Goal: Contribute content

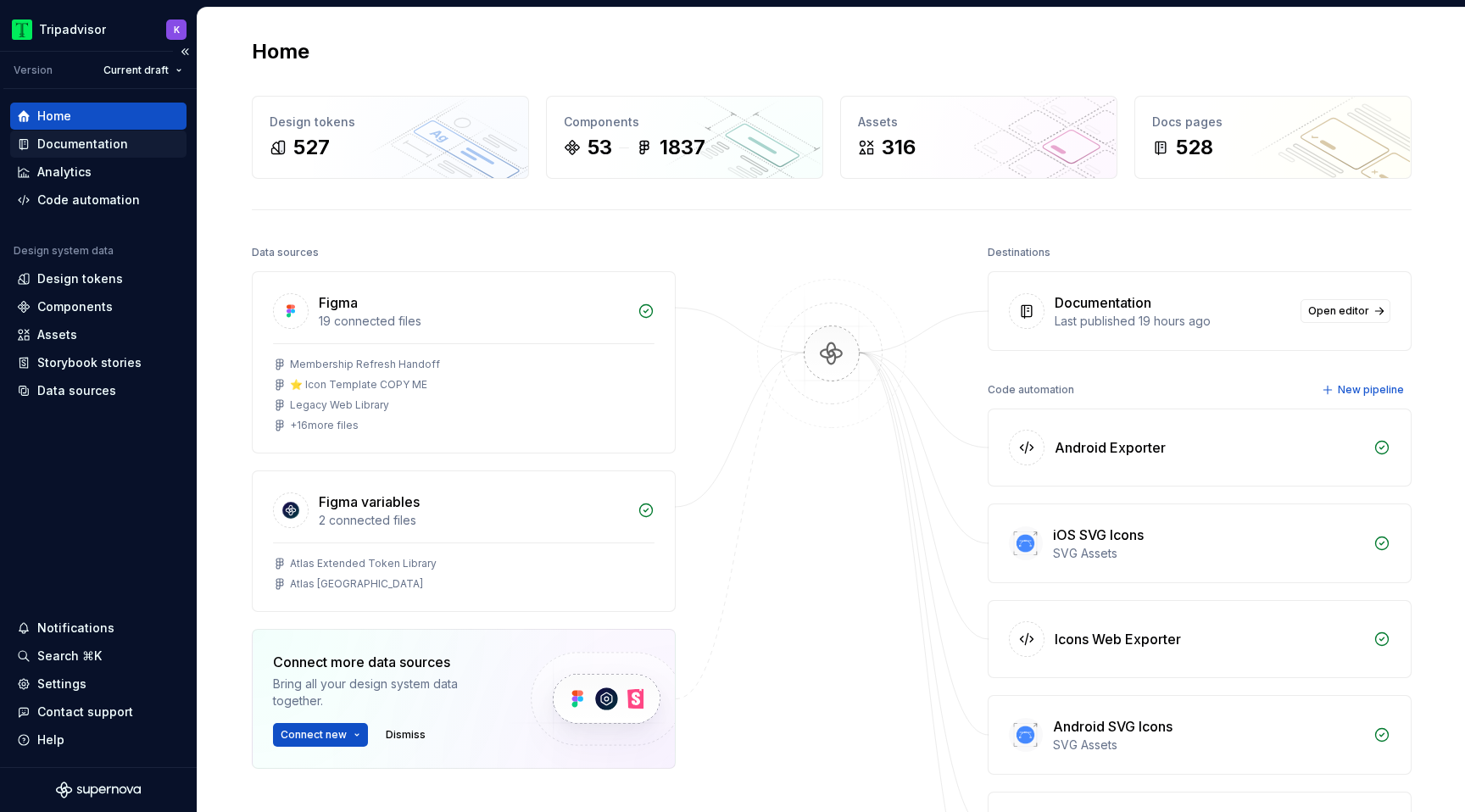
click at [82, 150] on div "Documentation" at bounding box center [82, 144] width 91 height 17
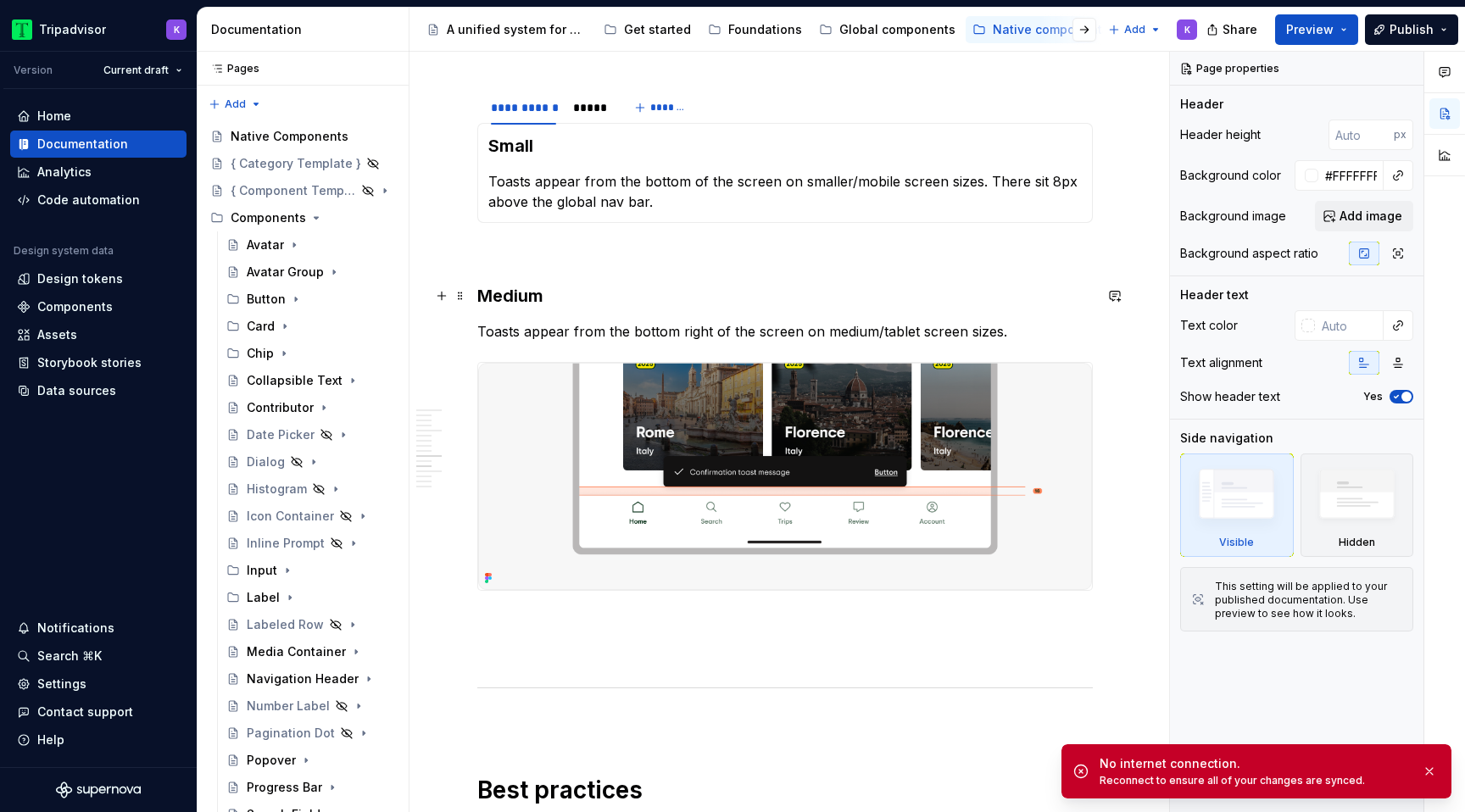
scroll to position [2384, 0]
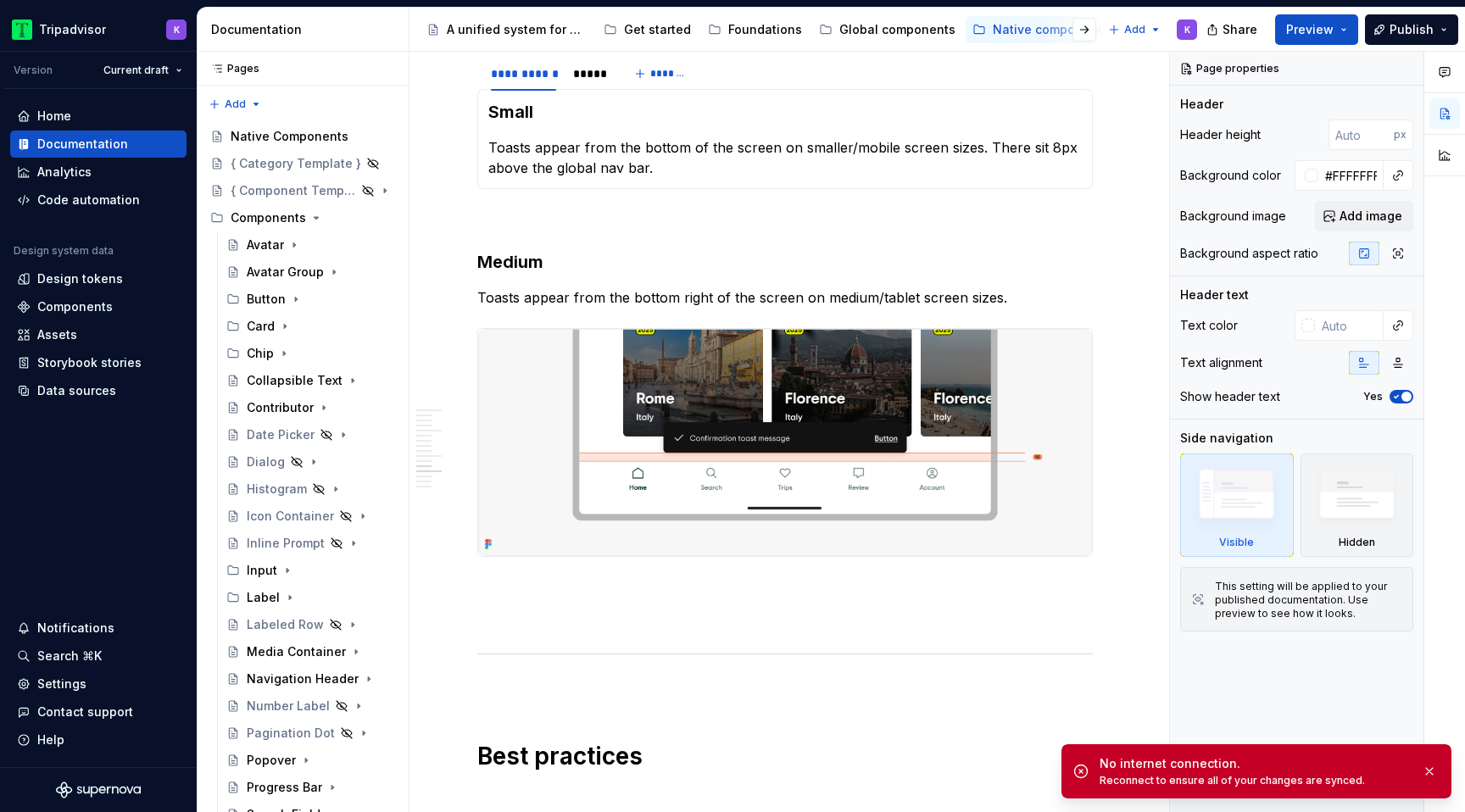
type textarea "*"
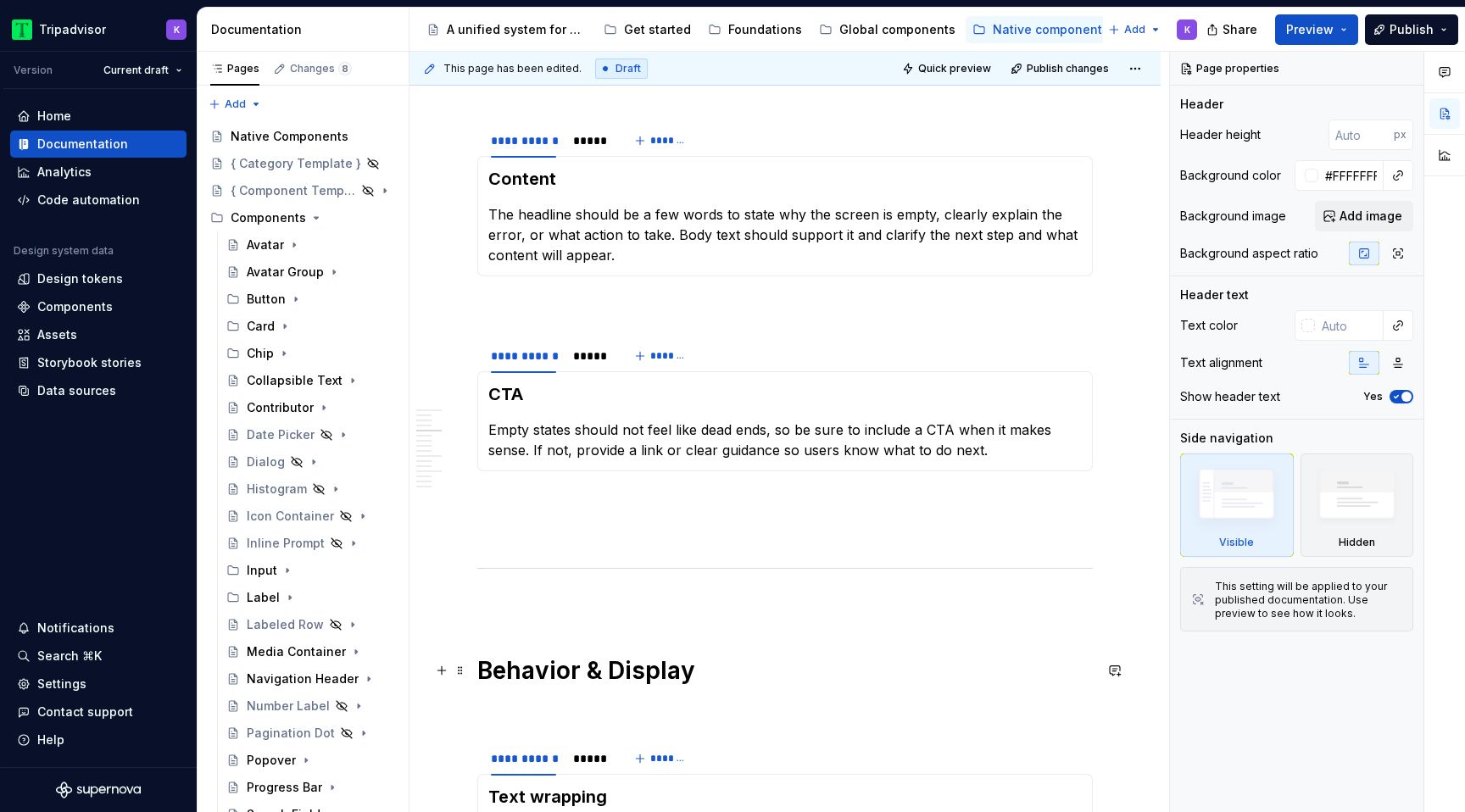
scroll to position [551, 0]
click at [589, 362] on div "*****" at bounding box center [589, 358] width 32 height 17
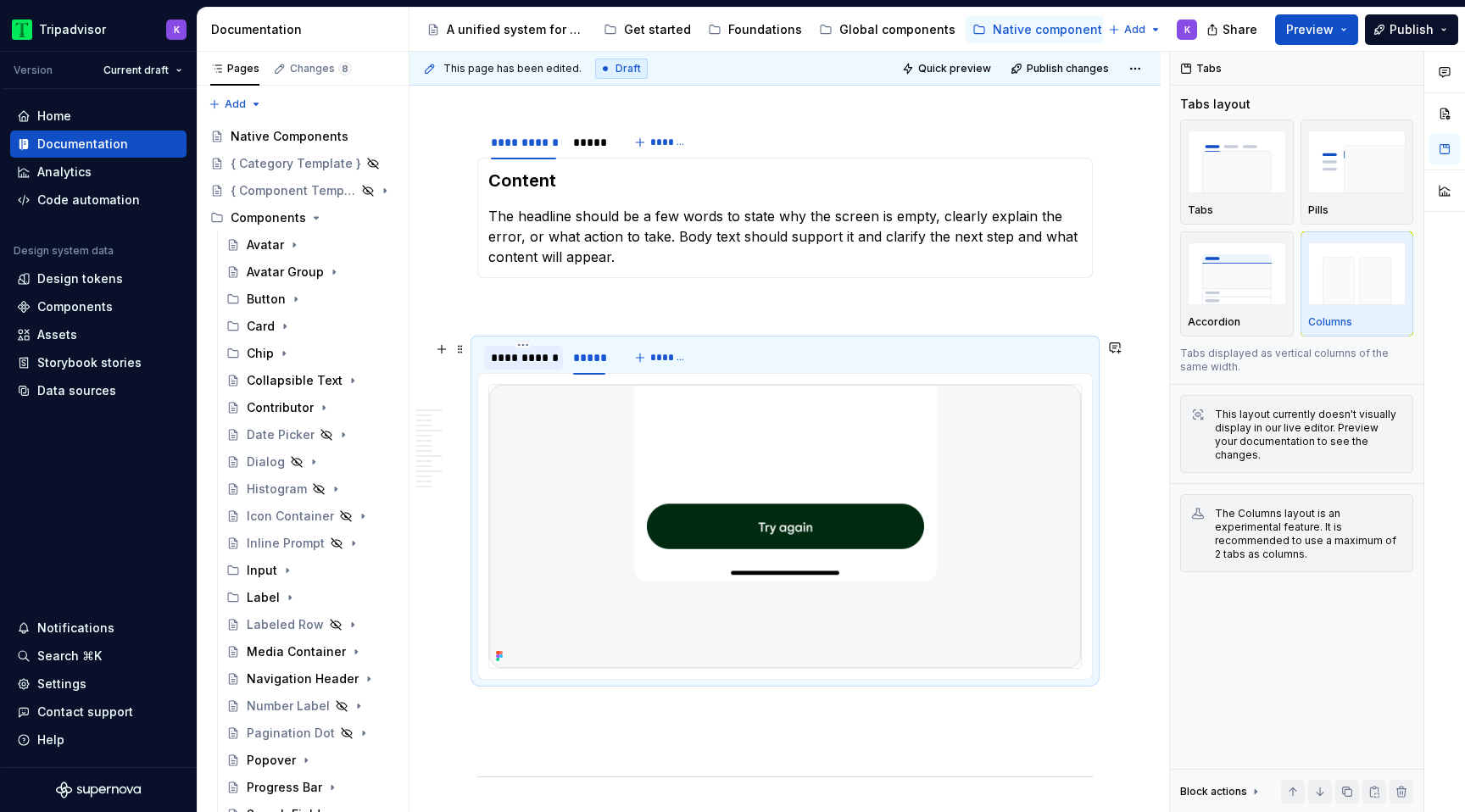
click at [530, 362] on div "**********" at bounding box center [523, 358] width 65 height 17
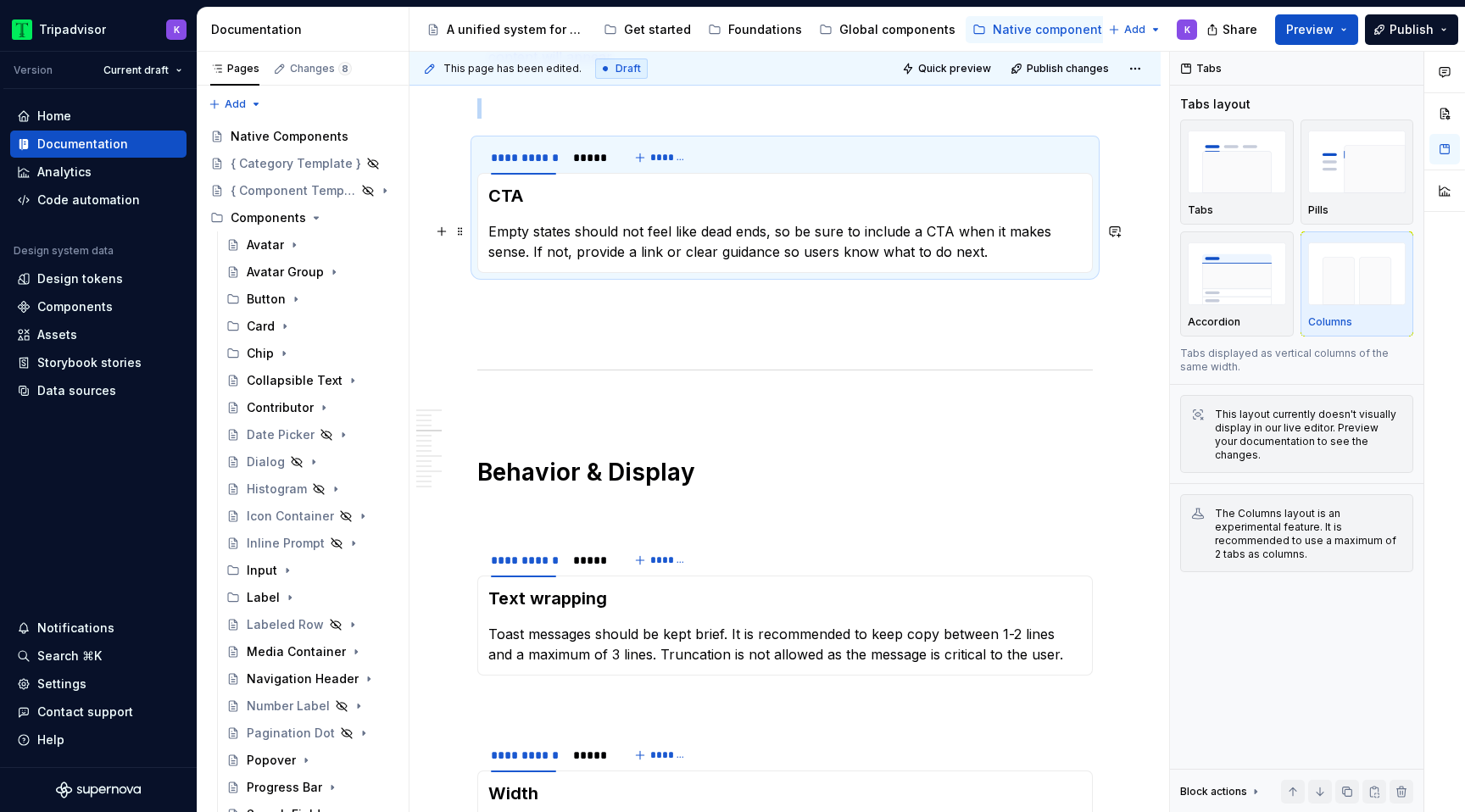
scroll to position [807, 0]
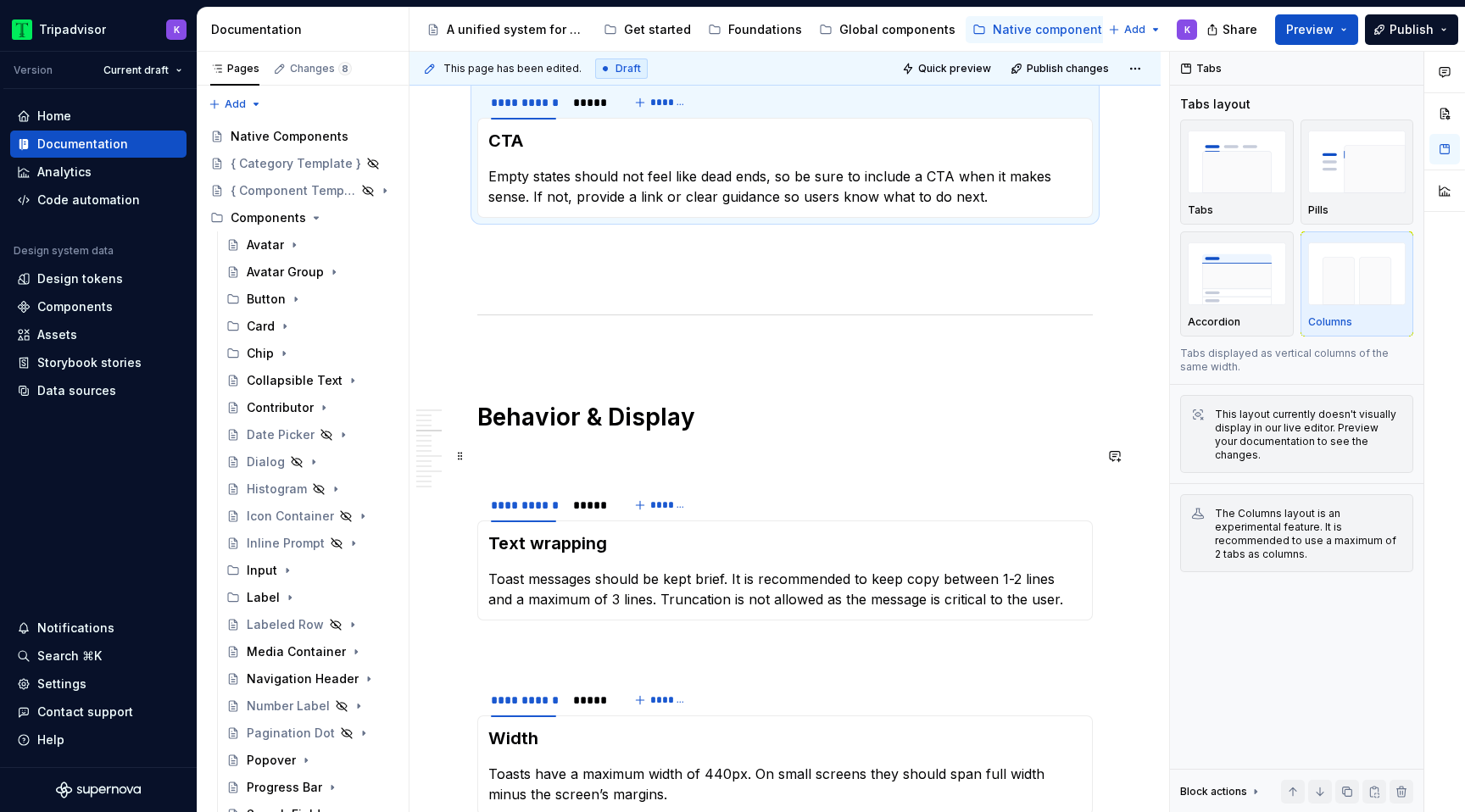
type textarea "*"
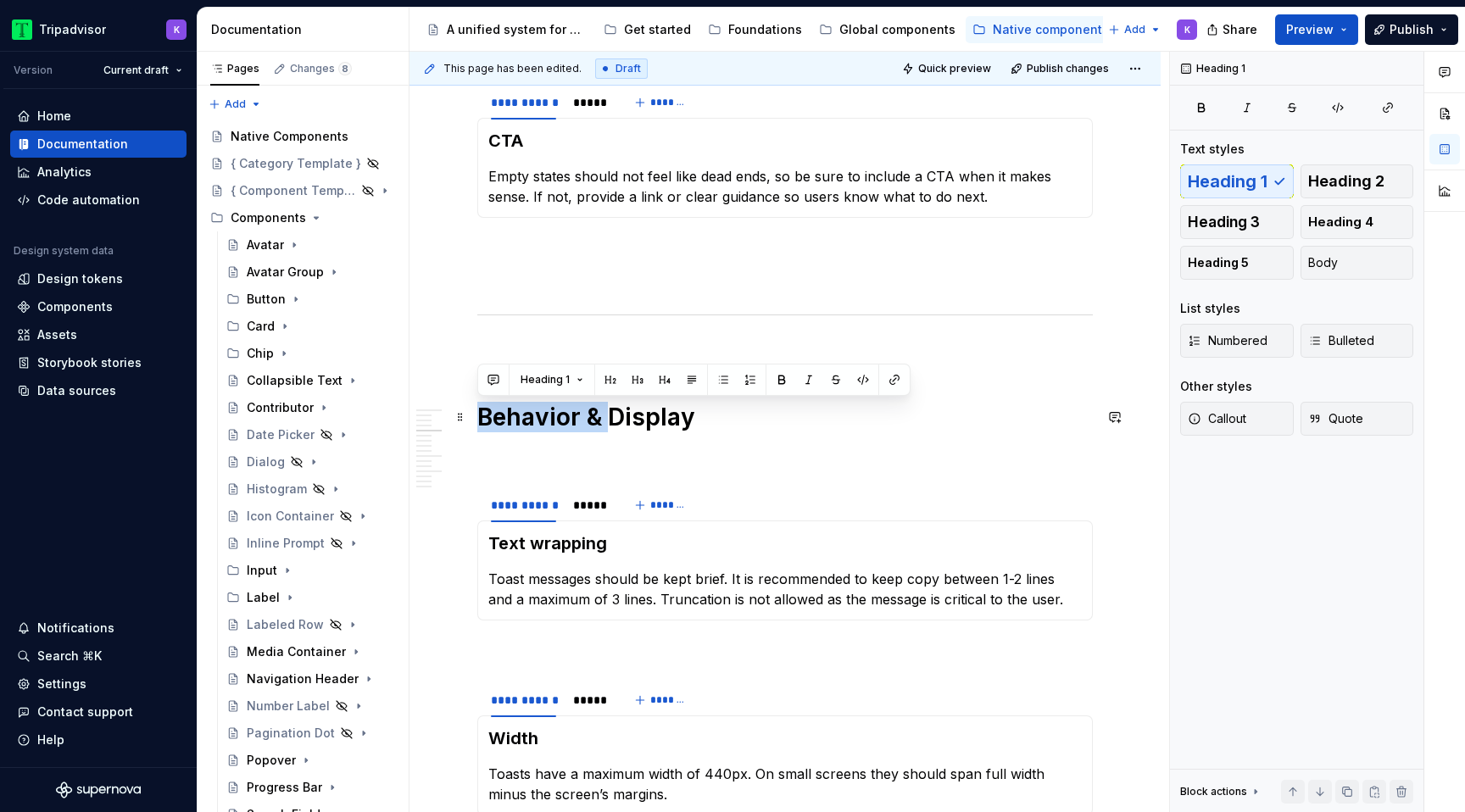
drag, startPoint x: 610, startPoint y: 417, endPoint x: 484, endPoint y: 409, distance: 126.3
click at [484, 409] on h1 "Behavior & Display" at bounding box center [785, 416] width 616 height 30
click at [542, 454] on p at bounding box center [785, 456] width 616 height 21
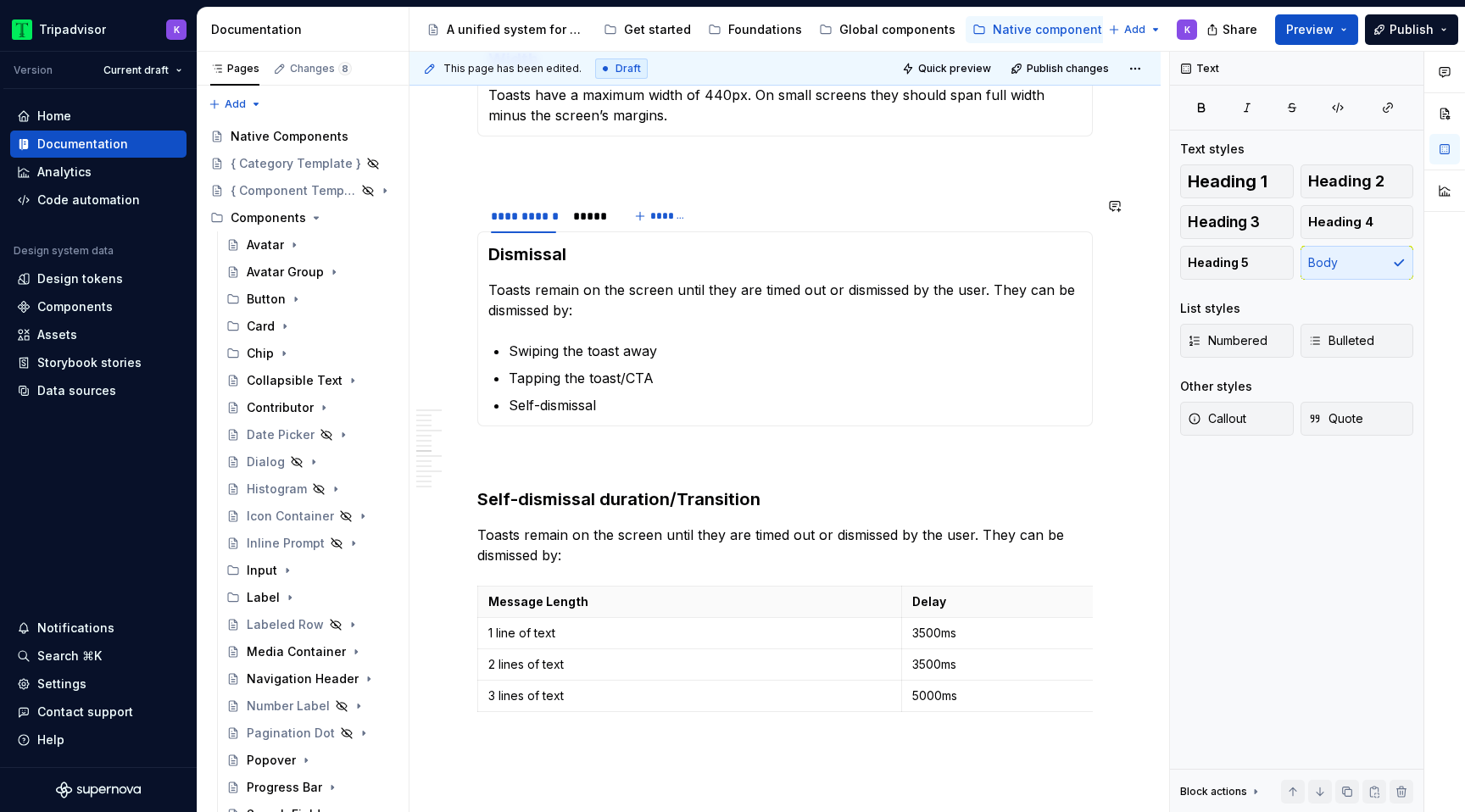
scroll to position [1528, 0]
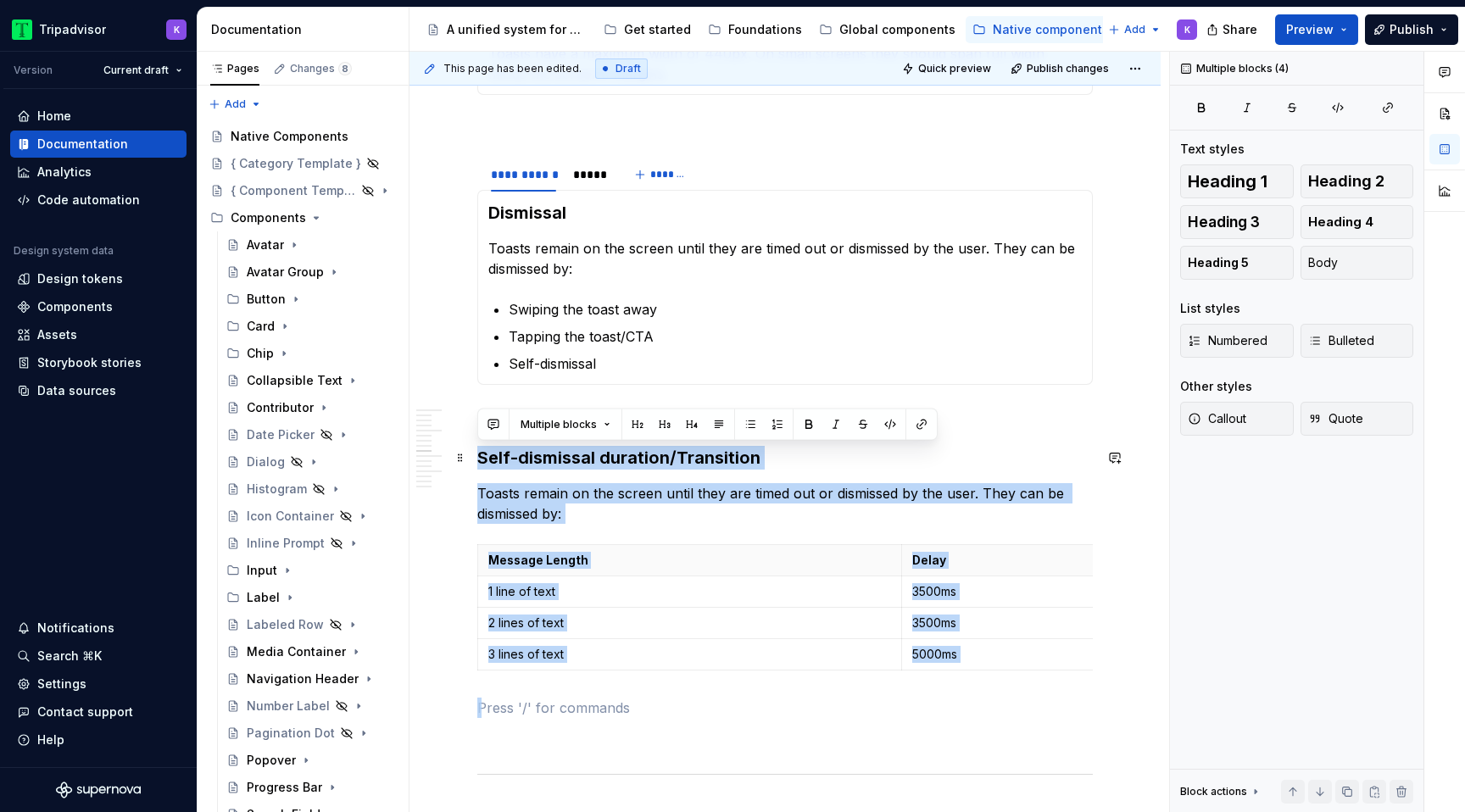
drag, startPoint x: 558, startPoint y: 708, endPoint x: 468, endPoint y: 458, distance: 265.7
copy div "Self-dismissal duration/Transition Toasts remain on the screen until they are t…"
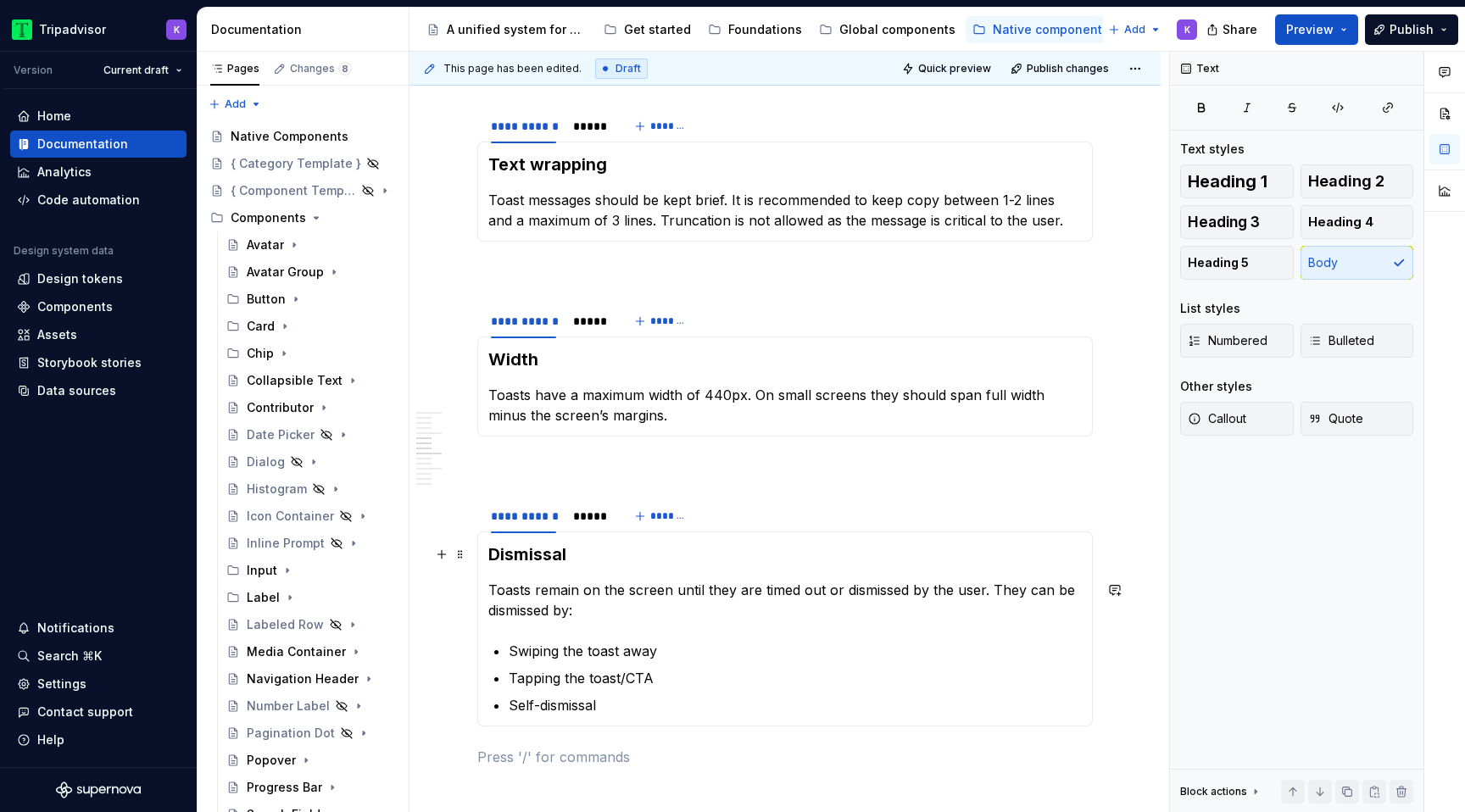
scroll to position [915, 0]
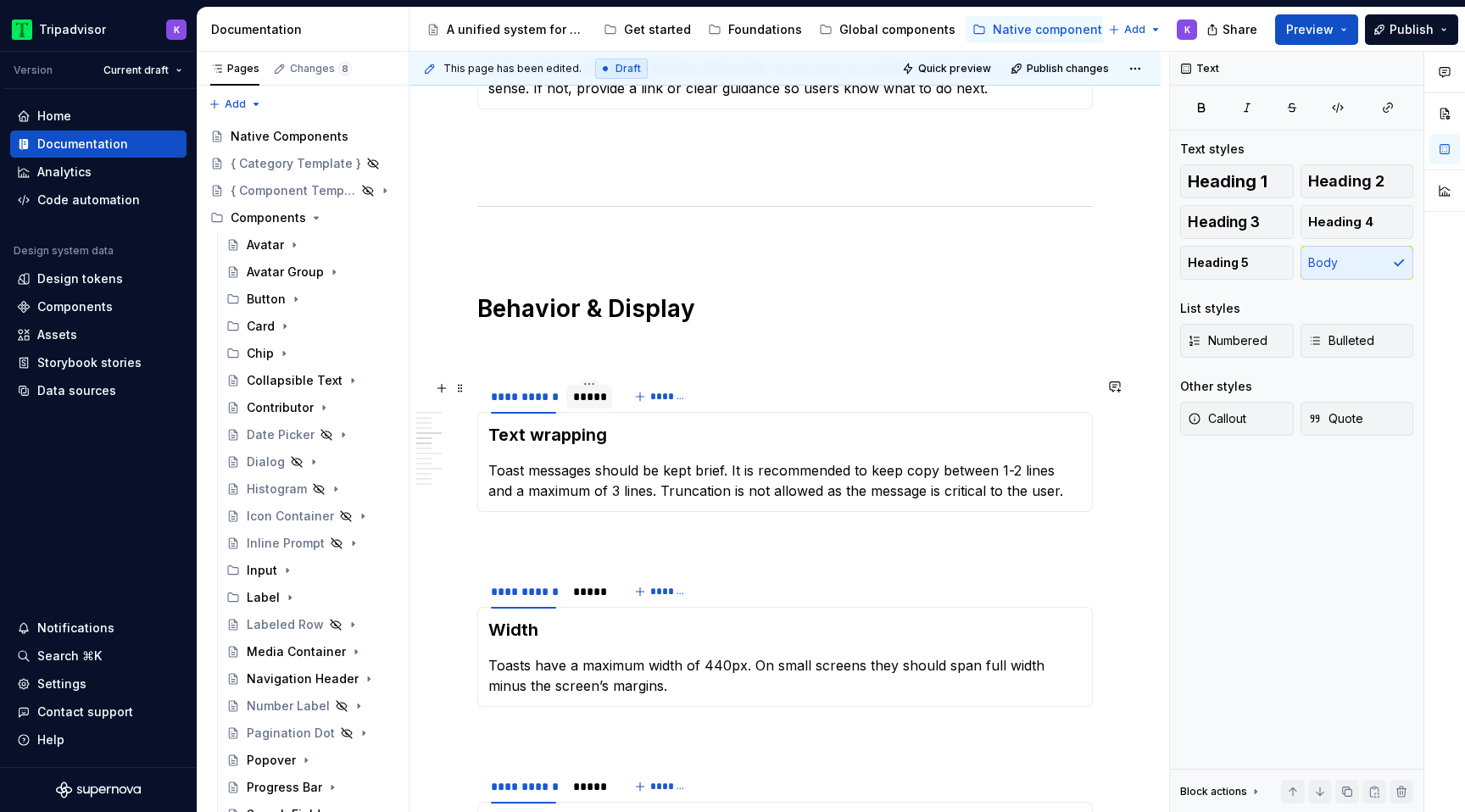
click at [583, 401] on div "*****" at bounding box center [589, 397] width 32 height 17
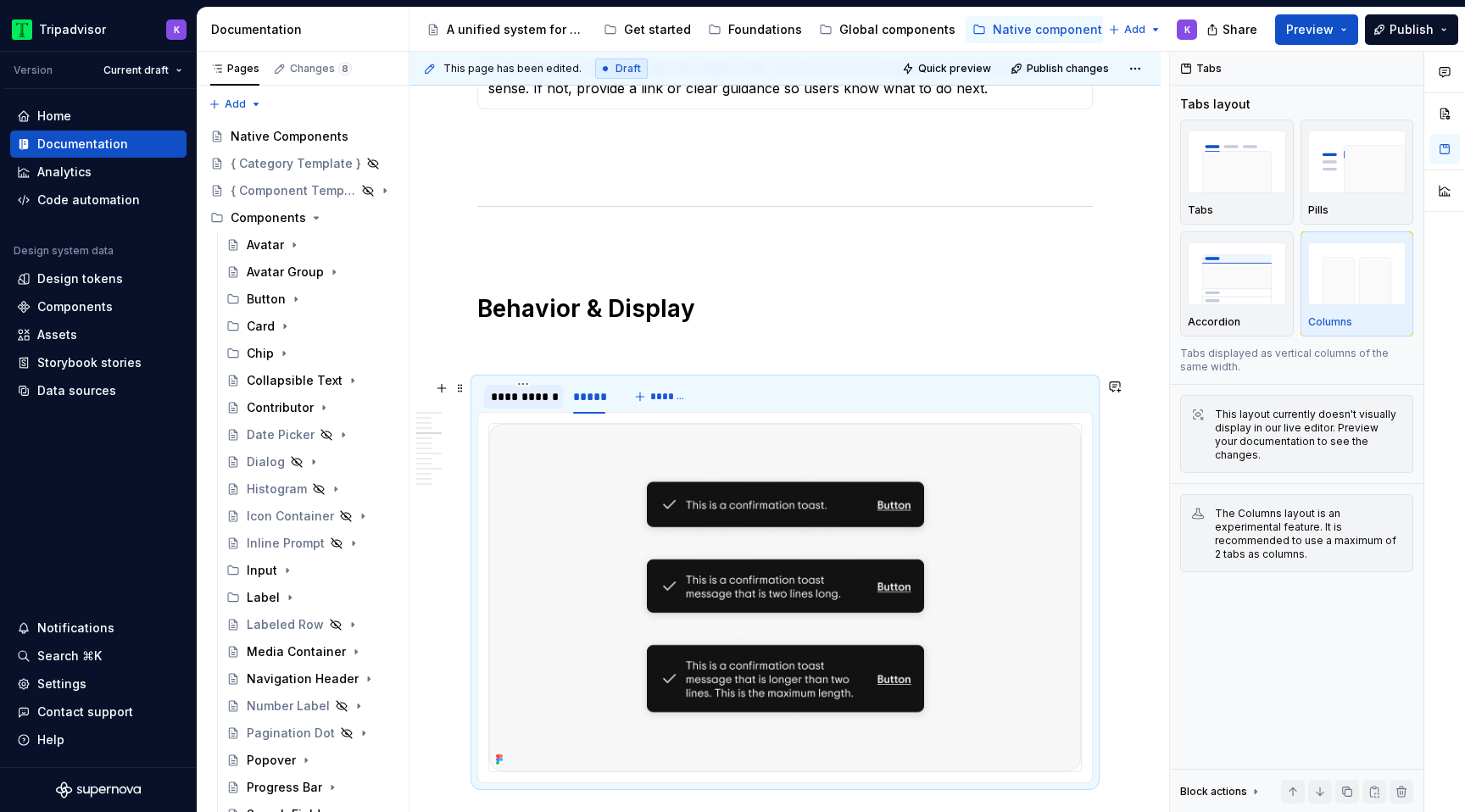
click at [523, 406] on div "**********" at bounding box center [523, 397] width 78 height 24
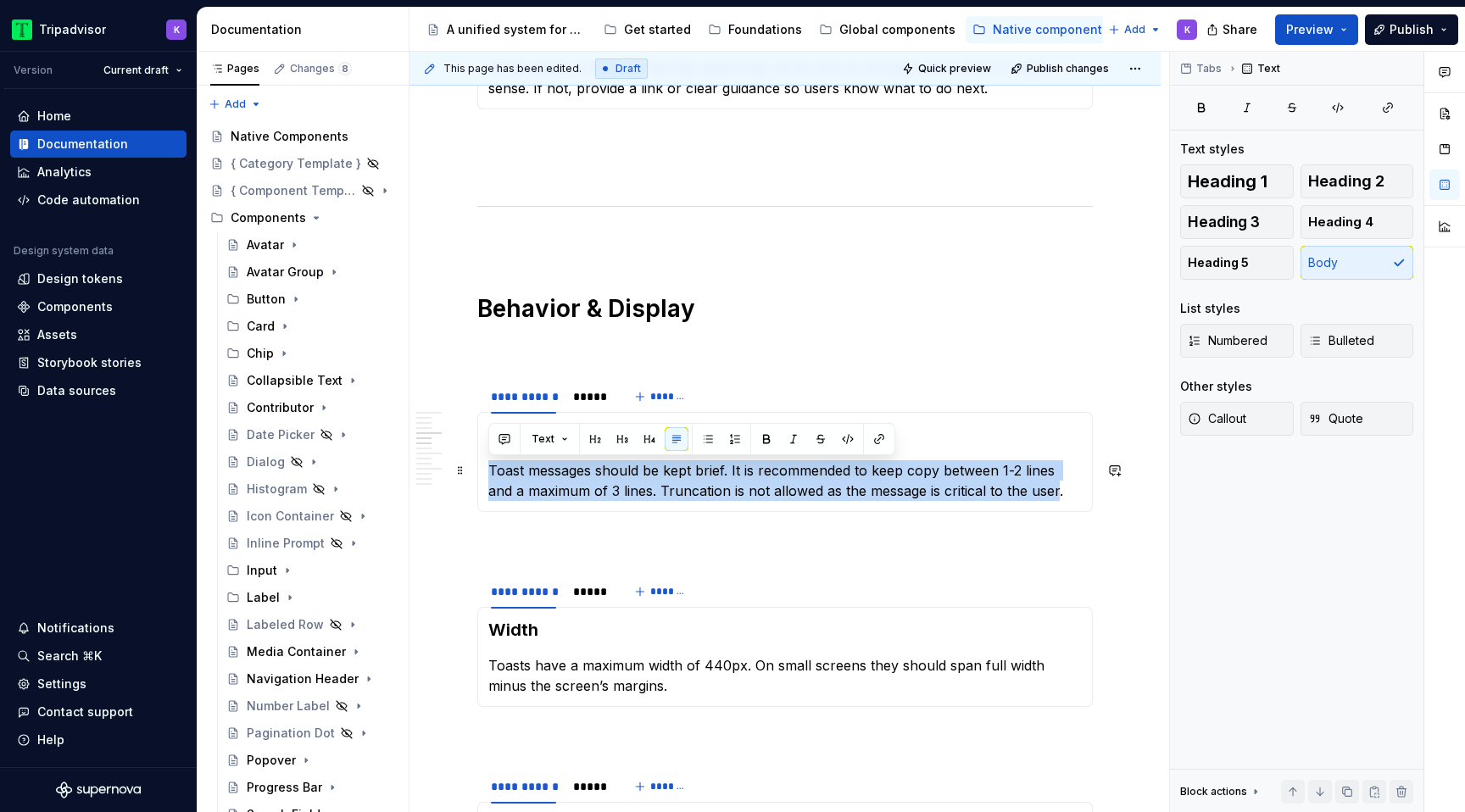
drag, startPoint x: 488, startPoint y: 468, endPoint x: 1029, endPoint y: 493, distance: 541.6
click at [1029, 493] on p "Toast messages should be kept brief. It is recommended to keep copy between 1-2…" at bounding box center [785, 480] width 593 height 41
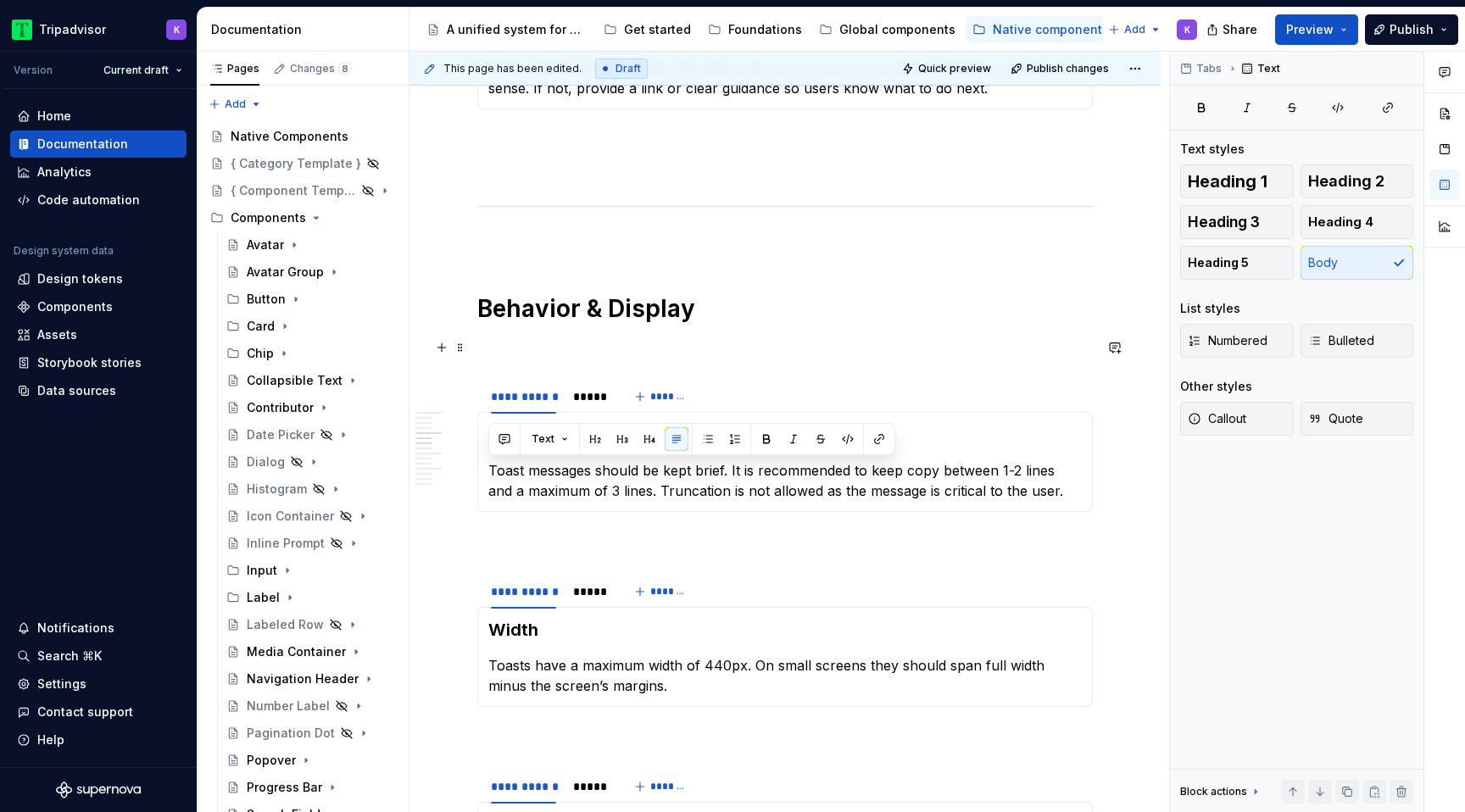
click at [560, 345] on p at bounding box center [785, 347] width 616 height 21
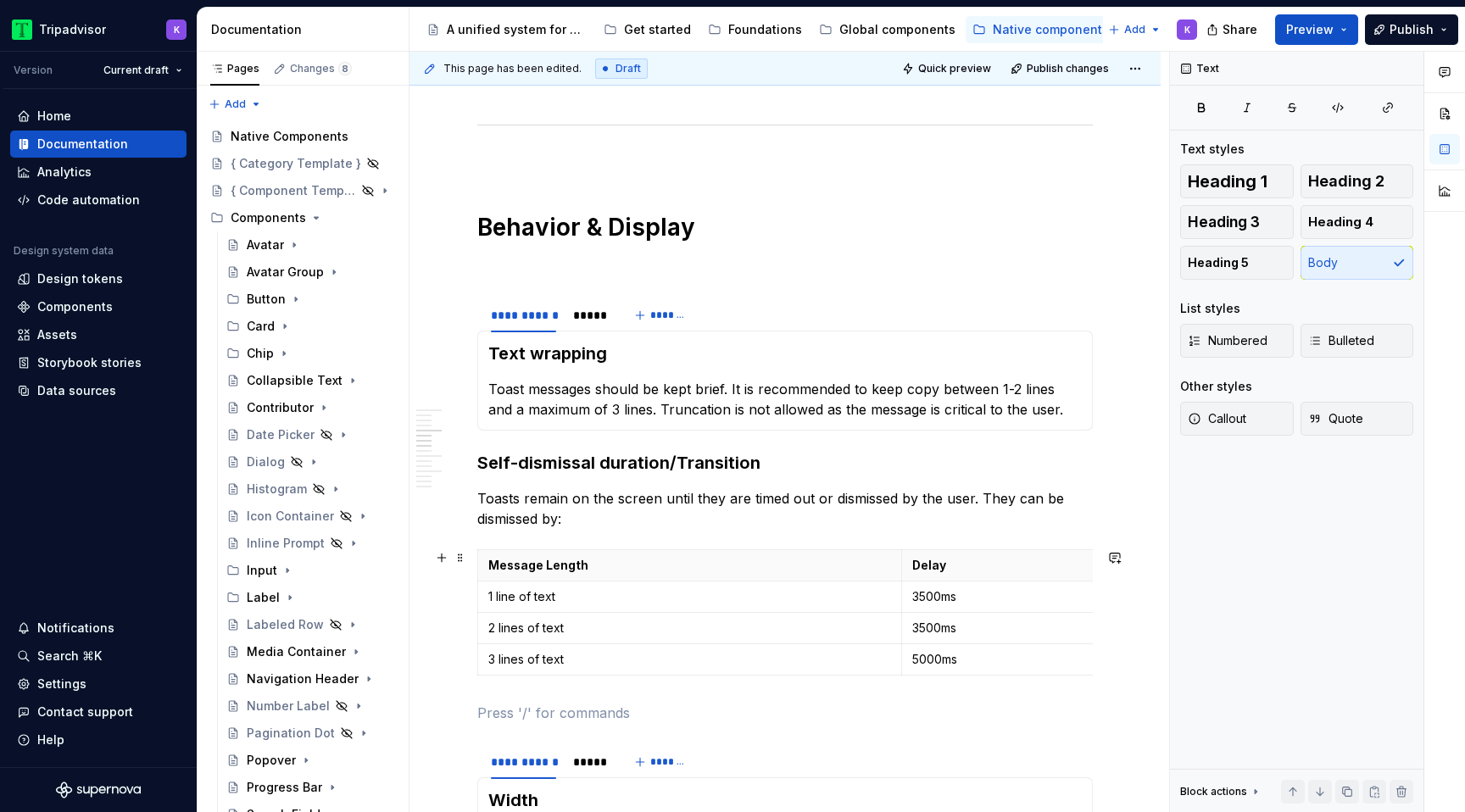
scroll to position [996, 0]
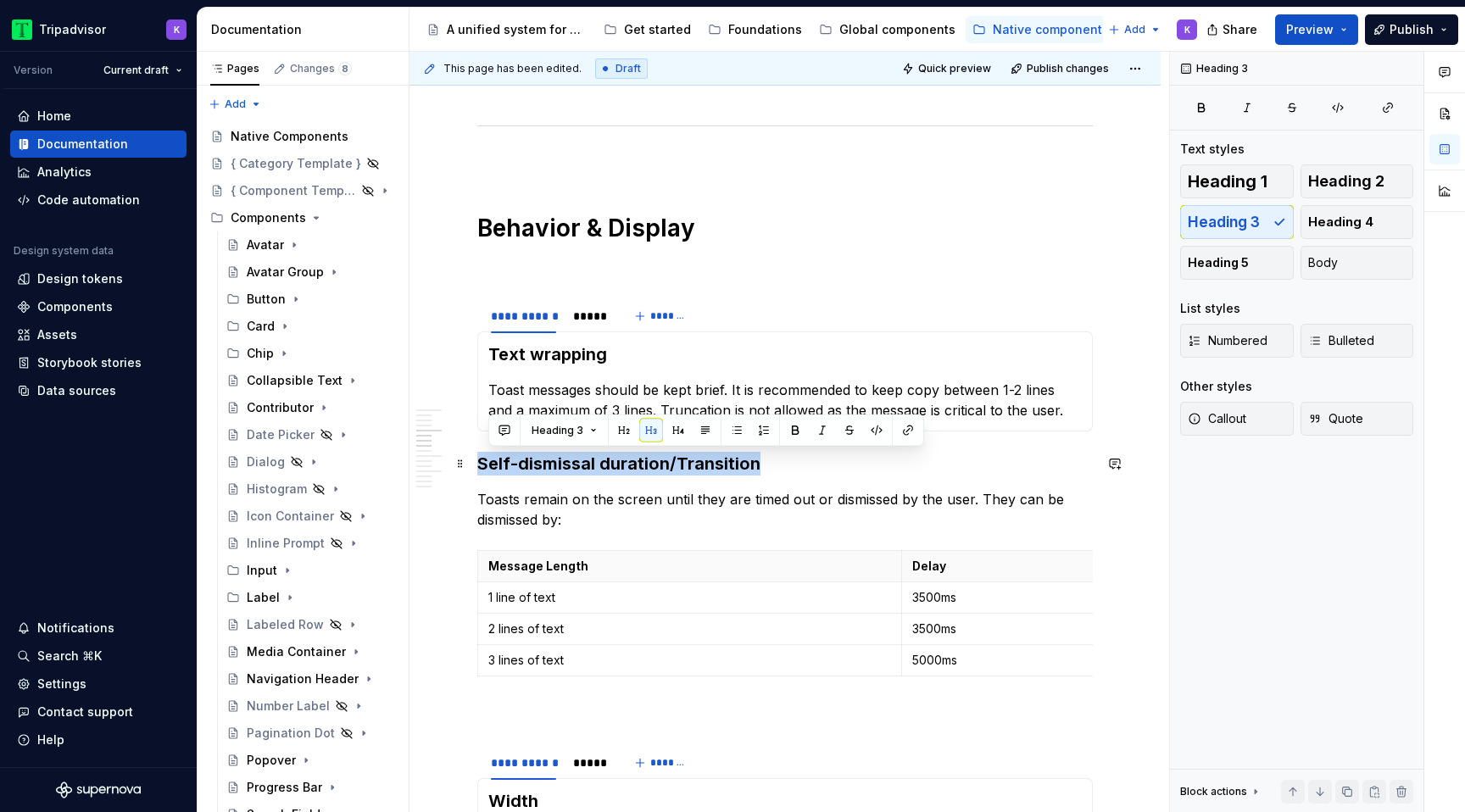
drag, startPoint x: 775, startPoint y: 467, endPoint x: 480, endPoint y: 460, distance: 295.1
click at [480, 460] on h3 "Self-dismissal duration/Transition" at bounding box center [785, 463] width 616 height 24
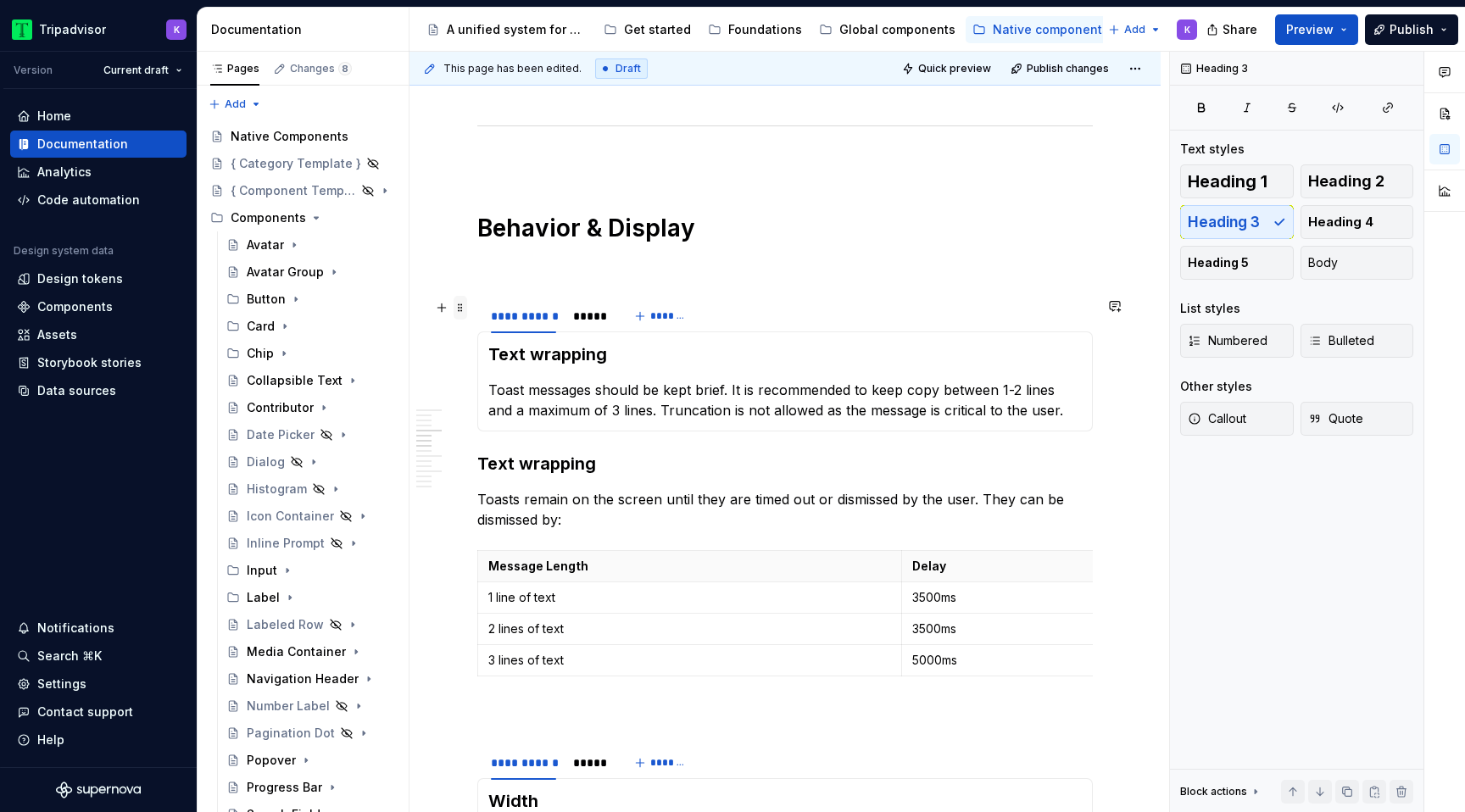
click at [465, 318] on span at bounding box center [460, 307] width 13 height 24
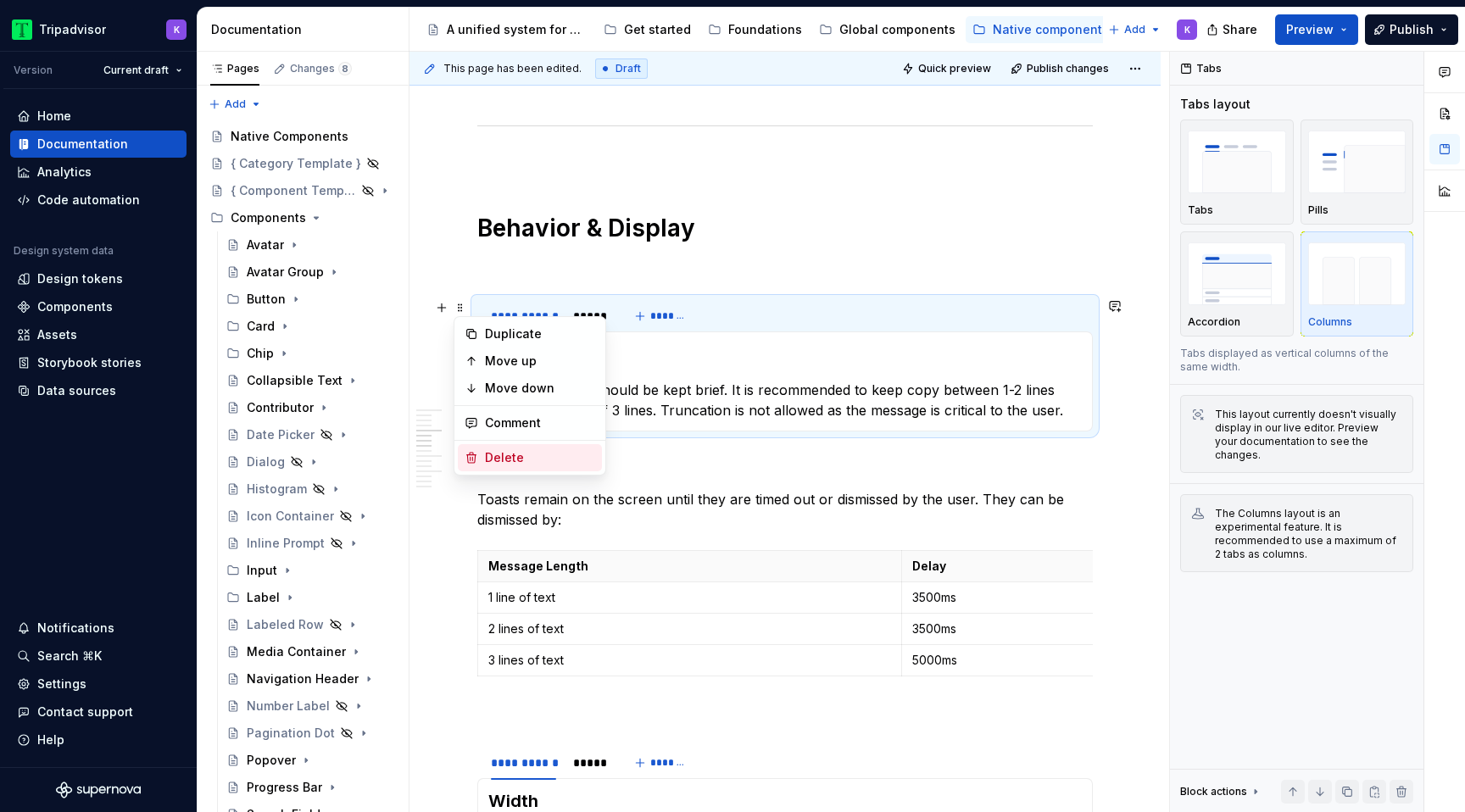
click at [496, 461] on div "Delete" at bounding box center [539, 458] width 111 height 17
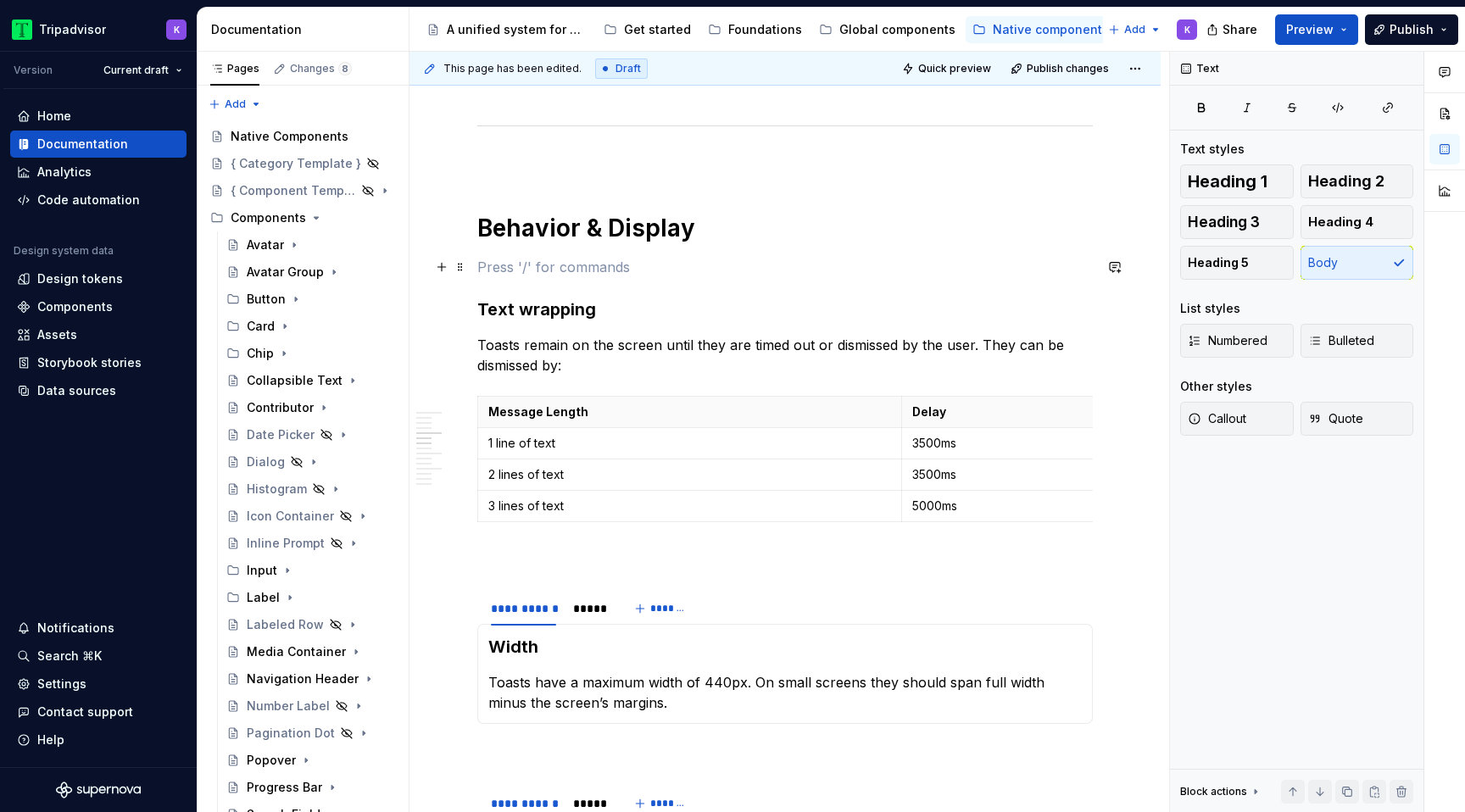
click at [518, 268] on p at bounding box center [785, 267] width 616 height 21
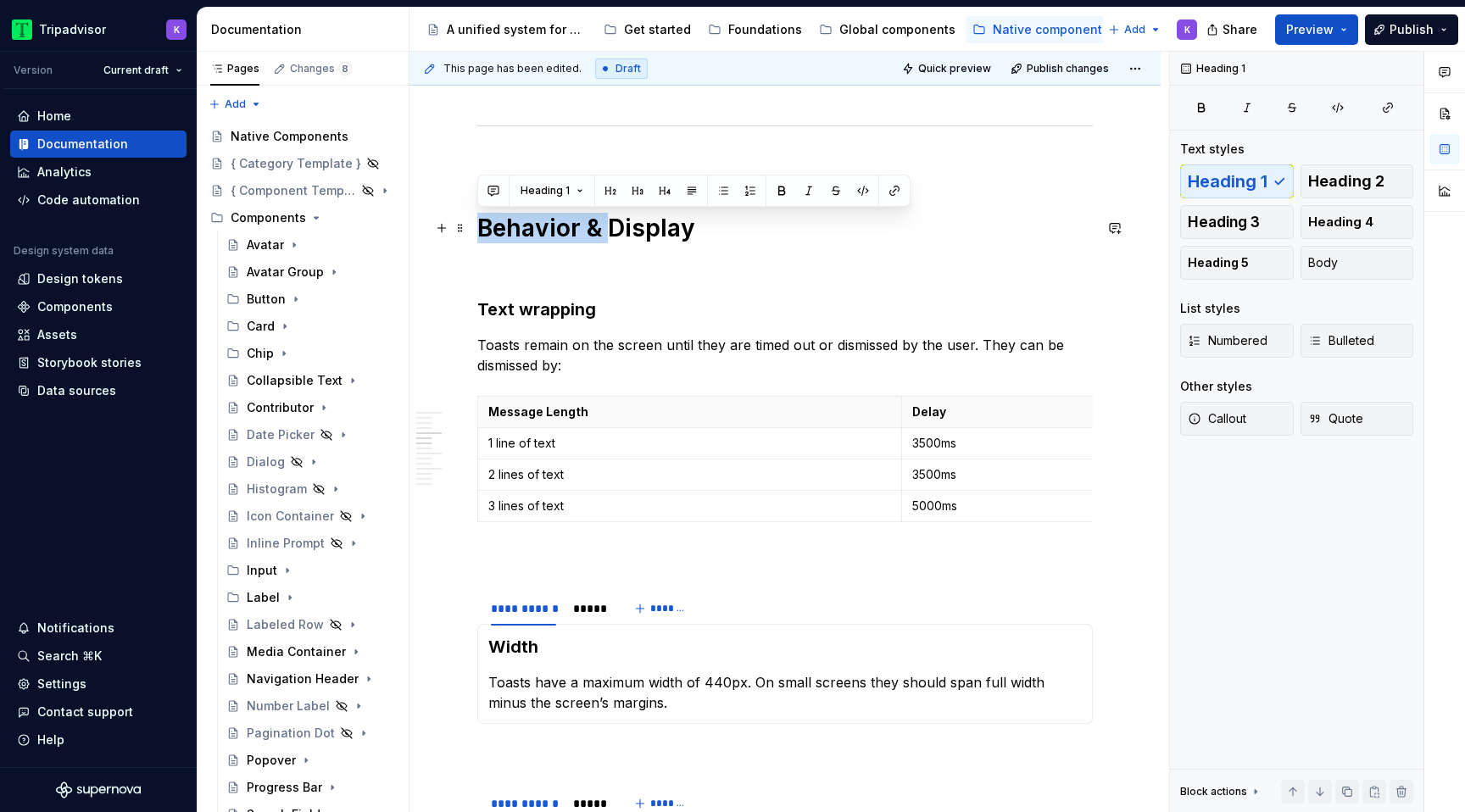
drag, startPoint x: 605, startPoint y: 230, endPoint x: 477, endPoint y: 223, distance: 128.2
click at [477, 224] on h1 "Behavior & Display" at bounding box center [785, 228] width 616 height 30
click at [493, 268] on p at bounding box center [785, 267] width 616 height 21
drag, startPoint x: 577, startPoint y: 228, endPoint x: 709, endPoint y: 228, distance: 132.0
click at [709, 228] on h1 "Behavior & Display" at bounding box center [785, 228] width 616 height 30
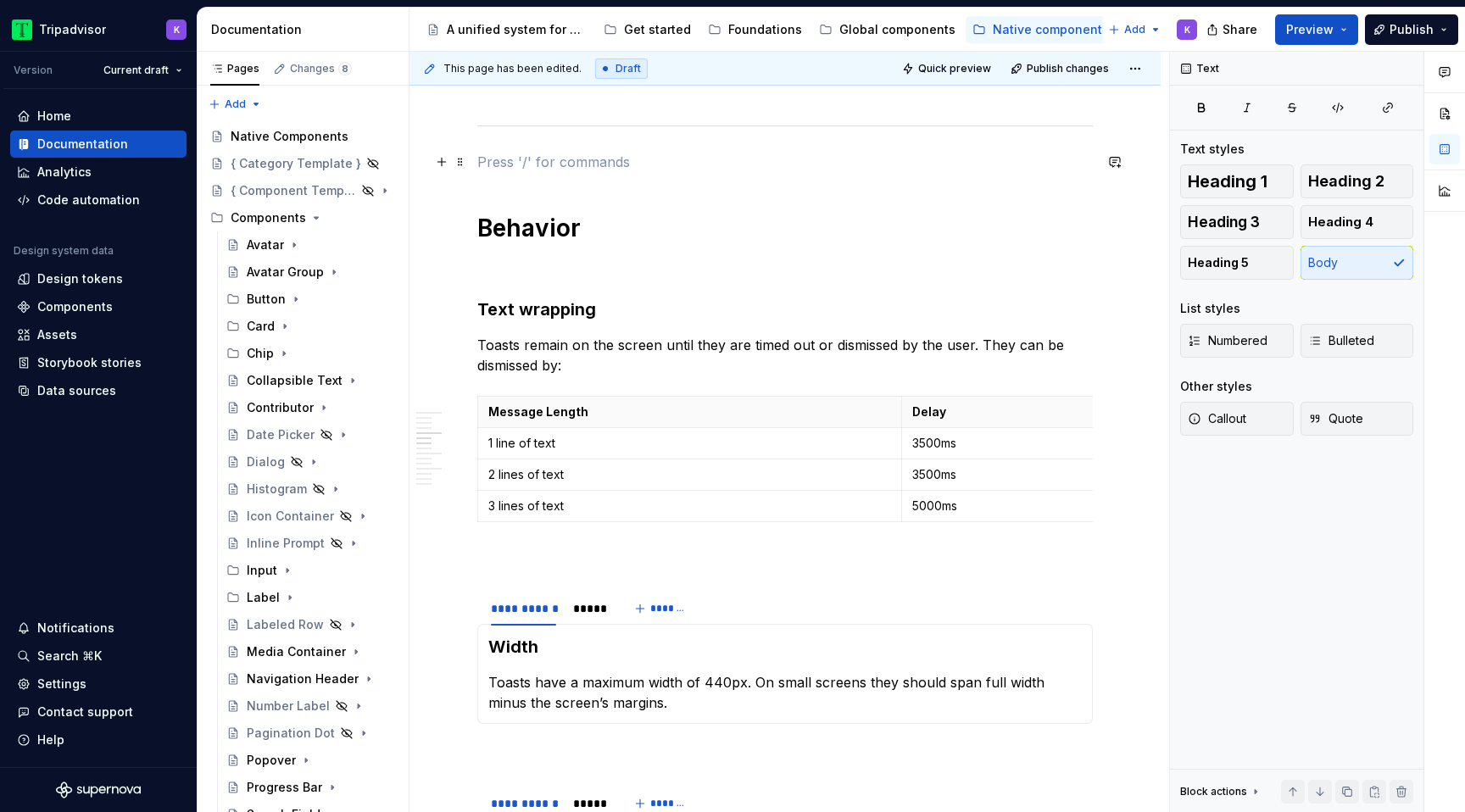
click at [547, 159] on p at bounding box center [785, 162] width 616 height 21
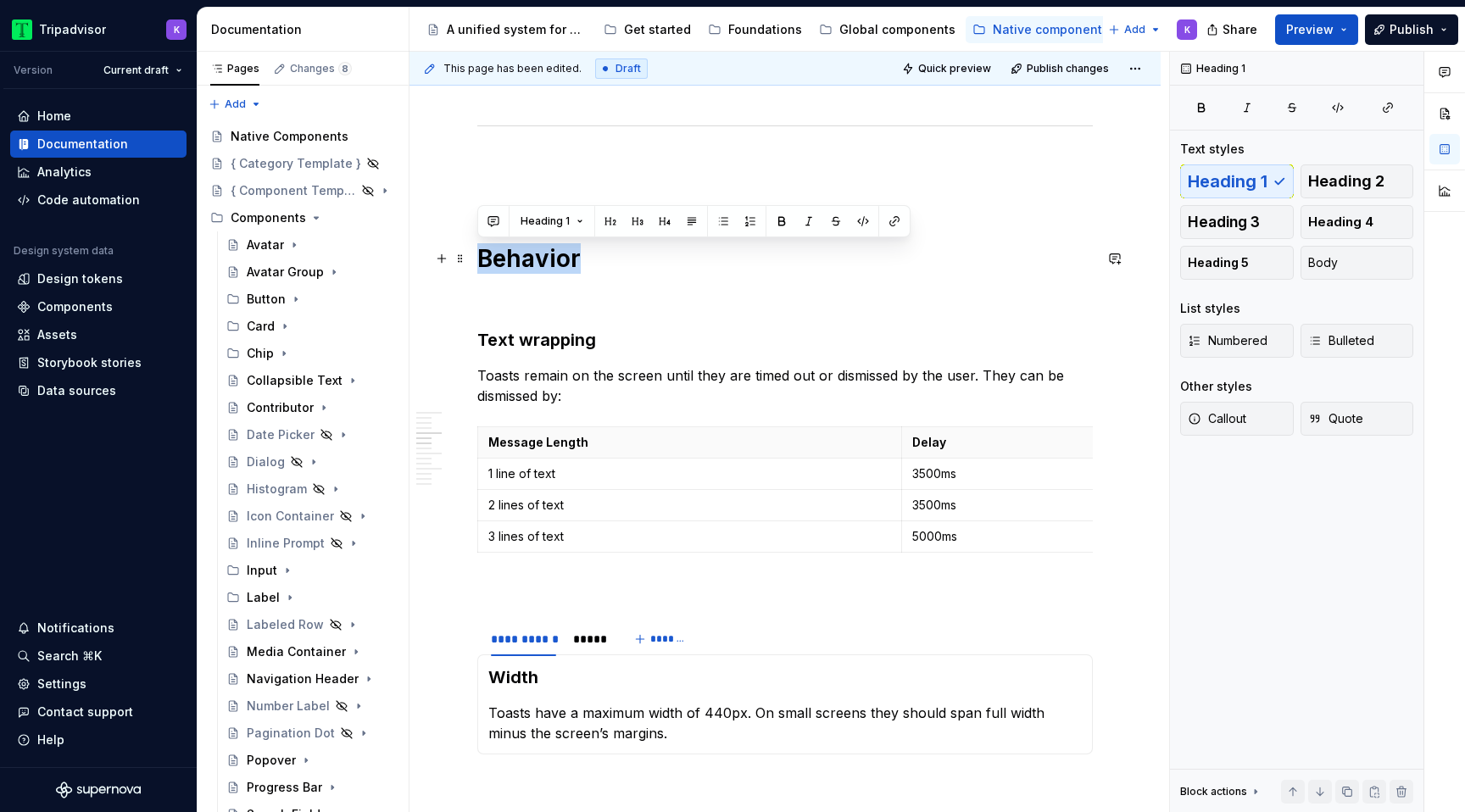
drag, startPoint x: 576, startPoint y: 261, endPoint x: 476, endPoint y: 261, distance: 100.0
copy h1 "Behavior"
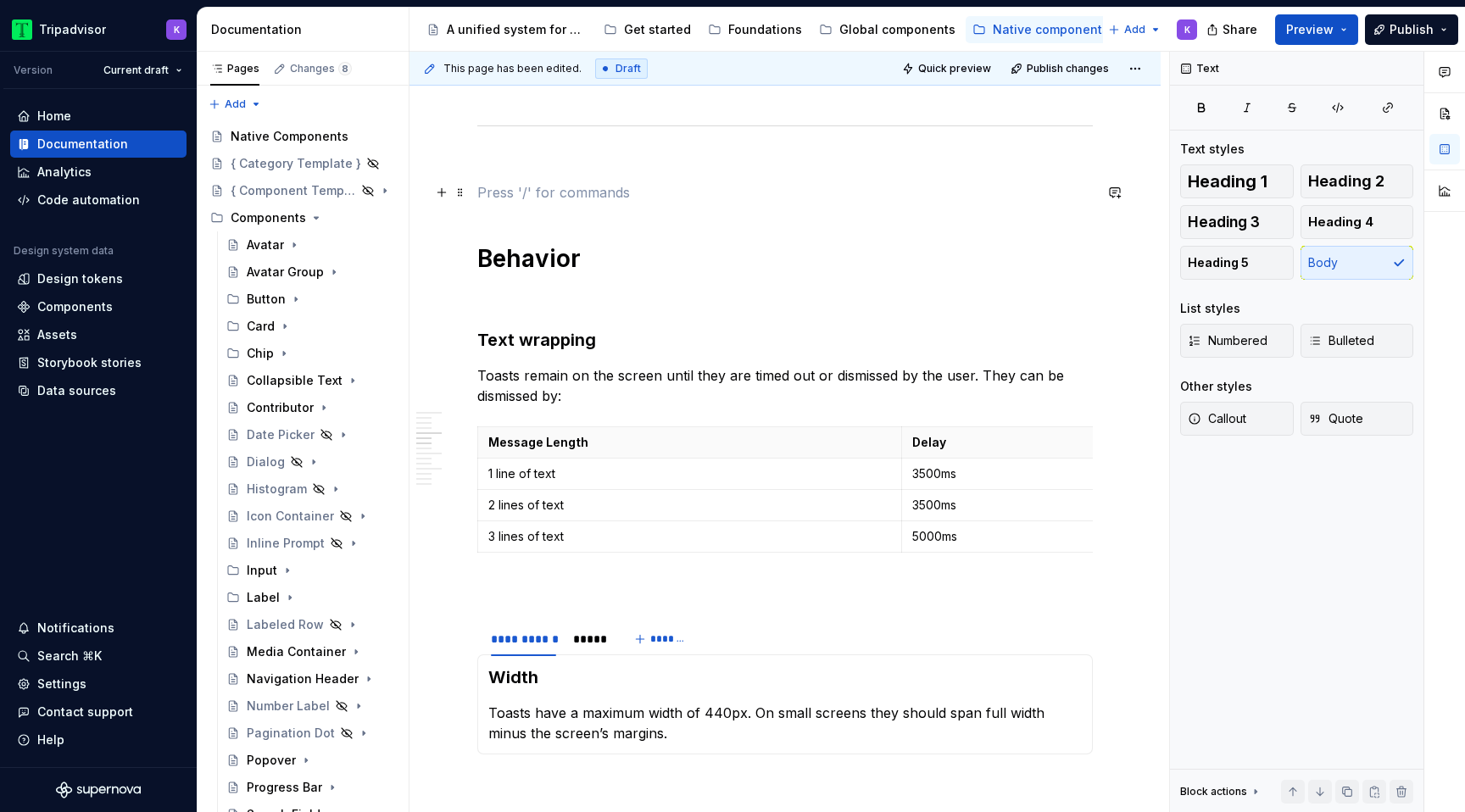
click at [484, 186] on p at bounding box center [785, 193] width 616 height 21
click at [514, 155] on p at bounding box center [785, 162] width 616 height 21
drag, startPoint x: 537, startPoint y: 201, endPoint x: 466, endPoint y: 201, distance: 71.0
click at [512, 255] on h1 "Behavior" at bounding box center [785, 259] width 616 height 30
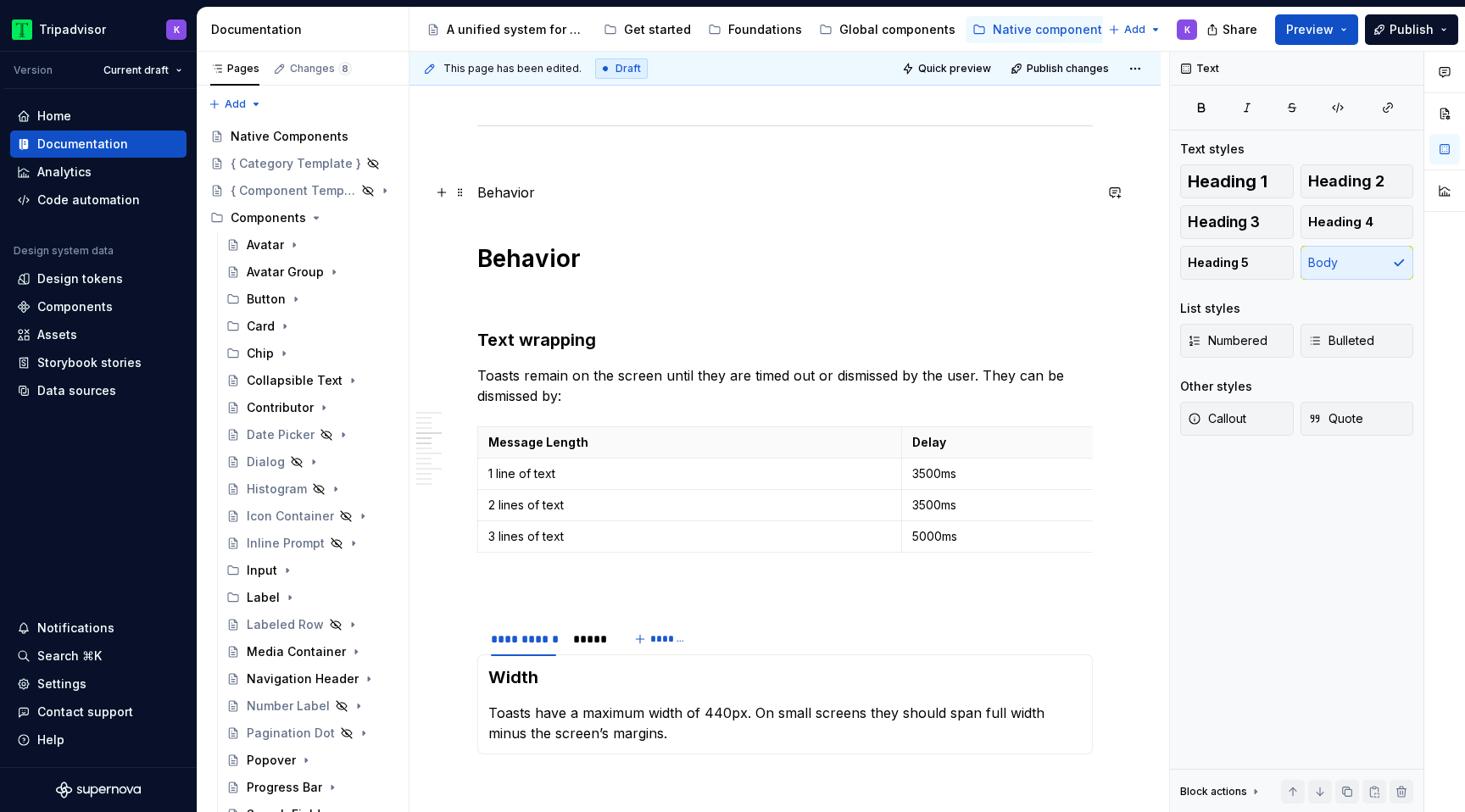
click at [535, 196] on p "Behavior" at bounding box center [785, 193] width 616 height 21
drag, startPoint x: 540, startPoint y: 195, endPoint x: 474, endPoint y: 195, distance: 66.0
click at [1250, 182] on span "Heading 1" at bounding box center [1228, 181] width 79 height 17
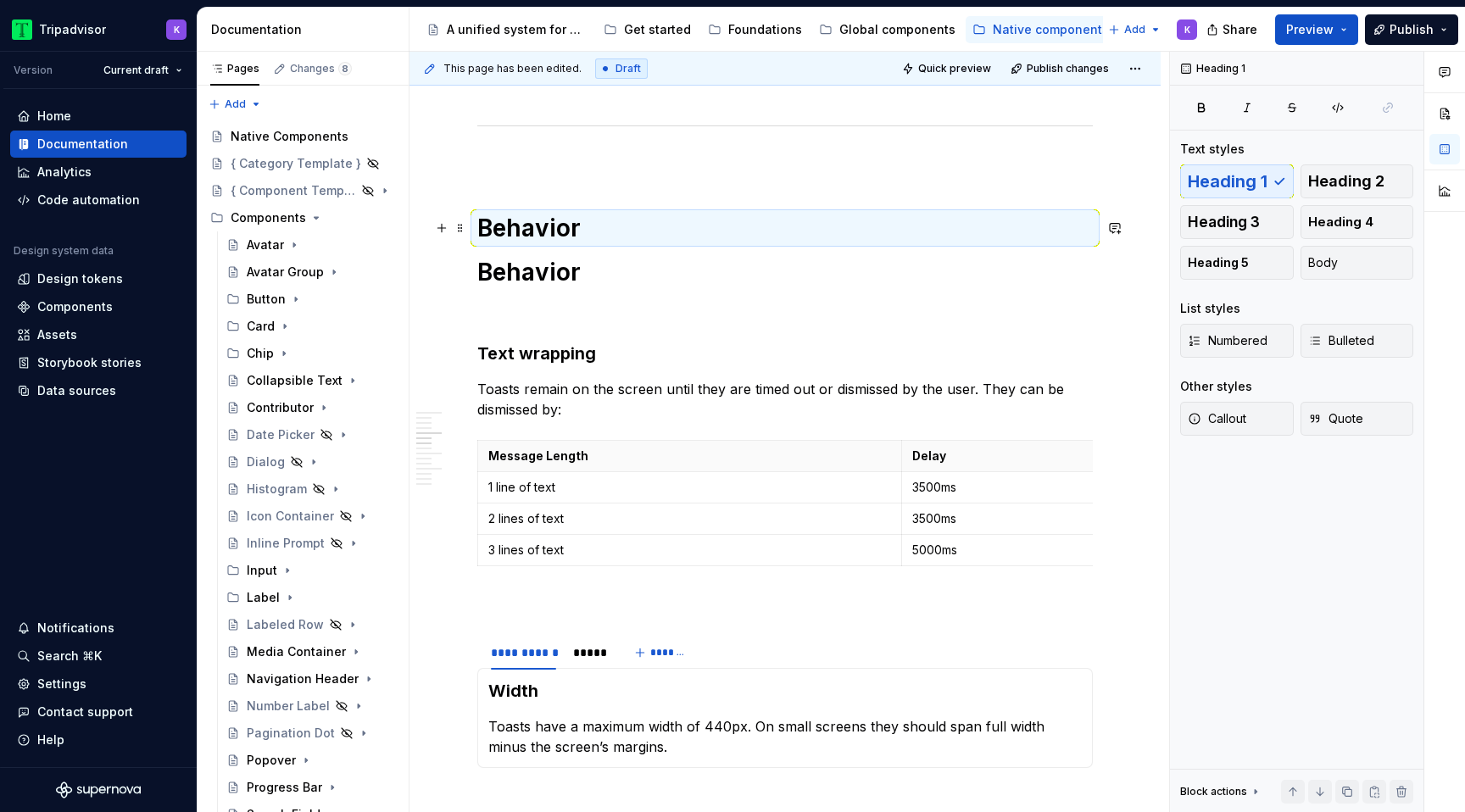
click at [583, 238] on h1 "Behavior" at bounding box center [785, 228] width 616 height 30
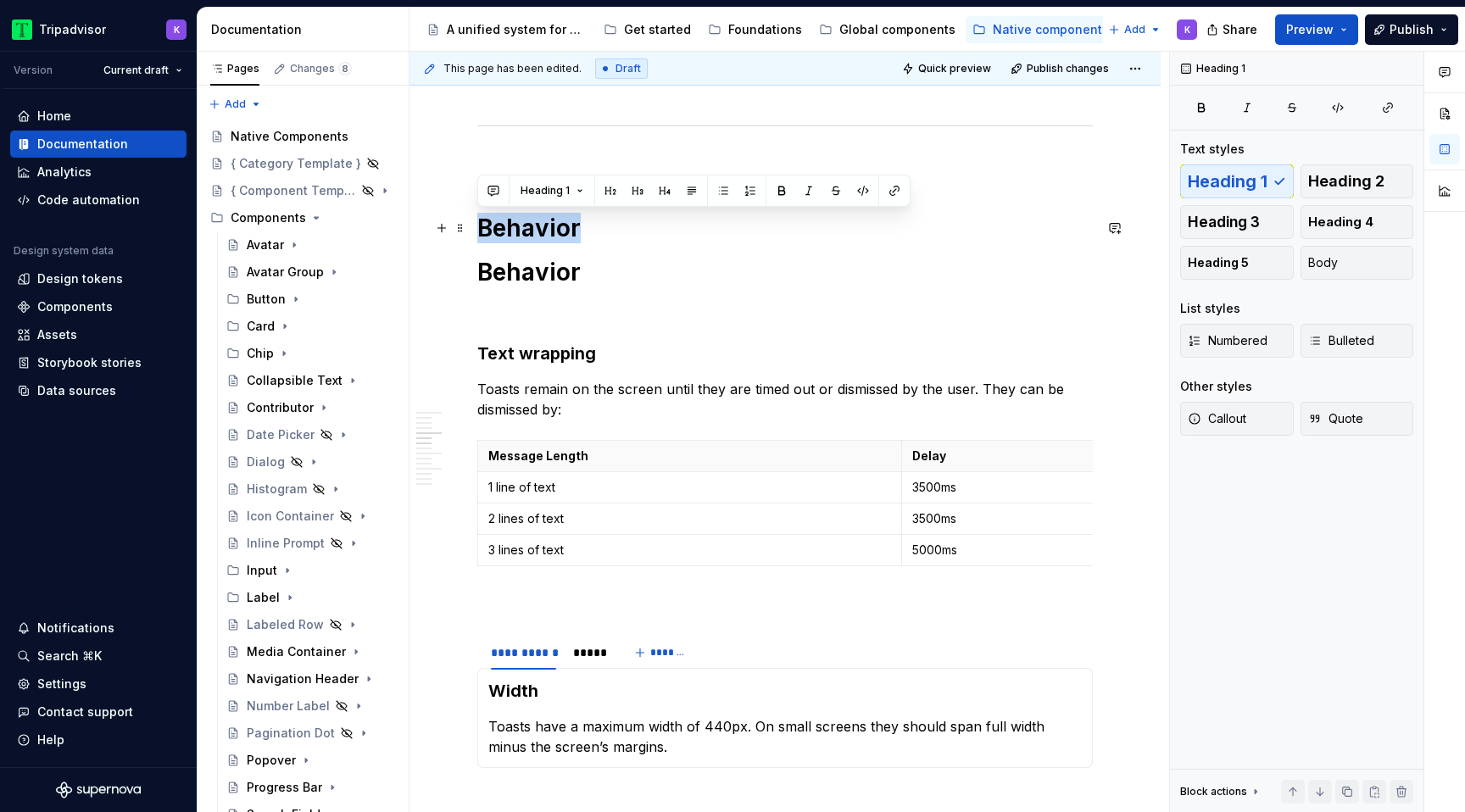
drag, startPoint x: 583, startPoint y: 225, endPoint x: 482, endPoint y: 225, distance: 101.0
click at [482, 225] on h1 "Behavior" at bounding box center [785, 228] width 616 height 30
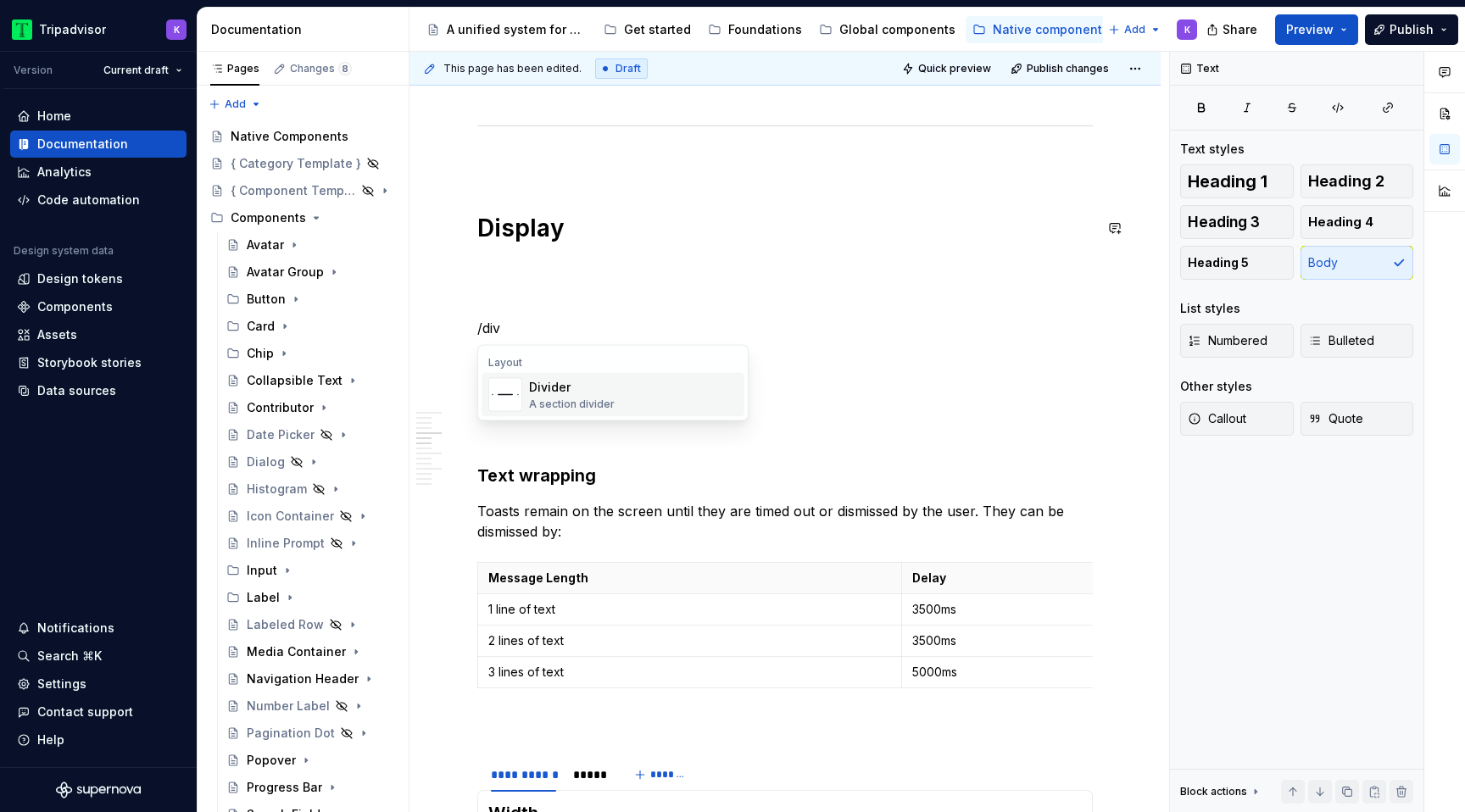
click at [546, 402] on div "A section divider" at bounding box center [571, 404] width 86 height 13
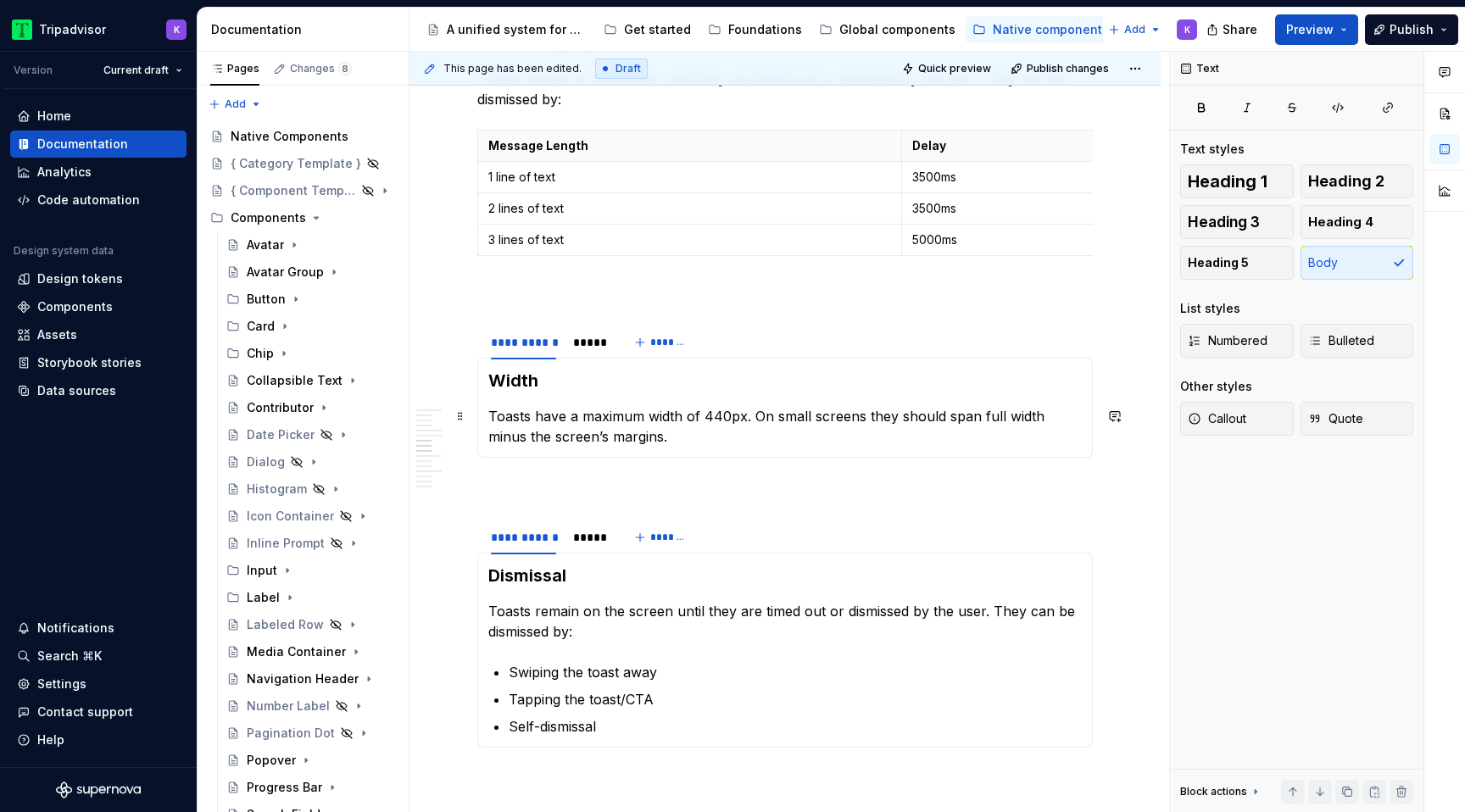
scroll to position [1508, 0]
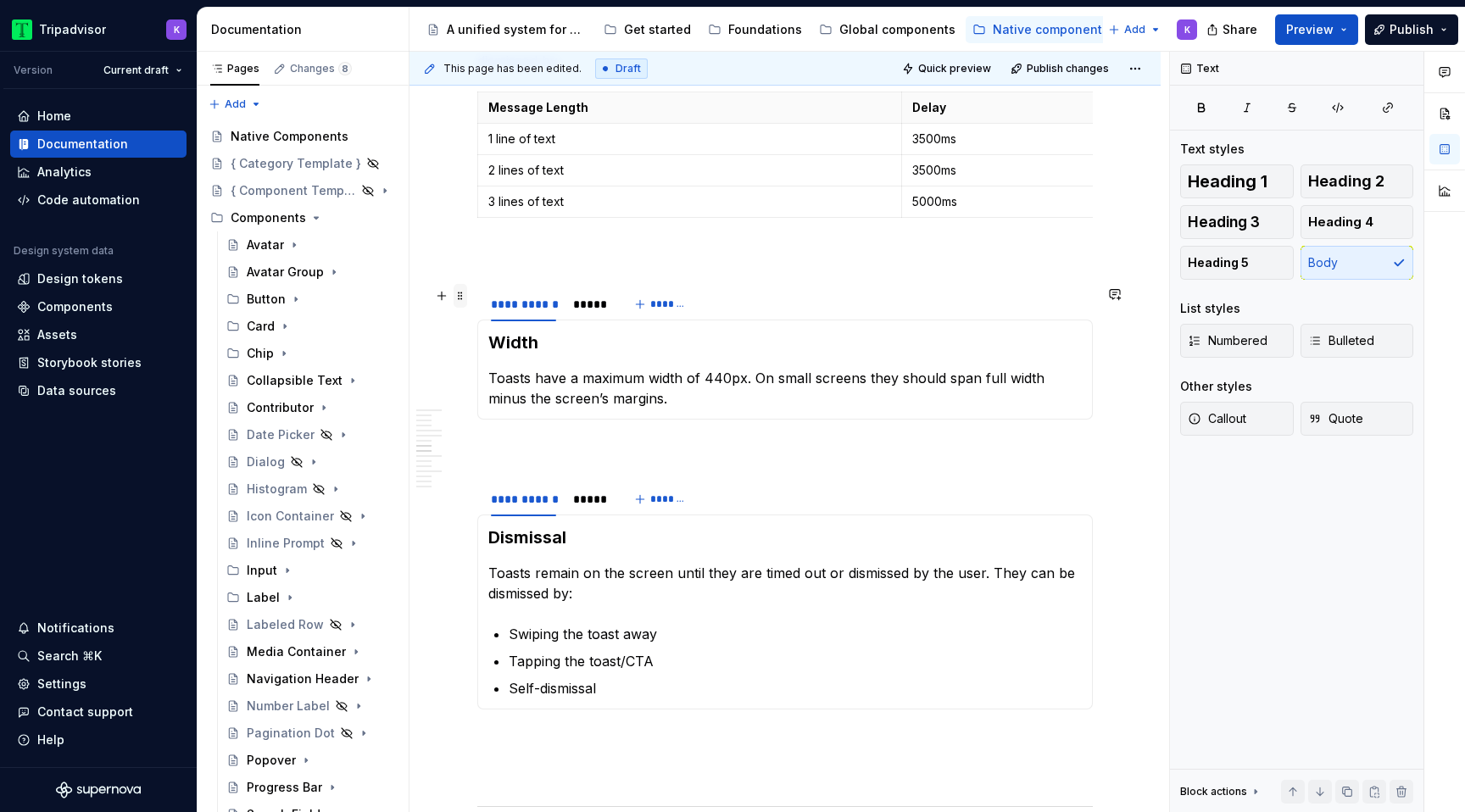
click at [466, 306] on div at bounding box center [448, 296] width 37 height 24
click at [457, 294] on span at bounding box center [460, 296] width 13 height 24
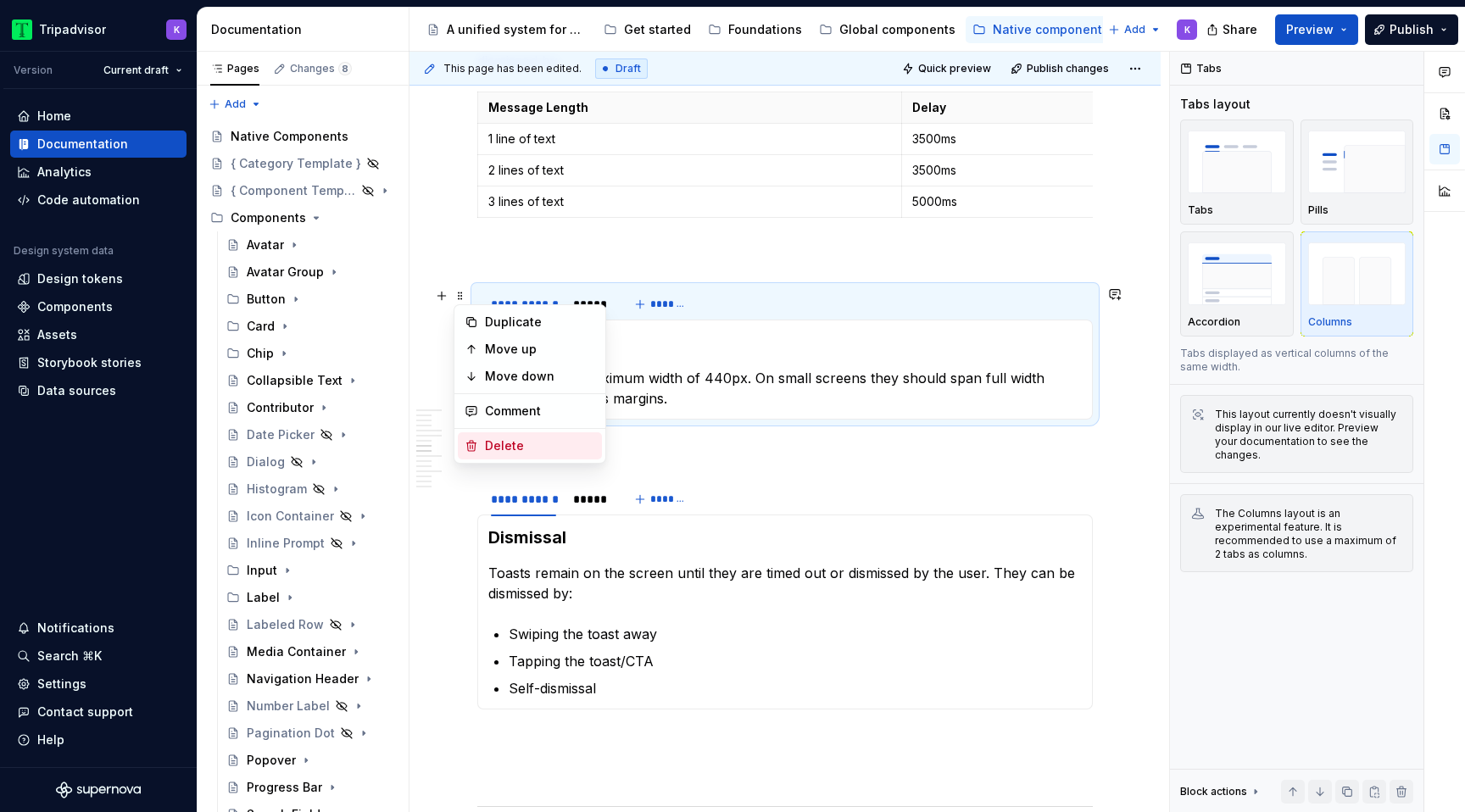
click at [505, 448] on div "Delete" at bounding box center [539, 446] width 111 height 17
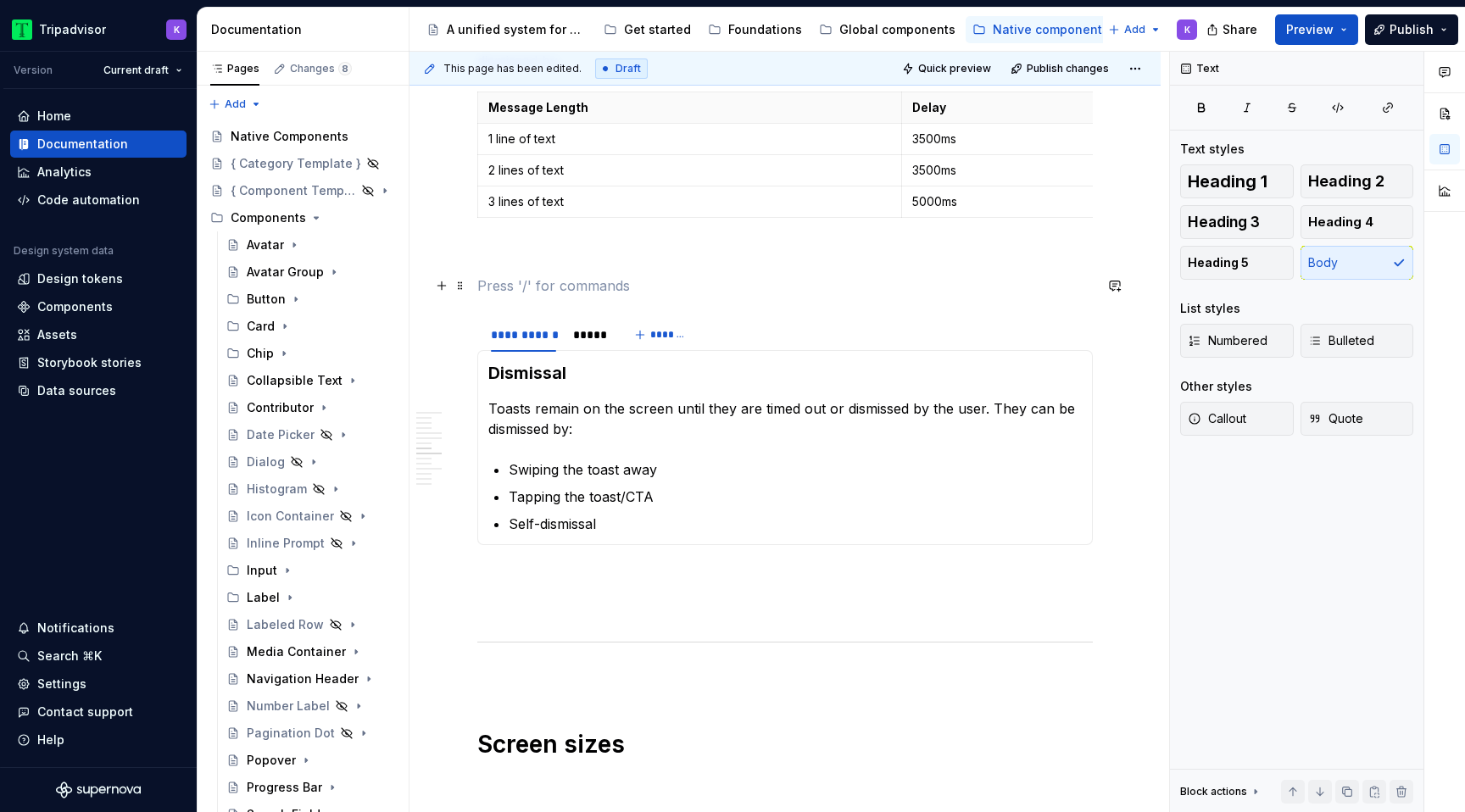
click at [509, 288] on p at bounding box center [785, 286] width 616 height 21
click at [525, 247] on p at bounding box center [785, 255] width 616 height 21
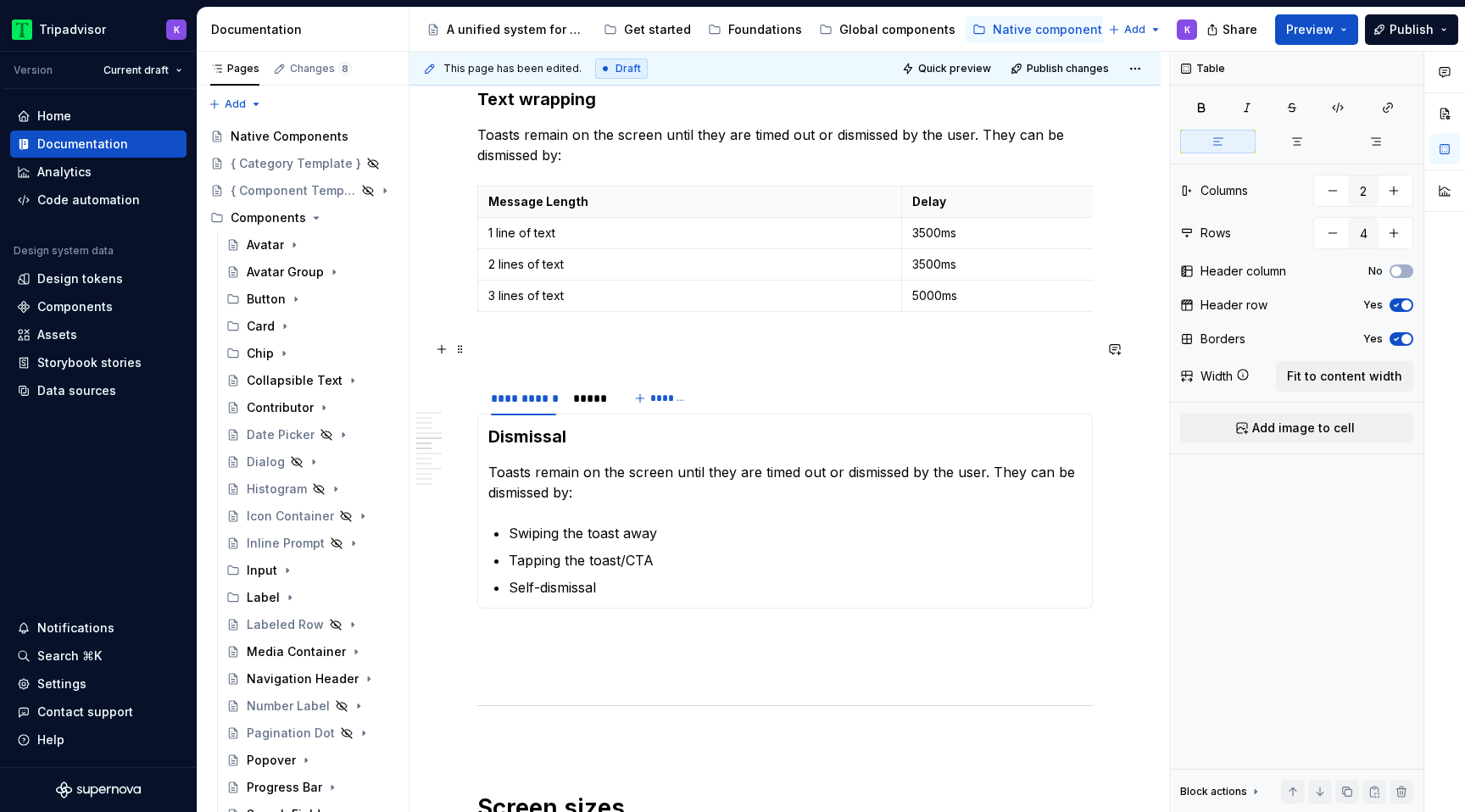
scroll to position [1287, 0]
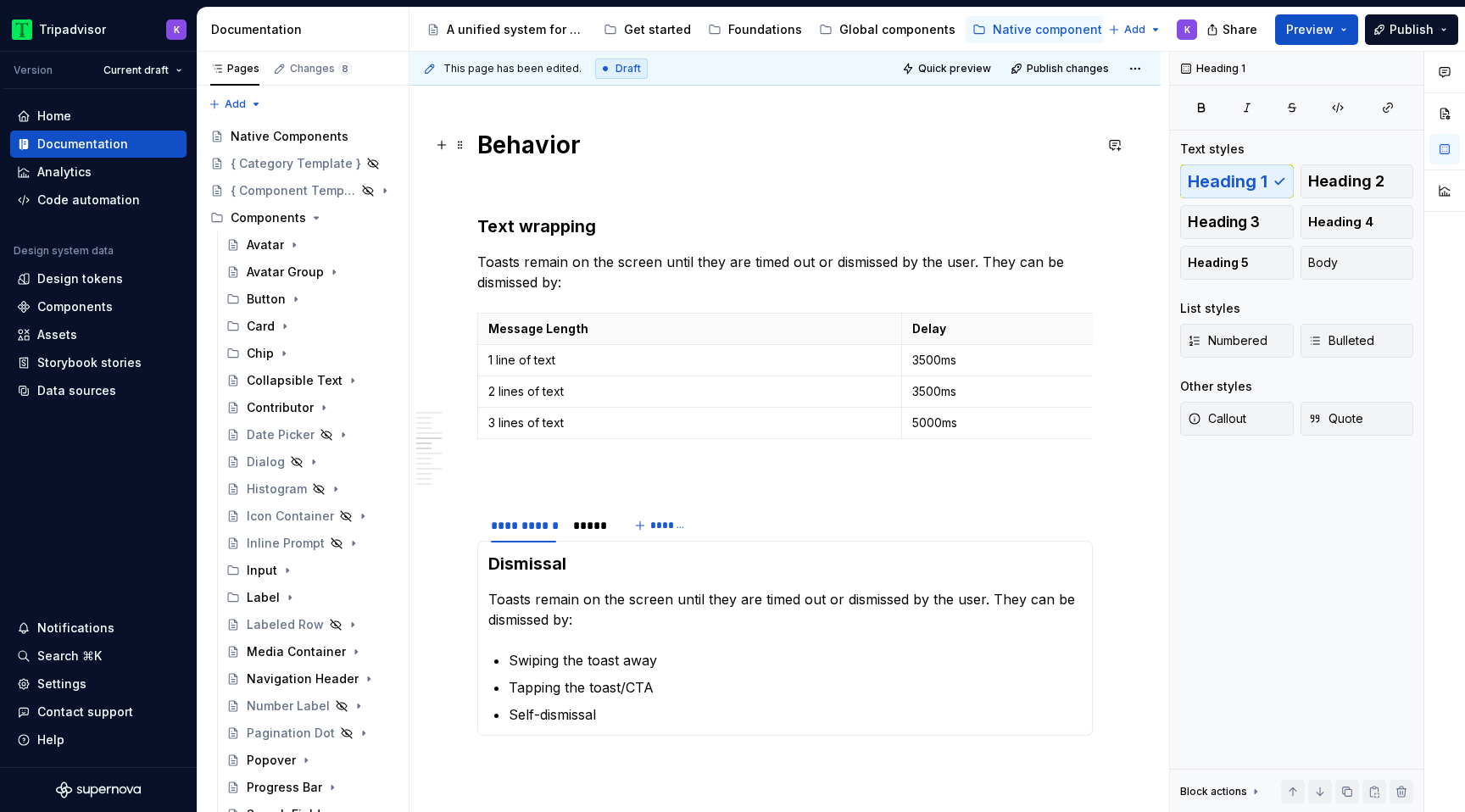
click at [622, 144] on h1 "Behavior" at bounding box center [785, 144] width 616 height 30
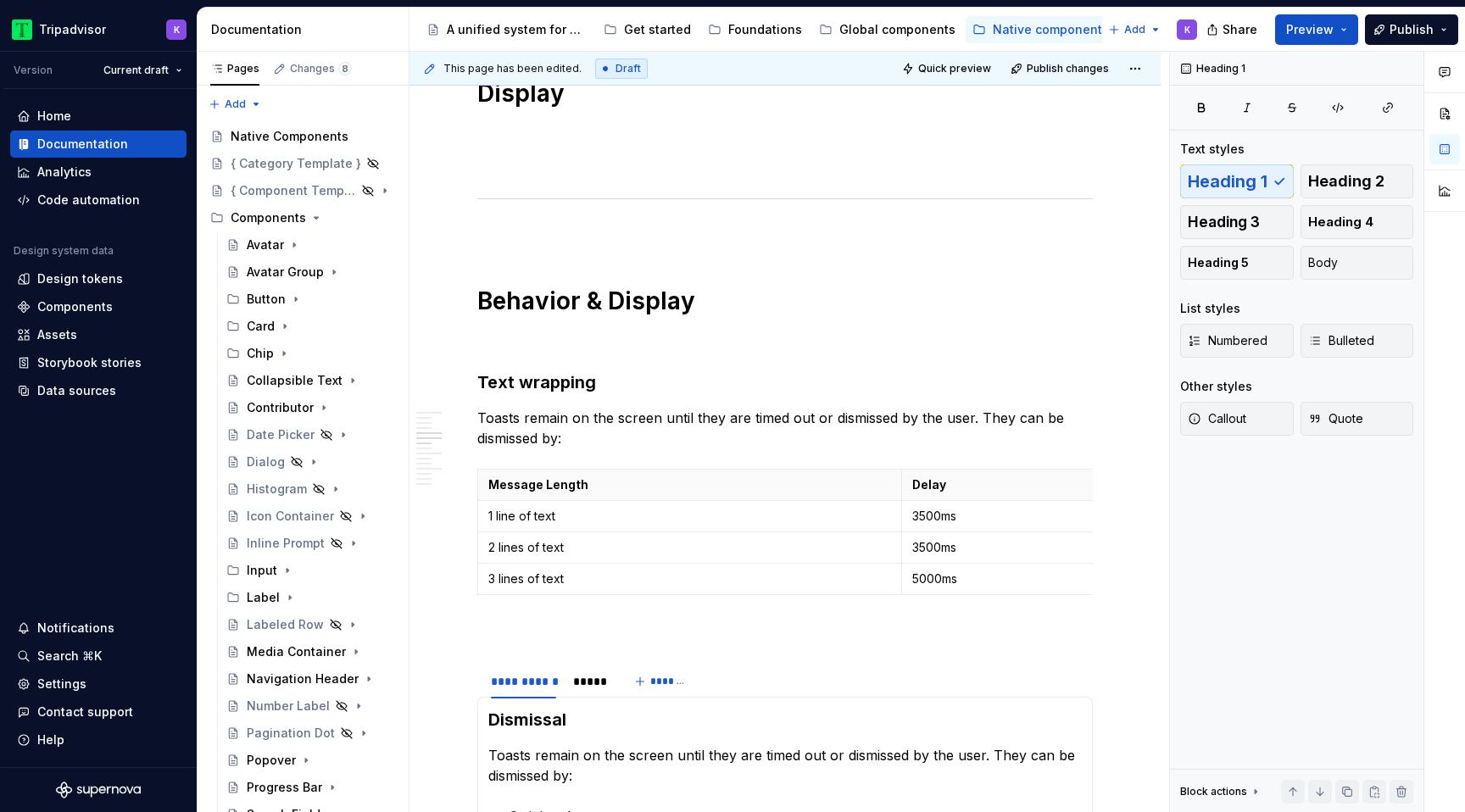
scroll to position [957, 0]
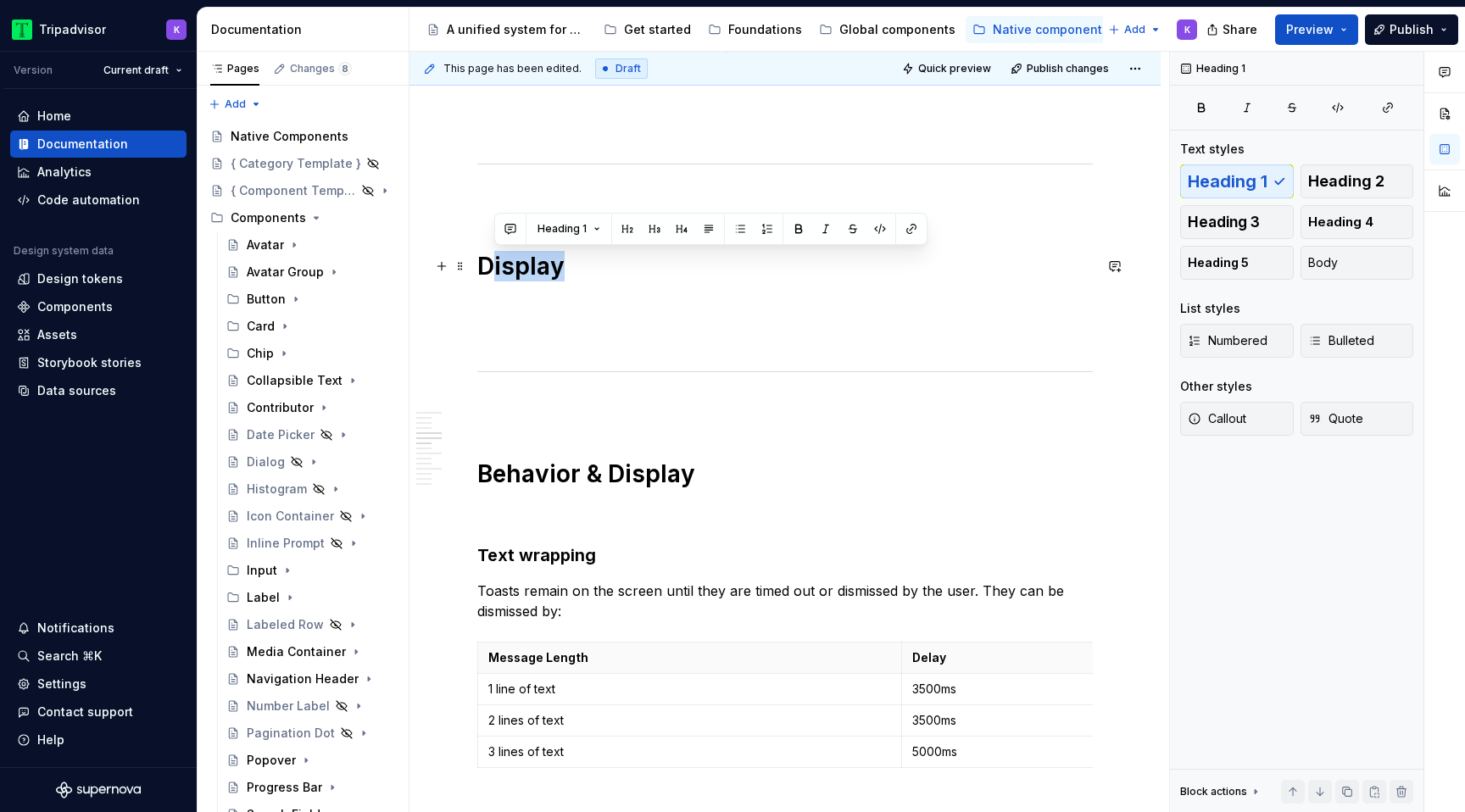
drag, startPoint x: 572, startPoint y: 276, endPoint x: 493, endPoint y: 276, distance: 79.0
click at [493, 276] on h1 "Display" at bounding box center [785, 266] width 616 height 30
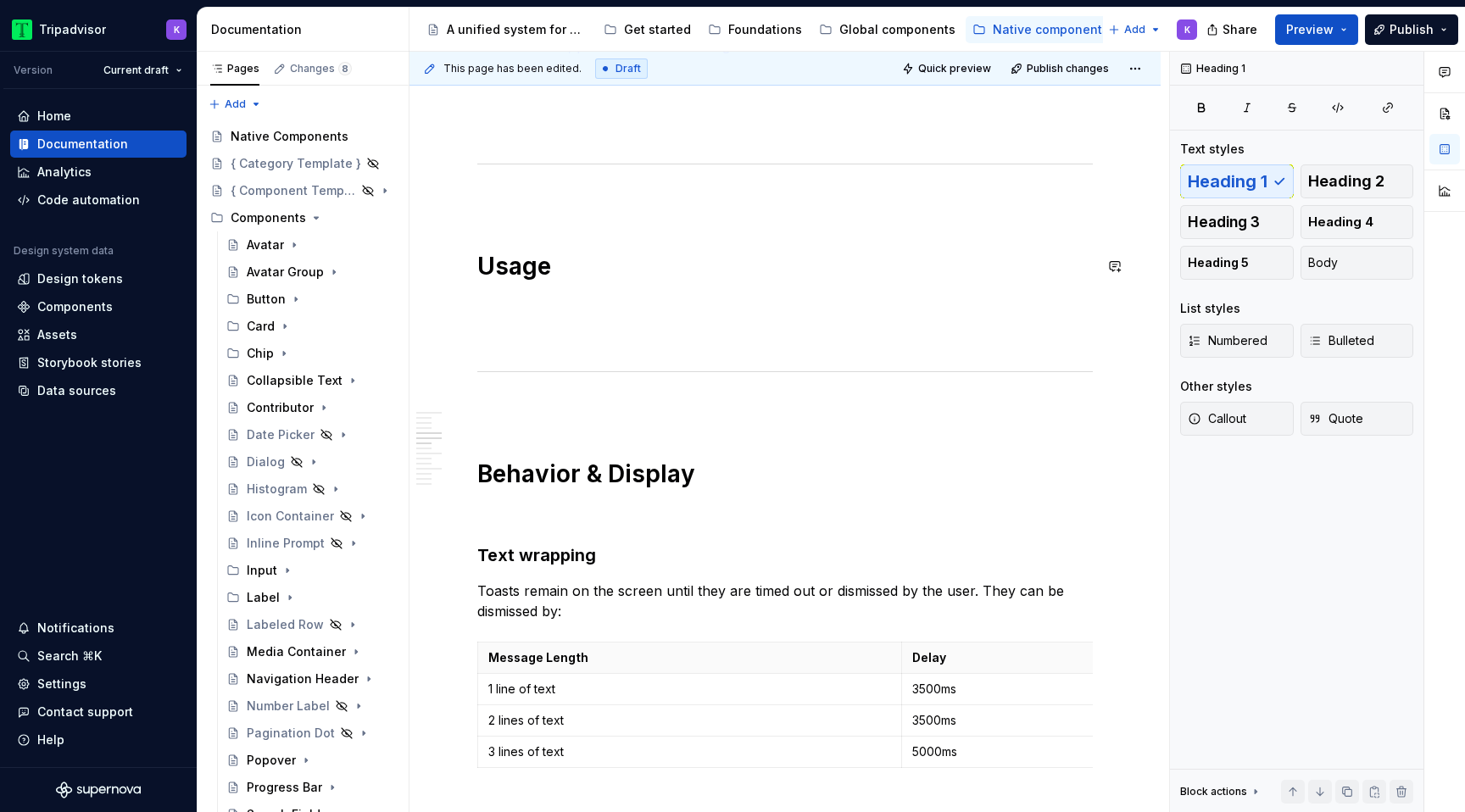
click at [536, 208] on p at bounding box center [785, 200] width 616 height 21
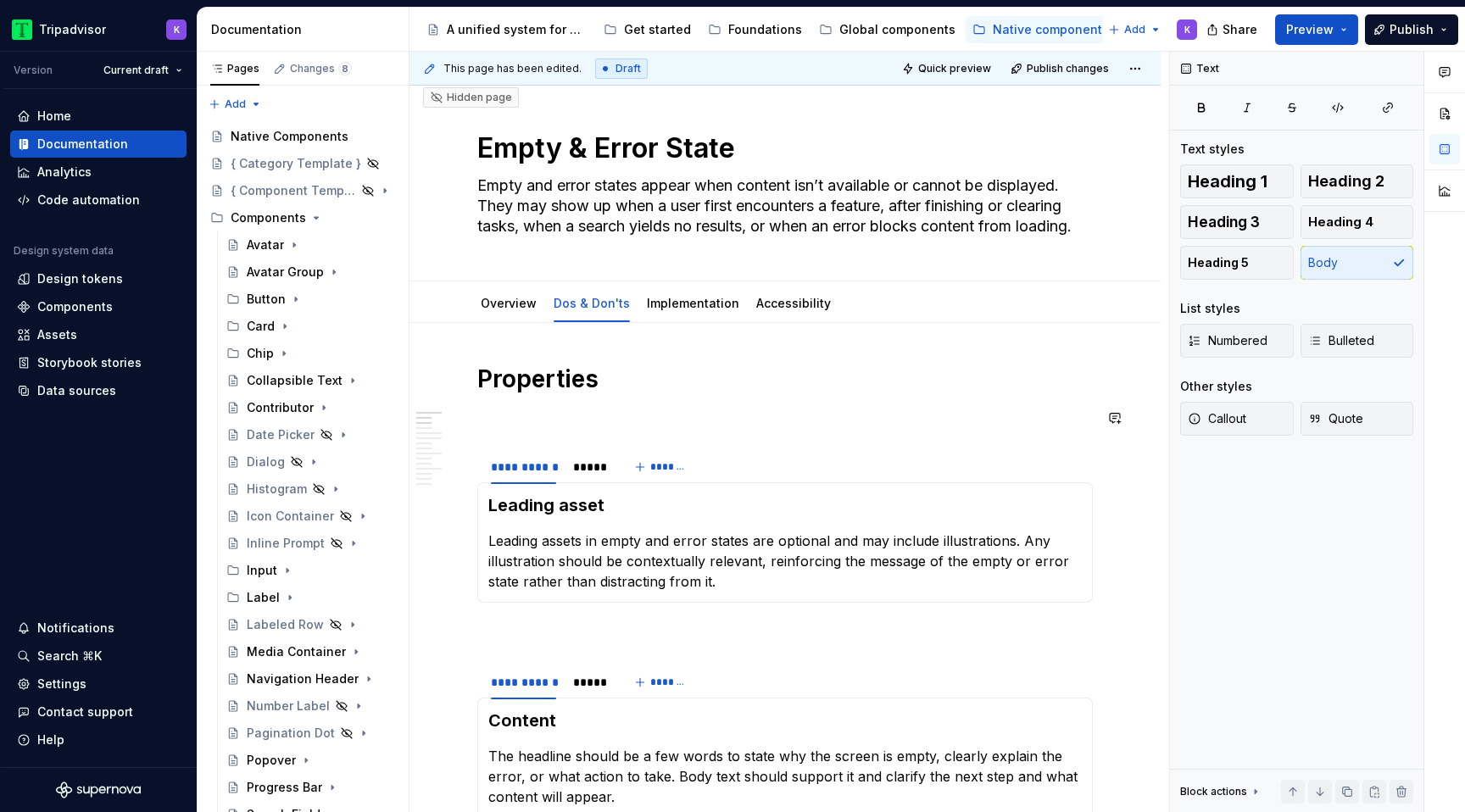
scroll to position [0, 0]
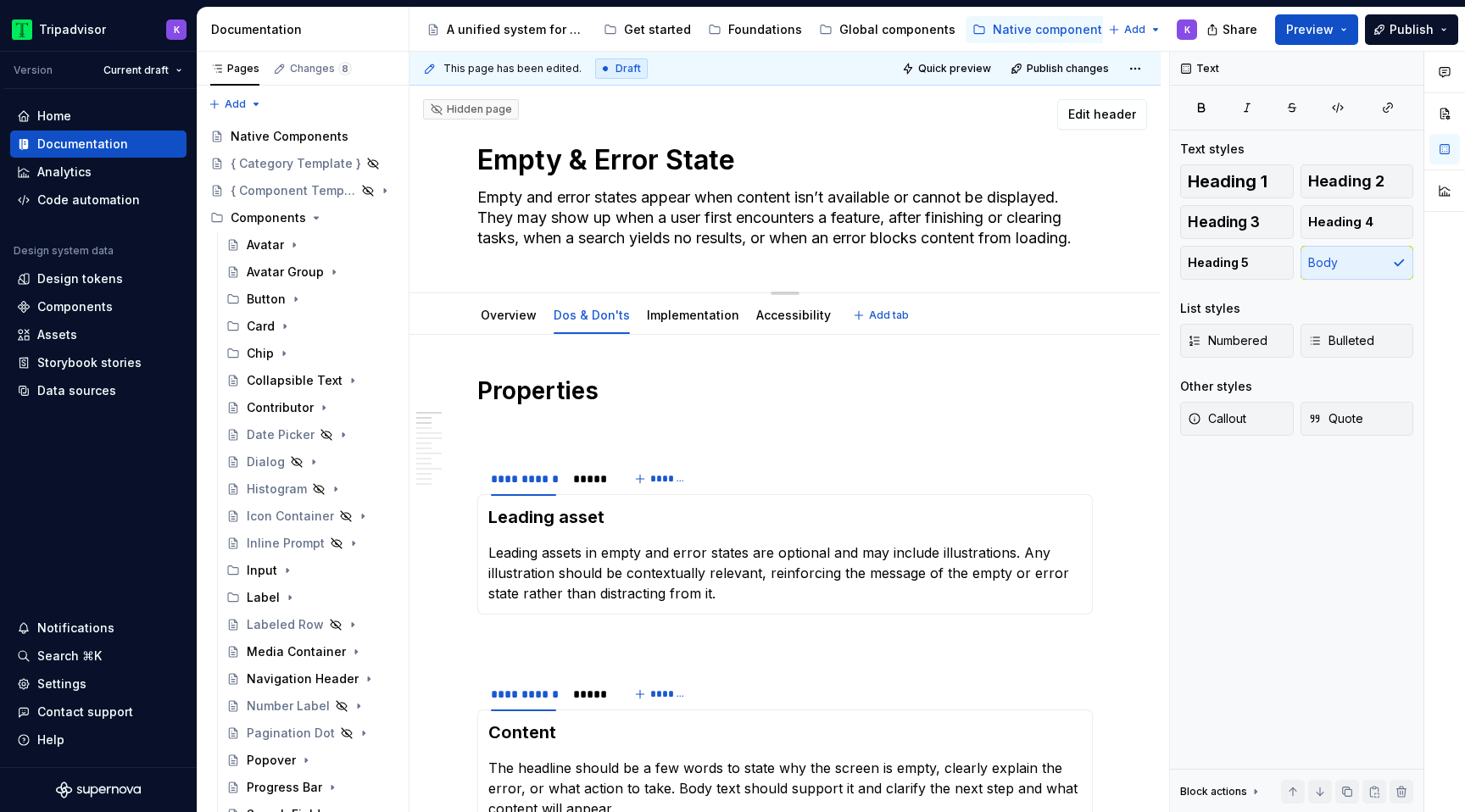
click at [1089, 239] on textarea "Empty and error states appear when content isn’t available or cannot be display…" at bounding box center [782, 218] width 616 height 68
paste textarea "states appear when expected content isn’t available or cannot be displayed. Thi…"
type textarea "*"
type textarea "Empty states appear when expected content isn’t available or cannot be displaye…"
type textarea "*"
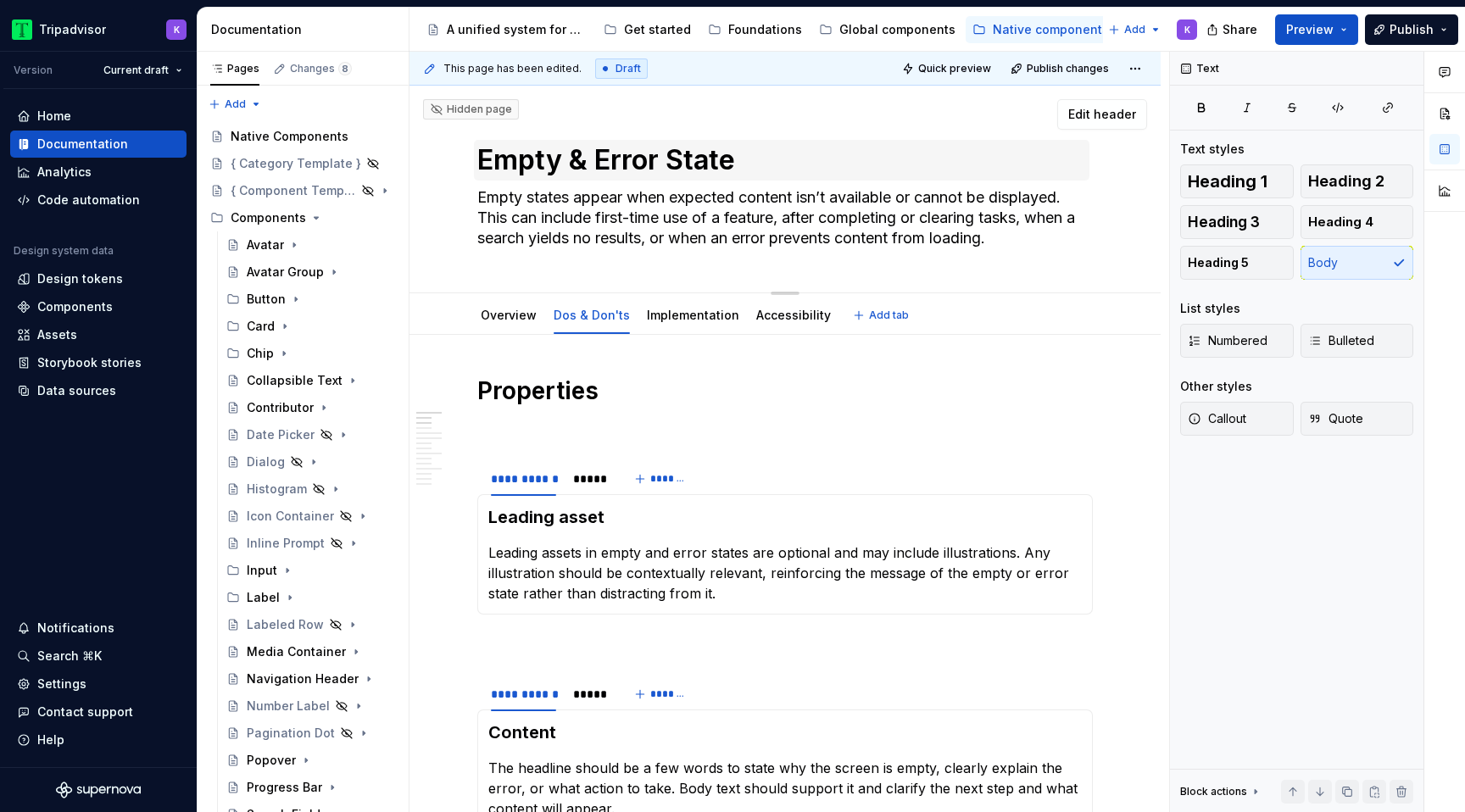
type textarea "Empty states appear when expected content isn’t available or cannot be displaye…"
drag, startPoint x: 565, startPoint y: 161, endPoint x: 662, endPoint y: 161, distance: 97.0
click at [662, 161] on textarea "Empty & Error State" at bounding box center [782, 160] width 616 height 41
drag, startPoint x: 662, startPoint y: 159, endPoint x: 572, endPoint y: 159, distance: 90.0
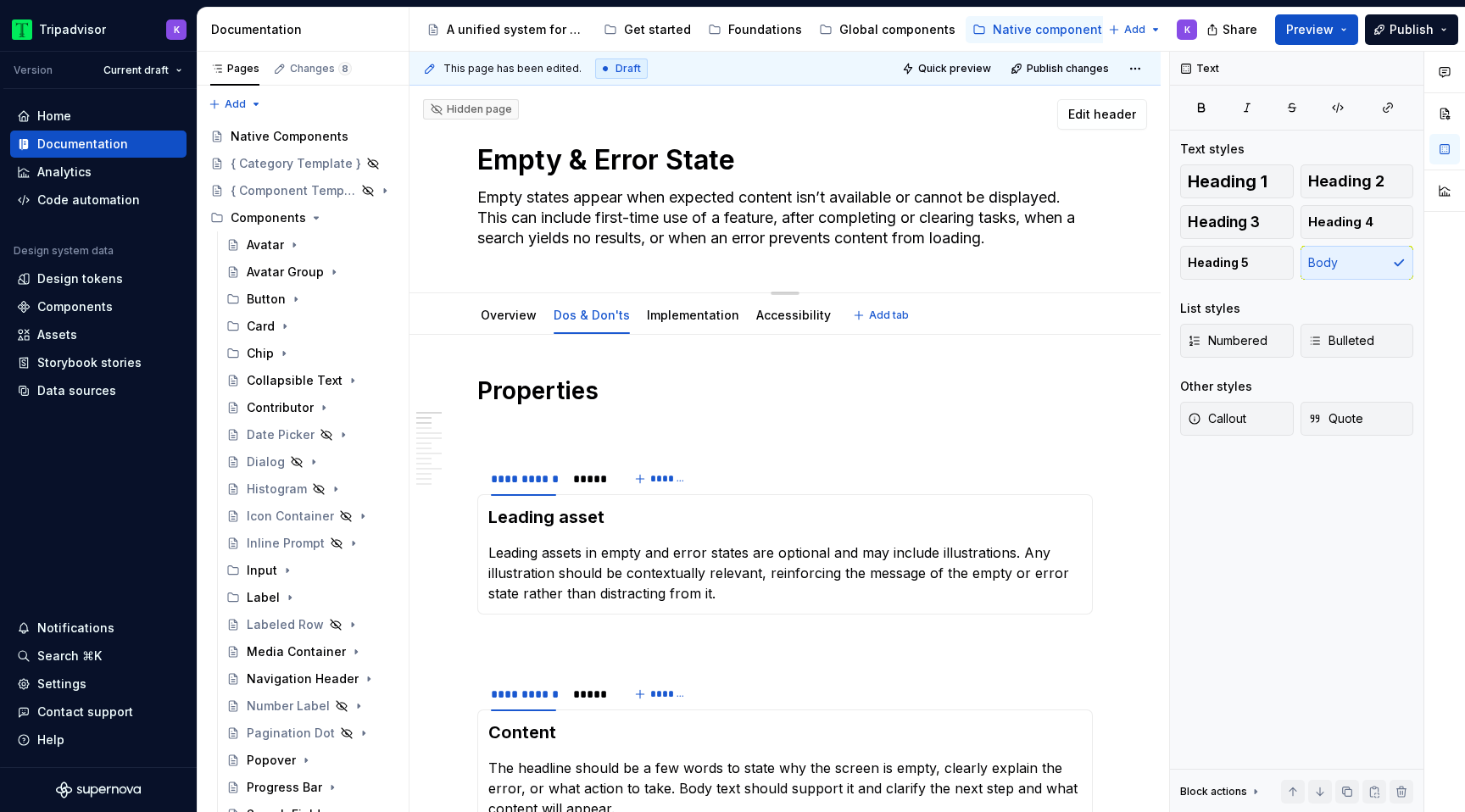
click at [572, 159] on textarea "Empty & Error State" at bounding box center [782, 160] width 616 height 41
type textarea "*"
type textarea "Empty State"
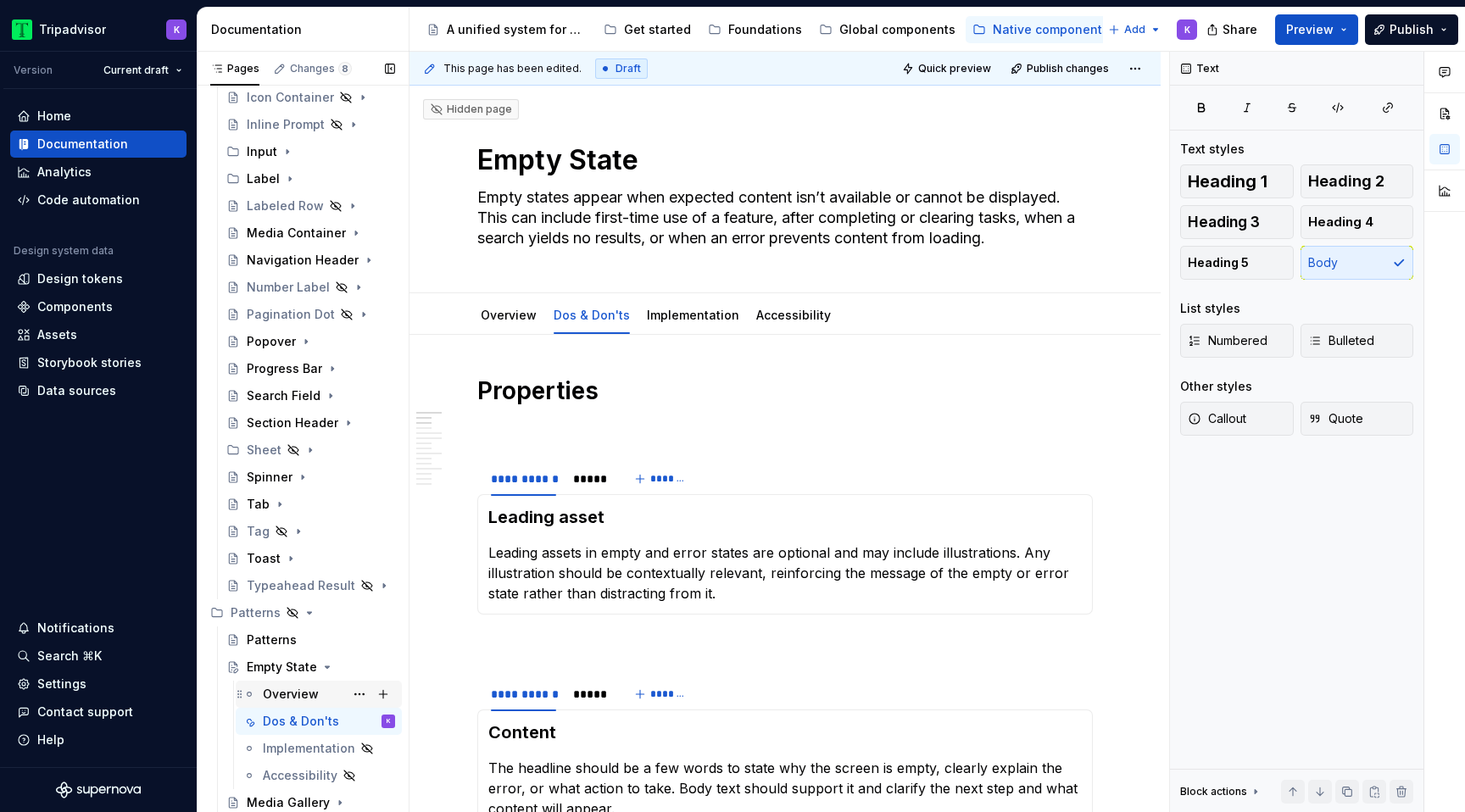
type textarea "*"
type textarea "Empty State"
click at [319, 688] on div "Overview" at bounding box center [329, 694] width 132 height 24
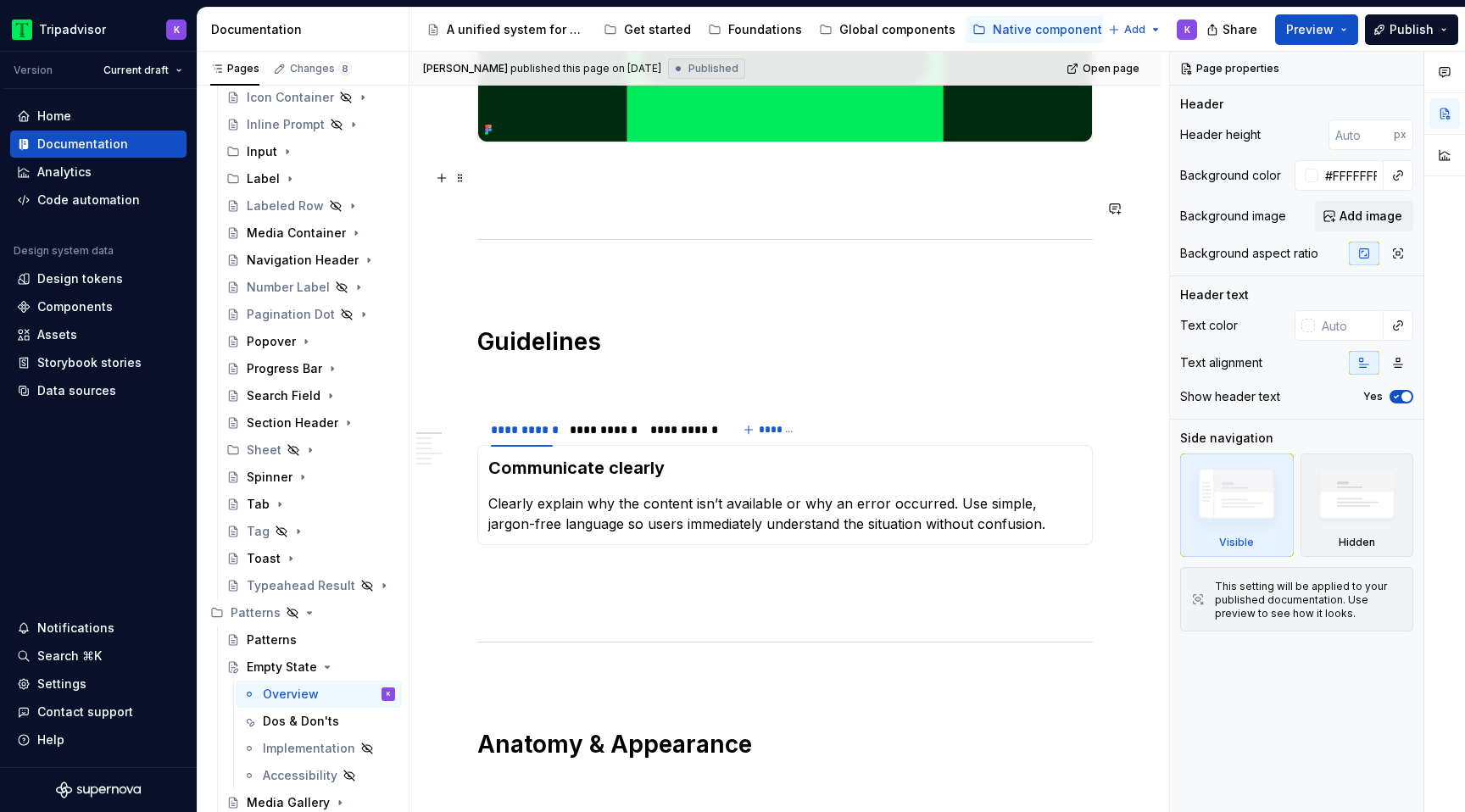
scroll to position [299, 0]
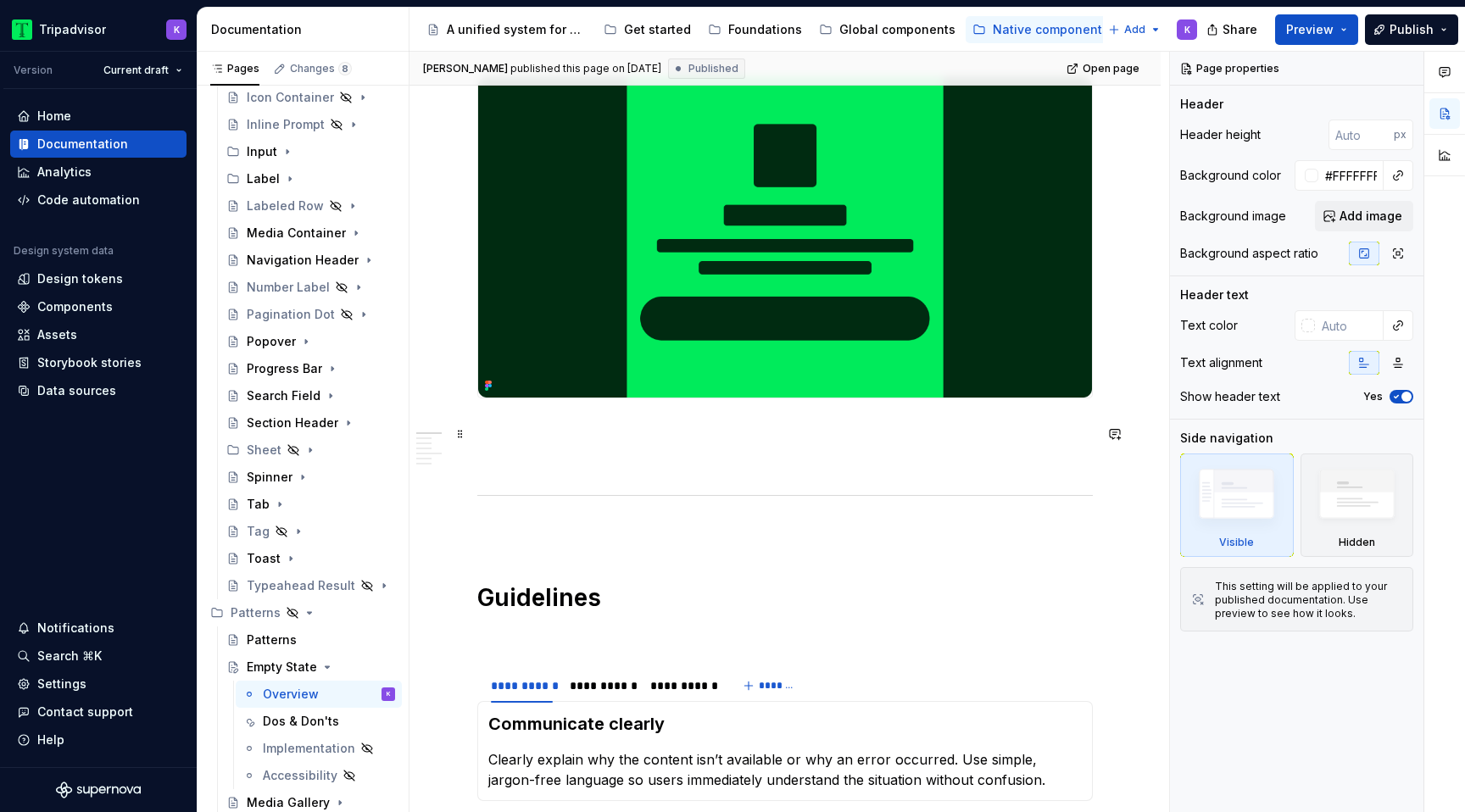
type textarea "*"
click at [491, 422] on div "**********" at bounding box center [785, 751] width 616 height 1349
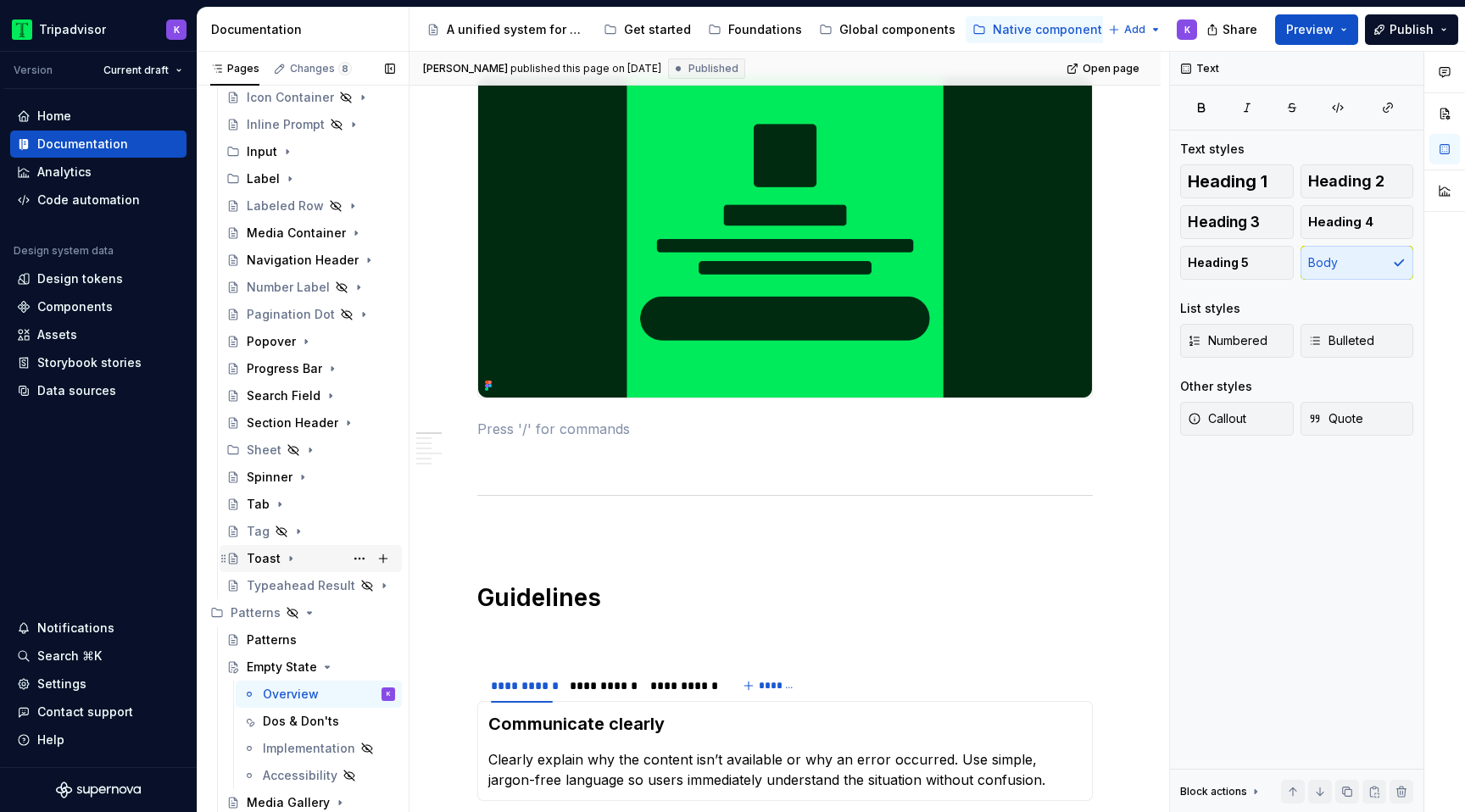
click at [284, 564] on icon "Page tree" at bounding box center [291, 558] width 13 height 13
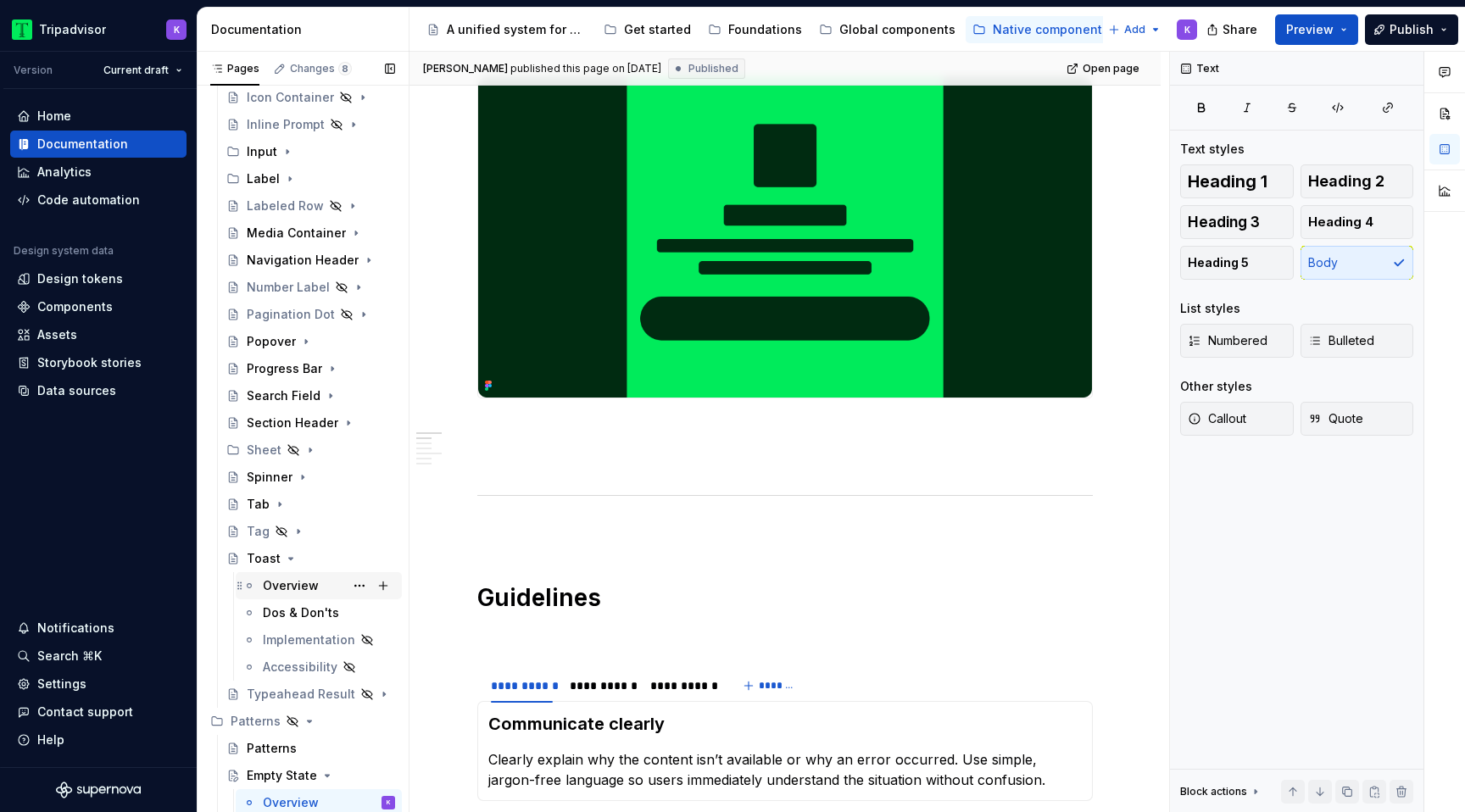
click at [311, 589] on div "Overview" at bounding box center [290, 585] width 56 height 17
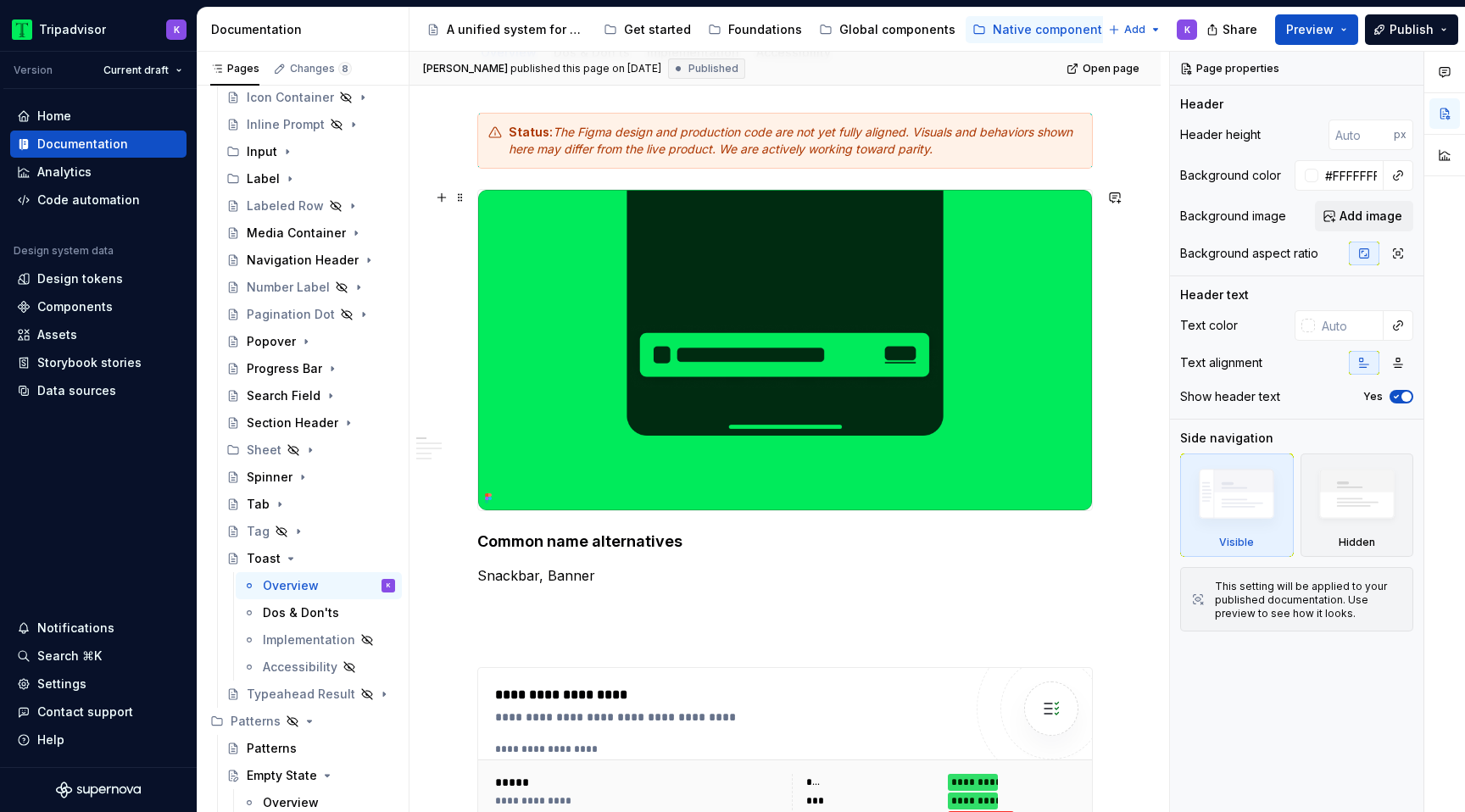
scroll to position [269, 0]
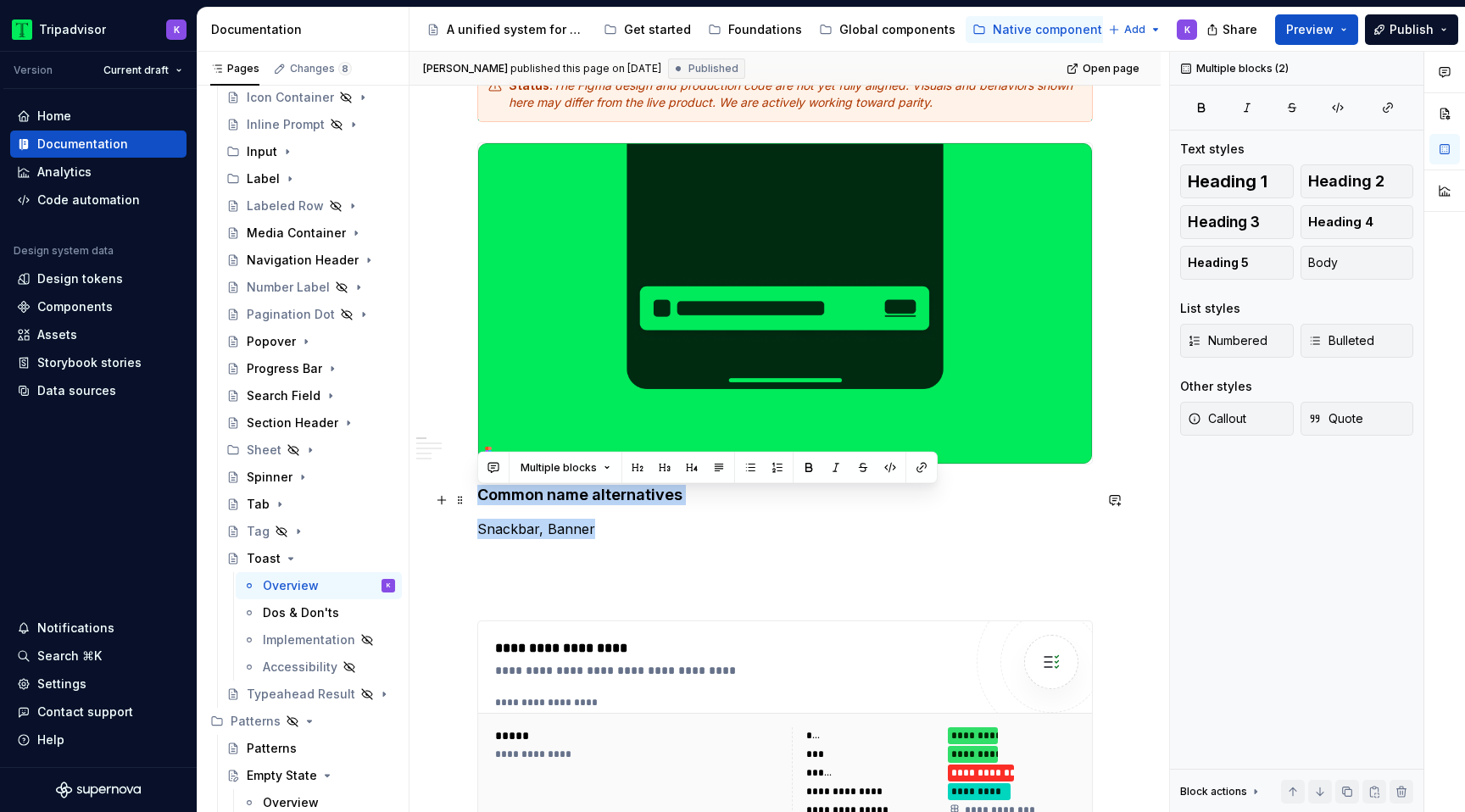
drag, startPoint x: 599, startPoint y: 532, endPoint x: 468, endPoint y: 501, distance: 134.6
copy div "Common name alternatives Snackbar, Banner"
click at [293, 555] on icon "Page tree" at bounding box center [291, 558] width 13 height 13
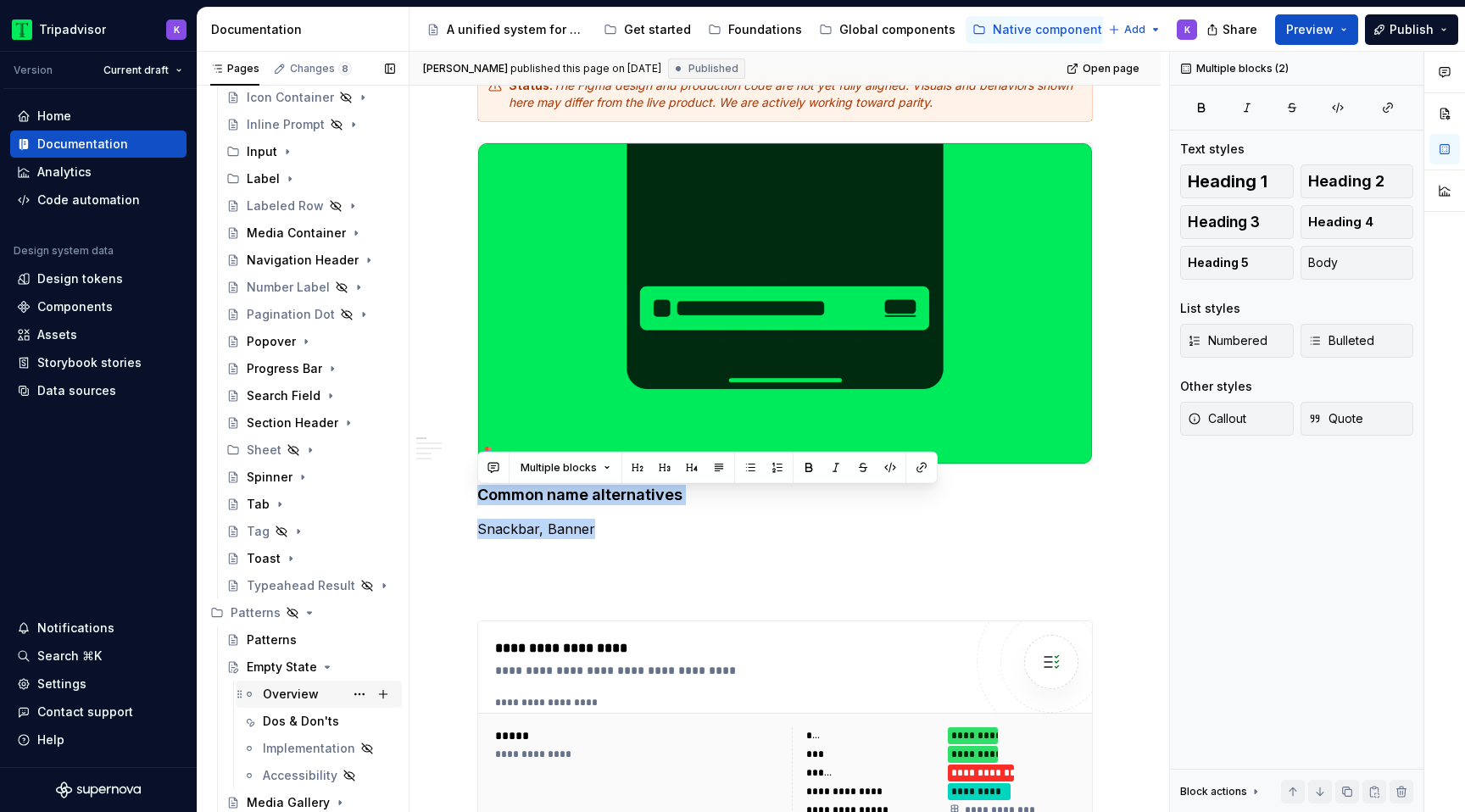
click at [300, 700] on div "Overview" at bounding box center [290, 694] width 56 height 17
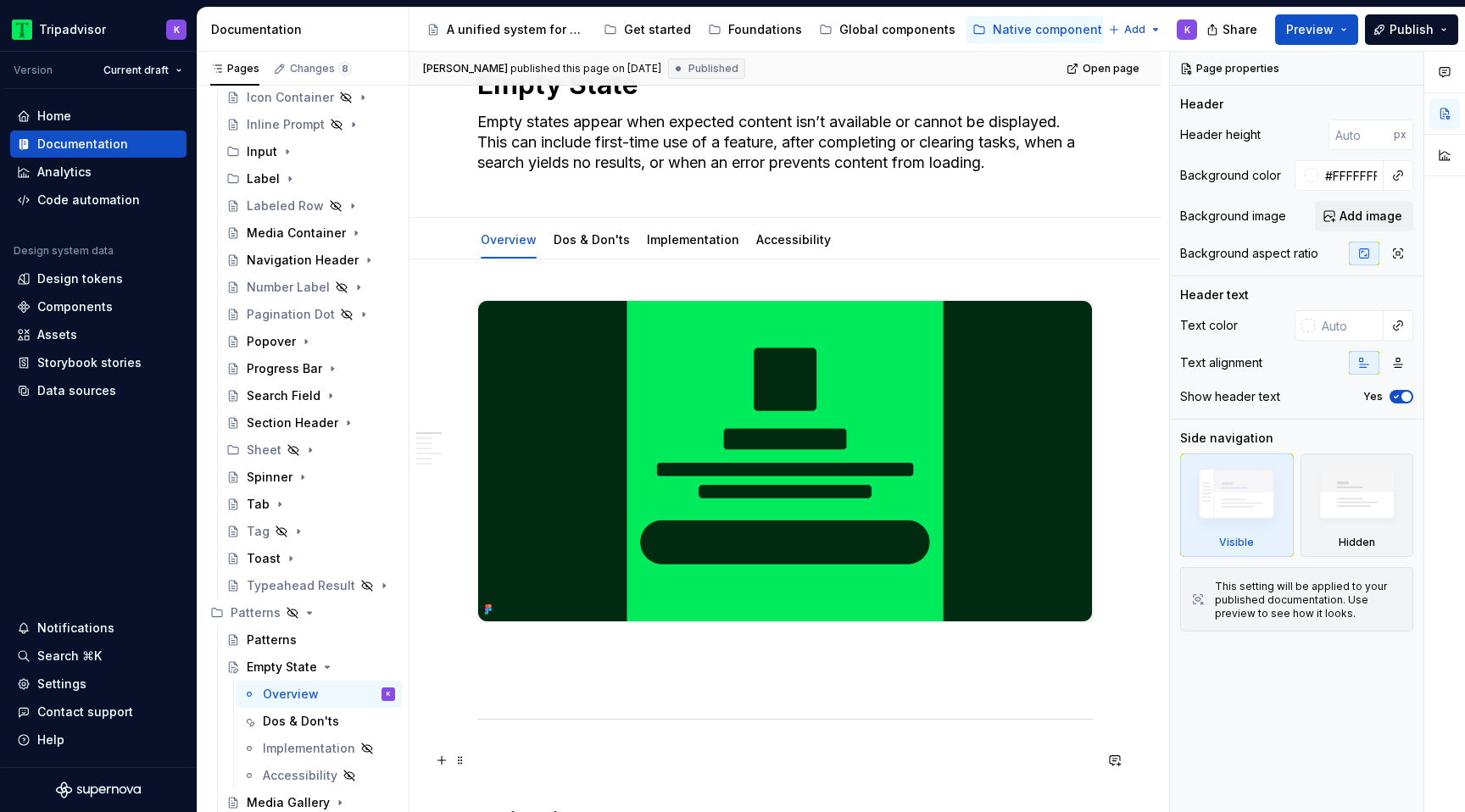
scroll to position [169, 0]
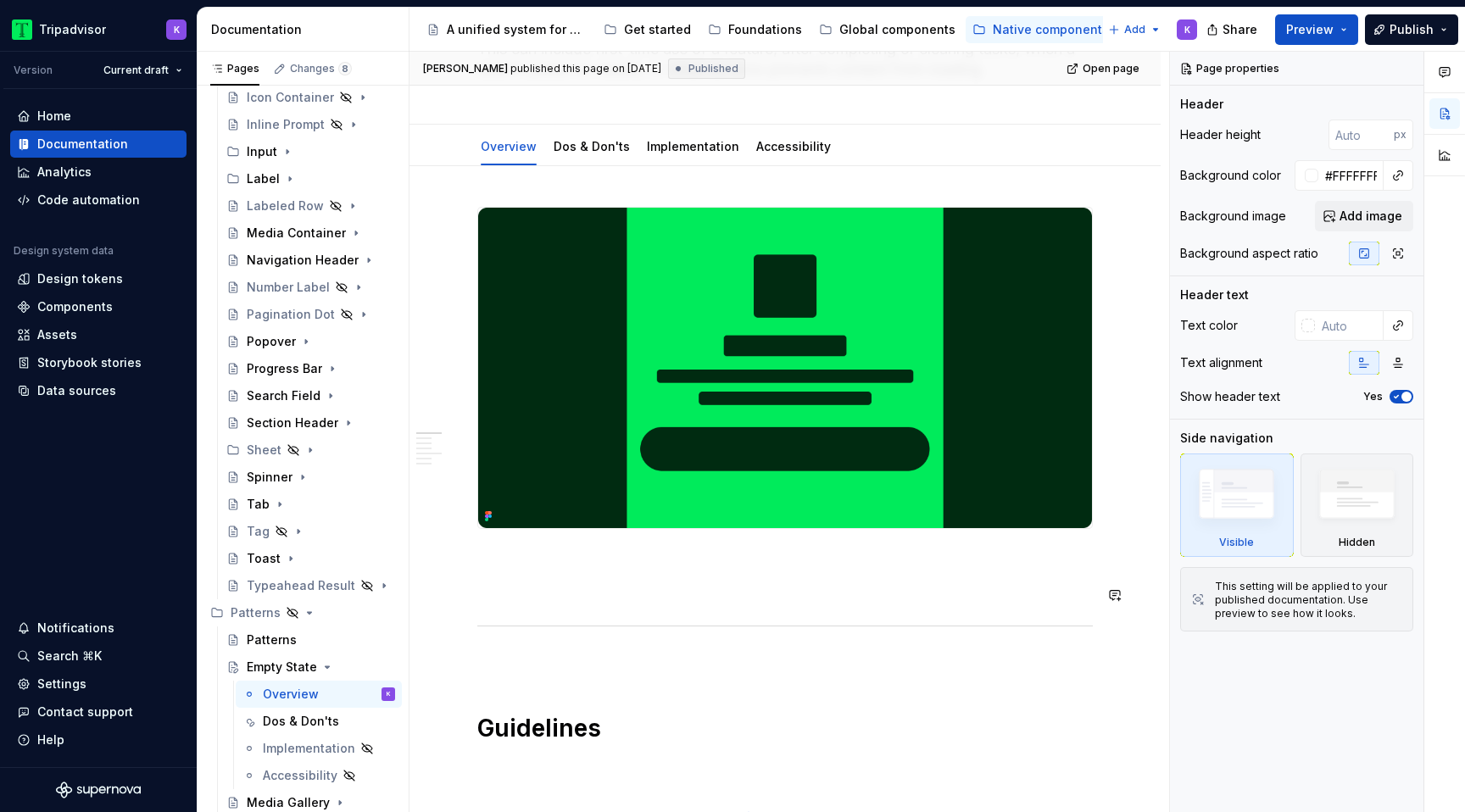
type textarea "*"
click at [524, 569] on p at bounding box center [785, 560] width 616 height 21
paste div
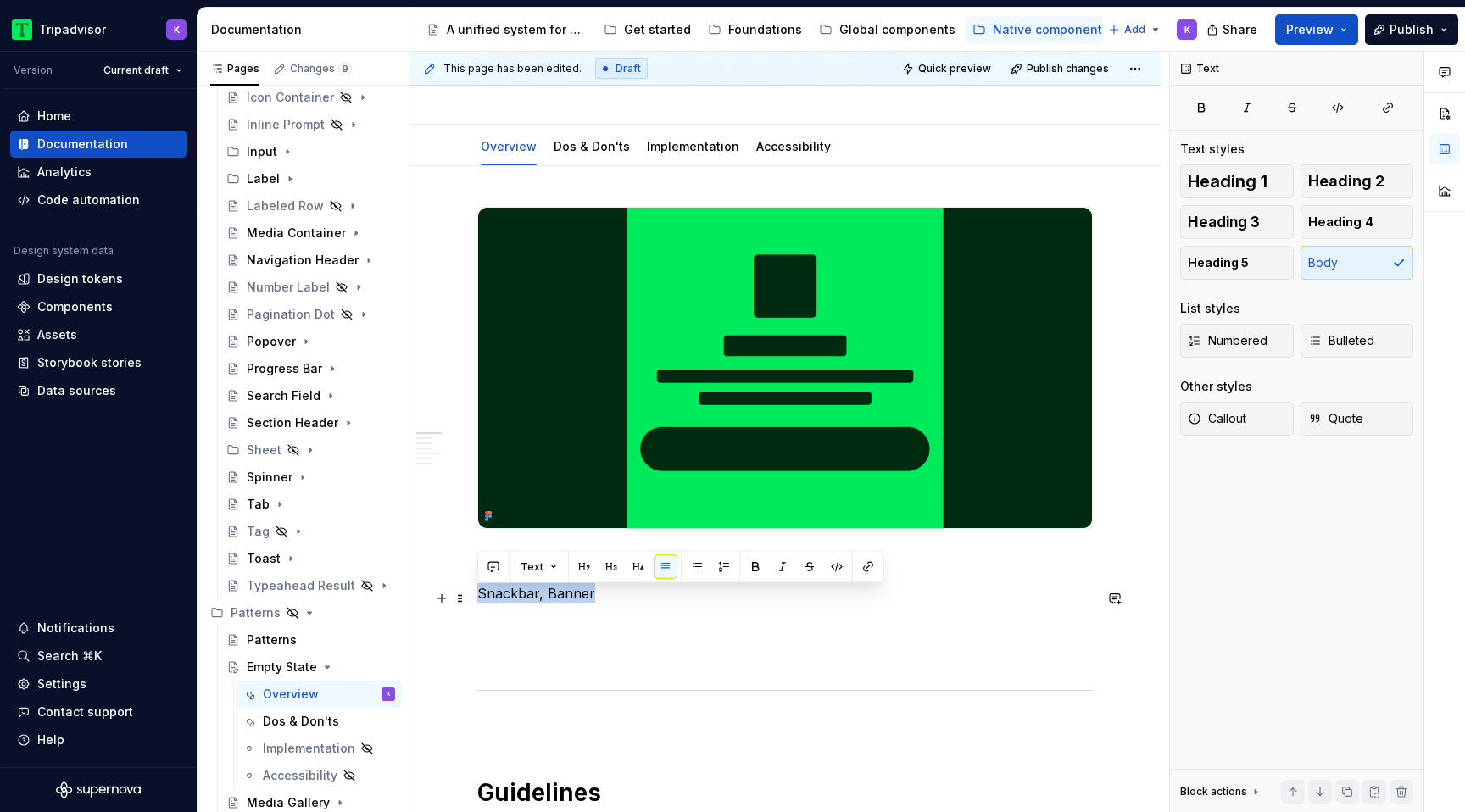
drag, startPoint x: 588, startPoint y: 598, endPoint x: 476, endPoint y: 594, distance: 112.1
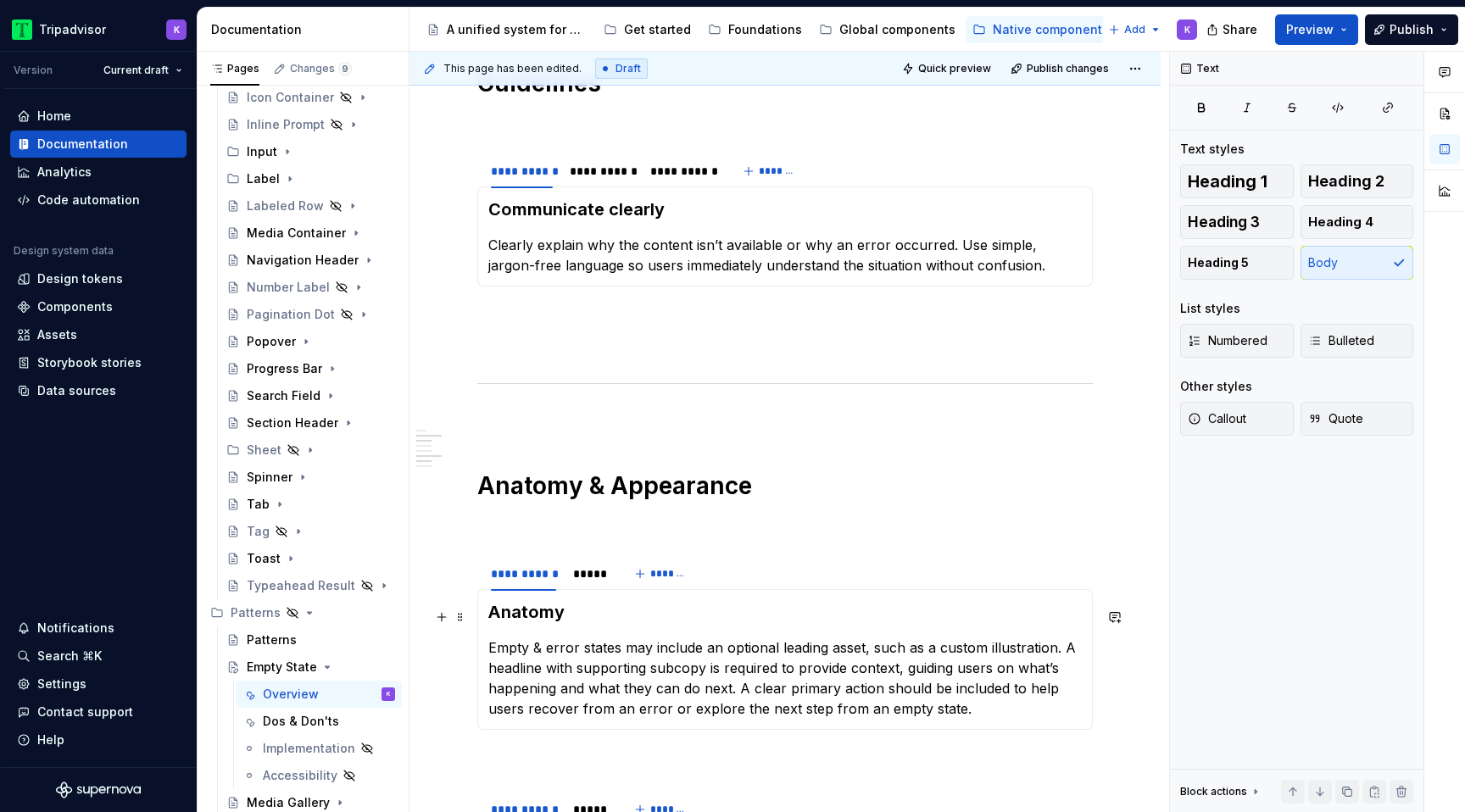
scroll to position [998, 0]
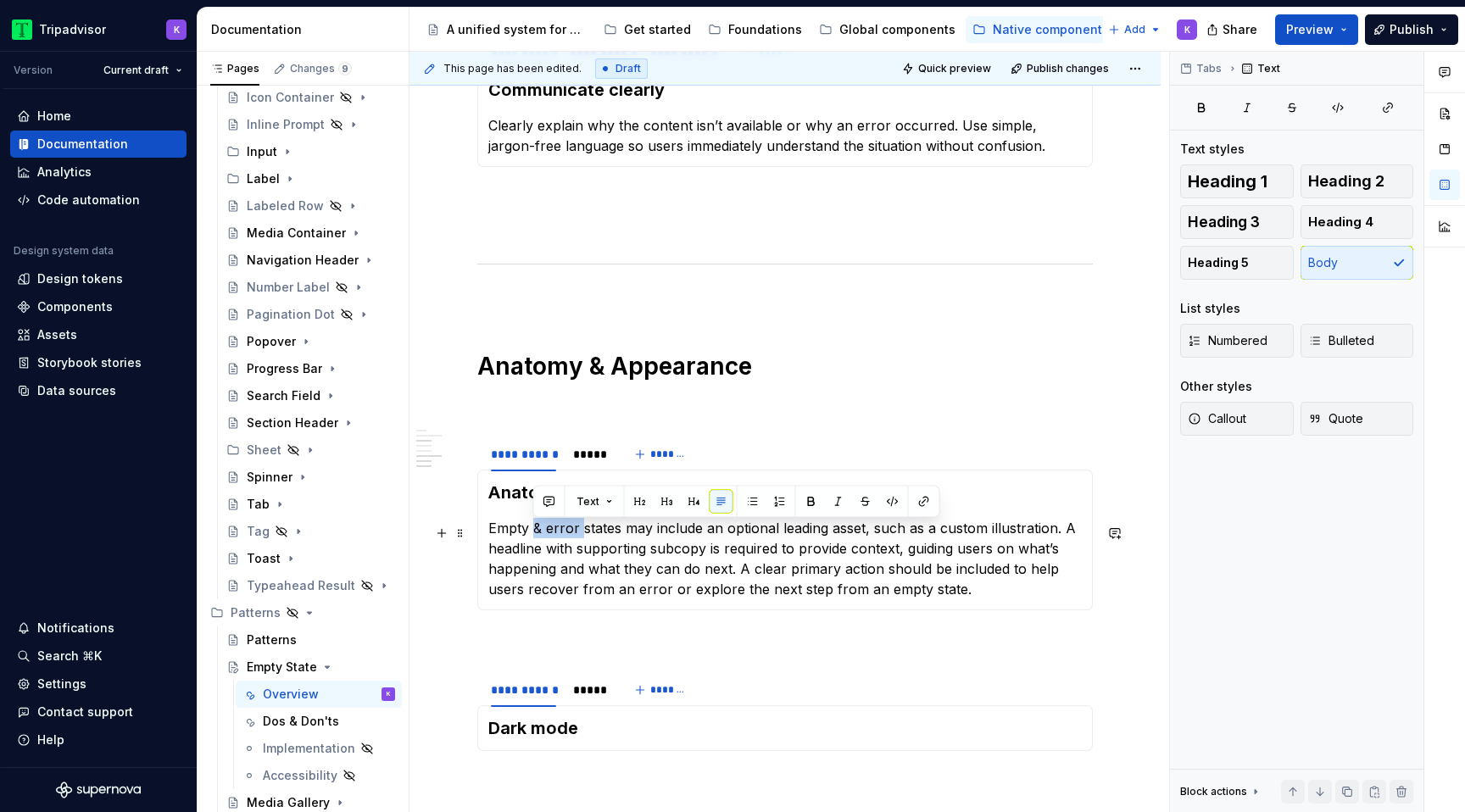
drag, startPoint x: 531, startPoint y: 533, endPoint x: 579, endPoint y: 533, distance: 48.0
click at [579, 533] on p "Empty & error states may include an optional leading asset, such as a custom il…" at bounding box center [785, 558] width 593 height 81
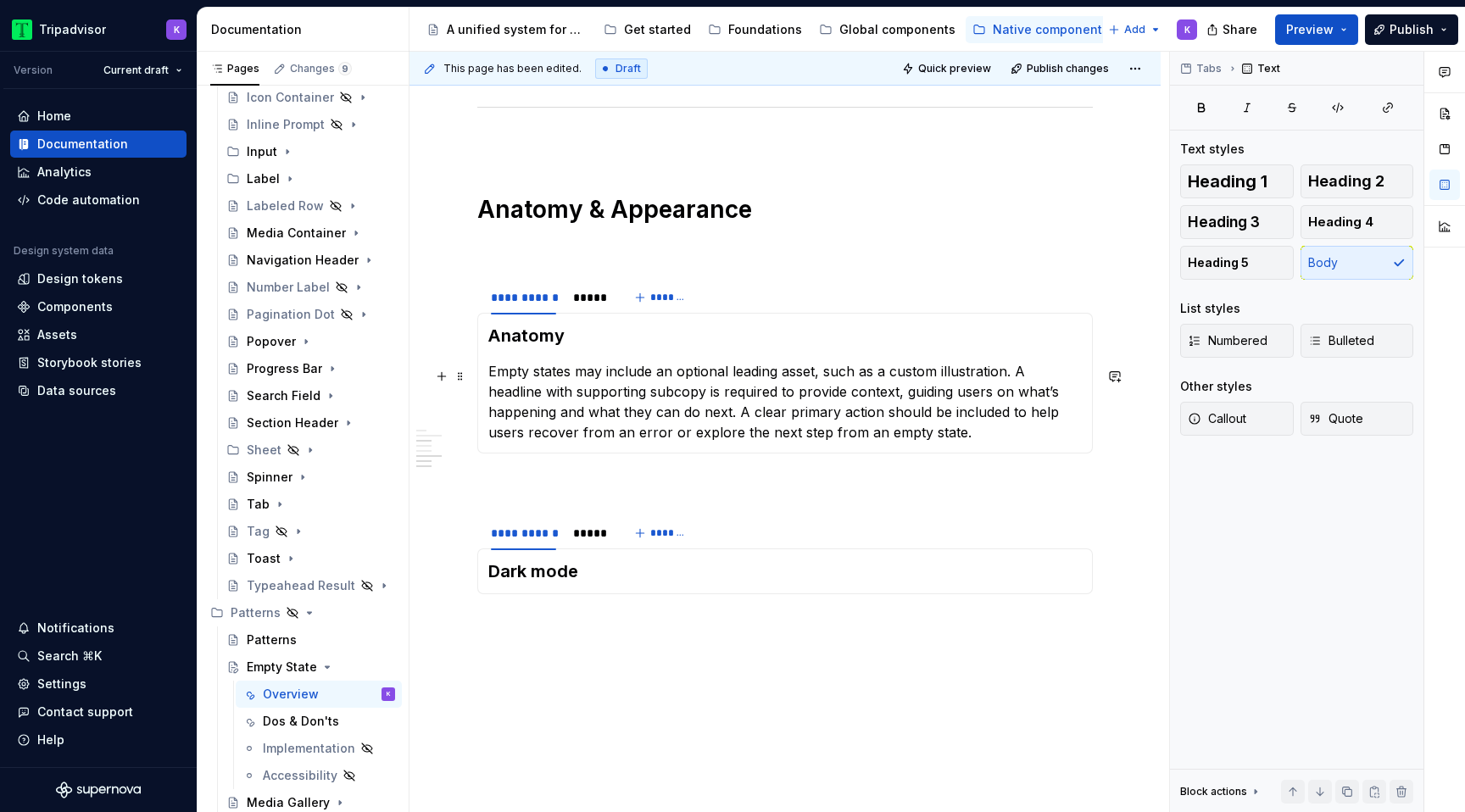
scroll to position [1204, 0]
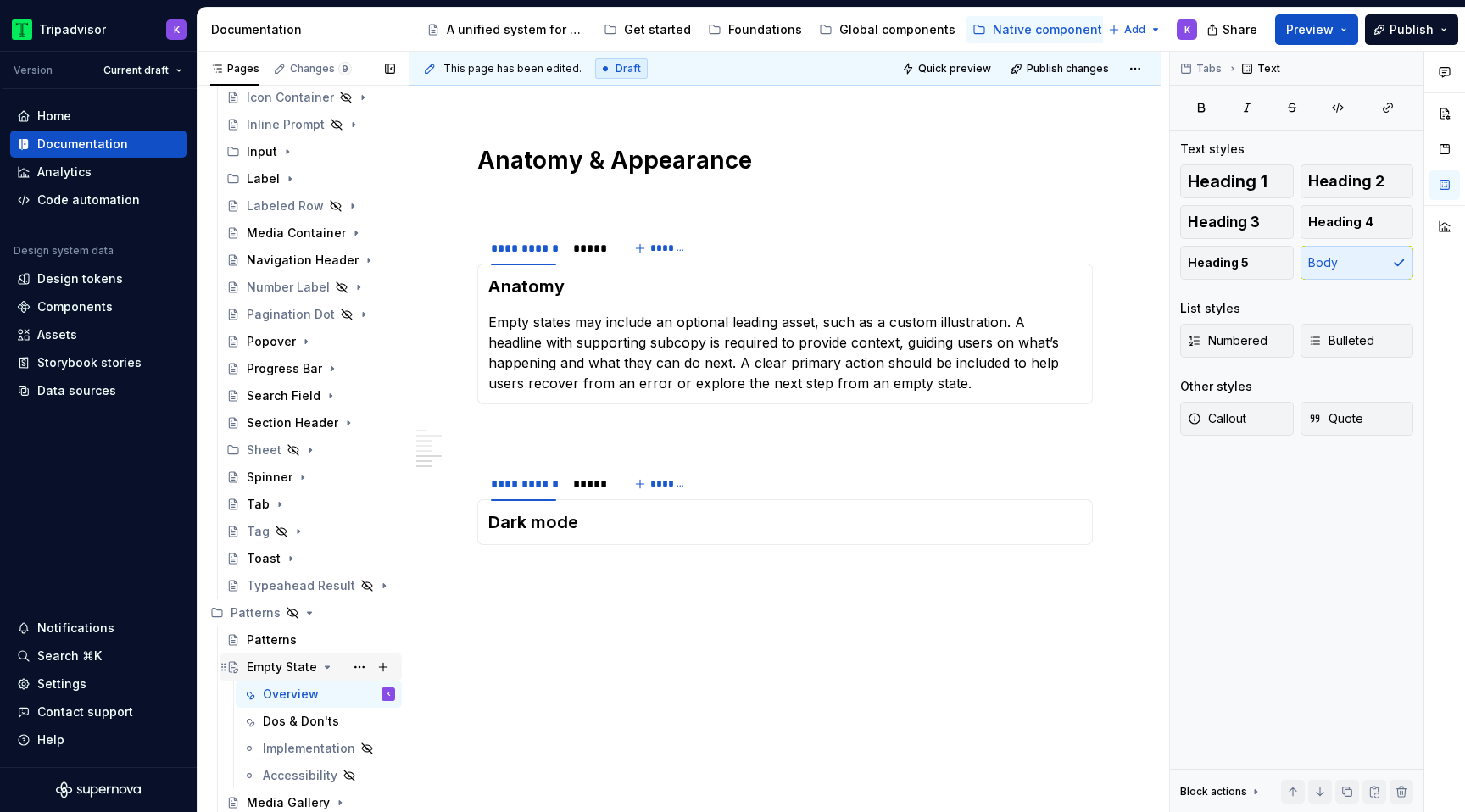
click at [329, 667] on icon "Page tree" at bounding box center [327, 667] width 13 height 13
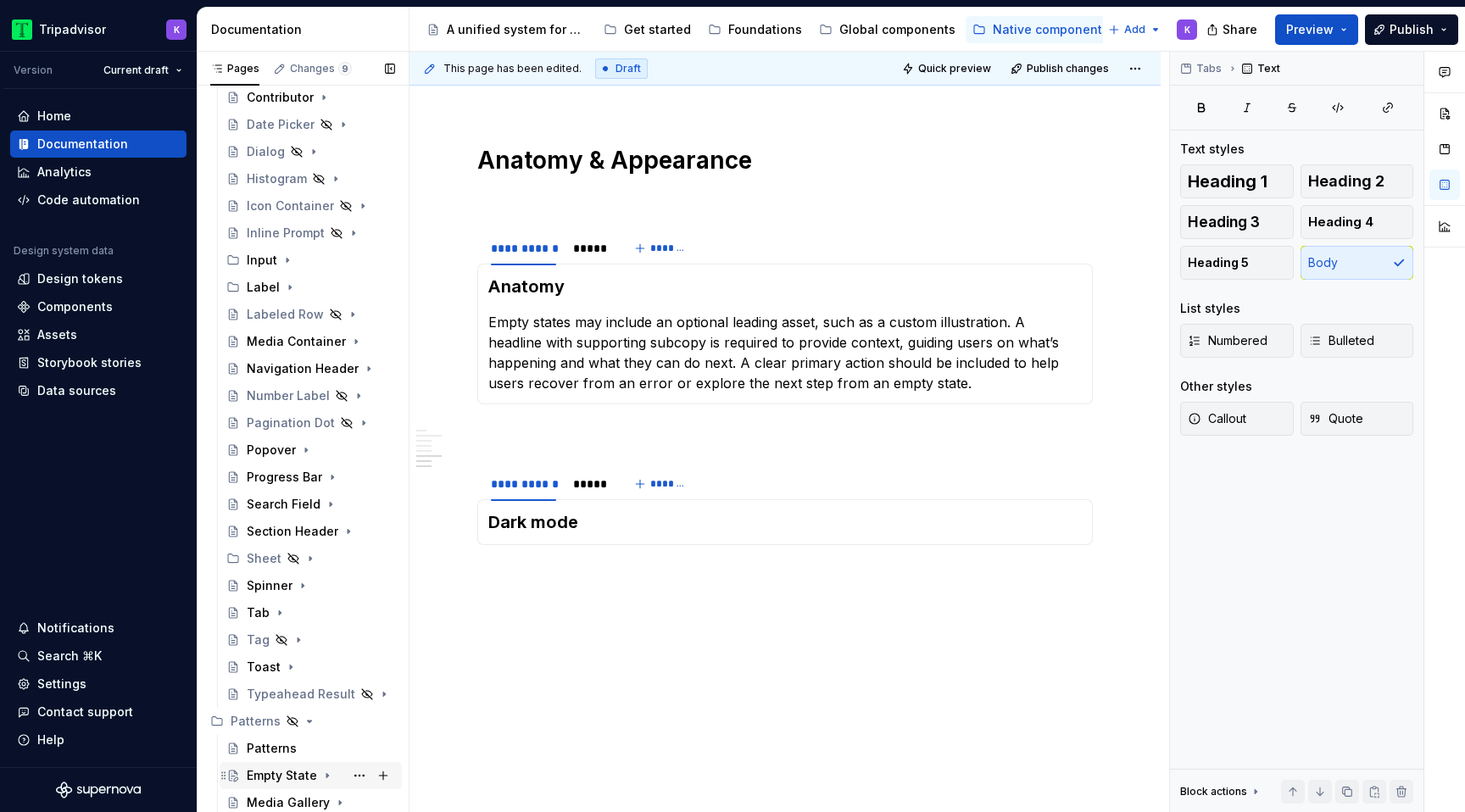
scroll to position [311, 0]
click at [319, 768] on div "Empty State" at bounding box center [320, 775] width 148 height 24
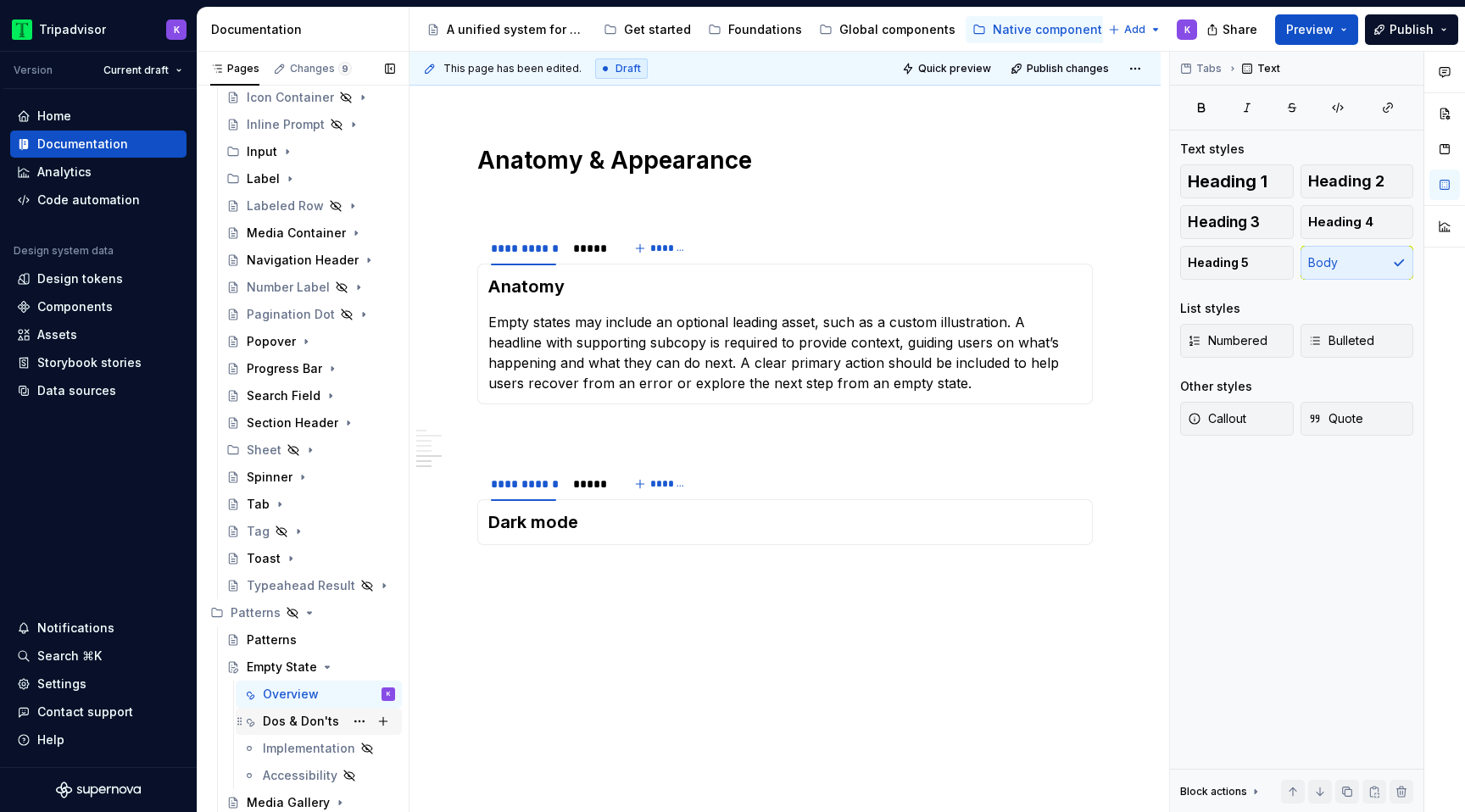
click at [298, 726] on div "Dos & Don'ts" at bounding box center [300, 721] width 77 height 17
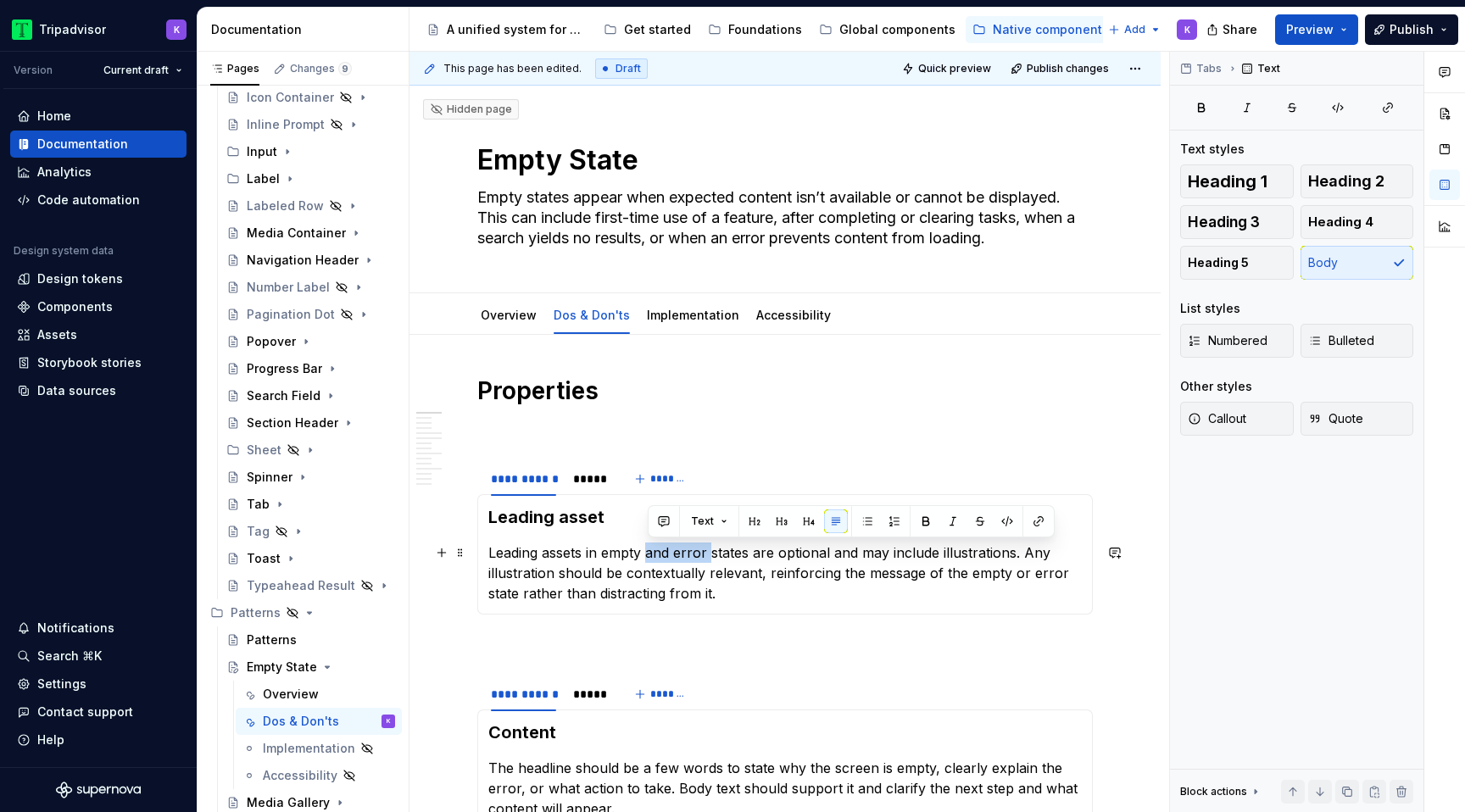
drag, startPoint x: 650, startPoint y: 554, endPoint x: 708, endPoint y: 556, distance: 58.0
click at [708, 556] on p "Leading assets in empty and error states are optional and may include illustrat…" at bounding box center [785, 572] width 593 height 61
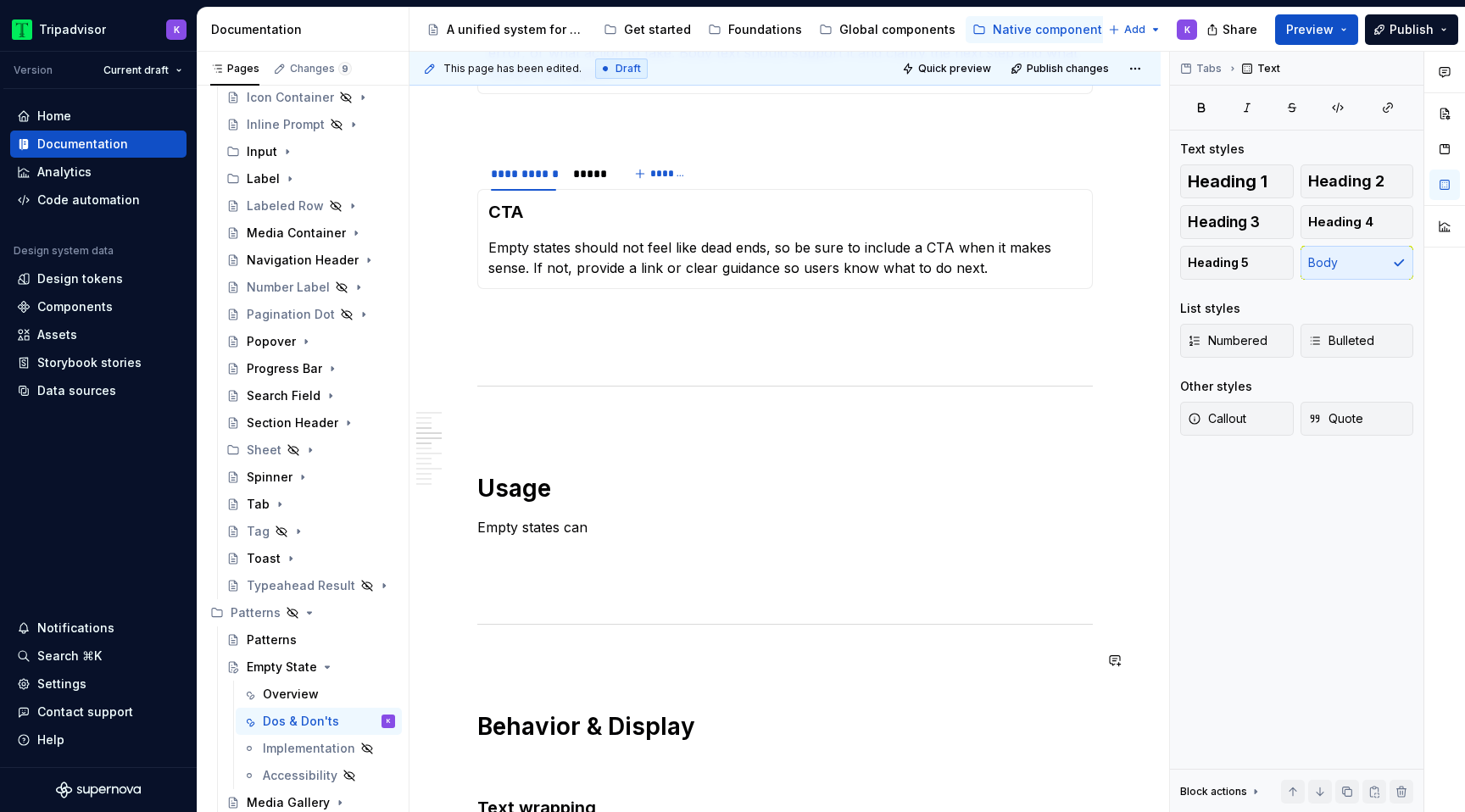
scroll to position [757, 0]
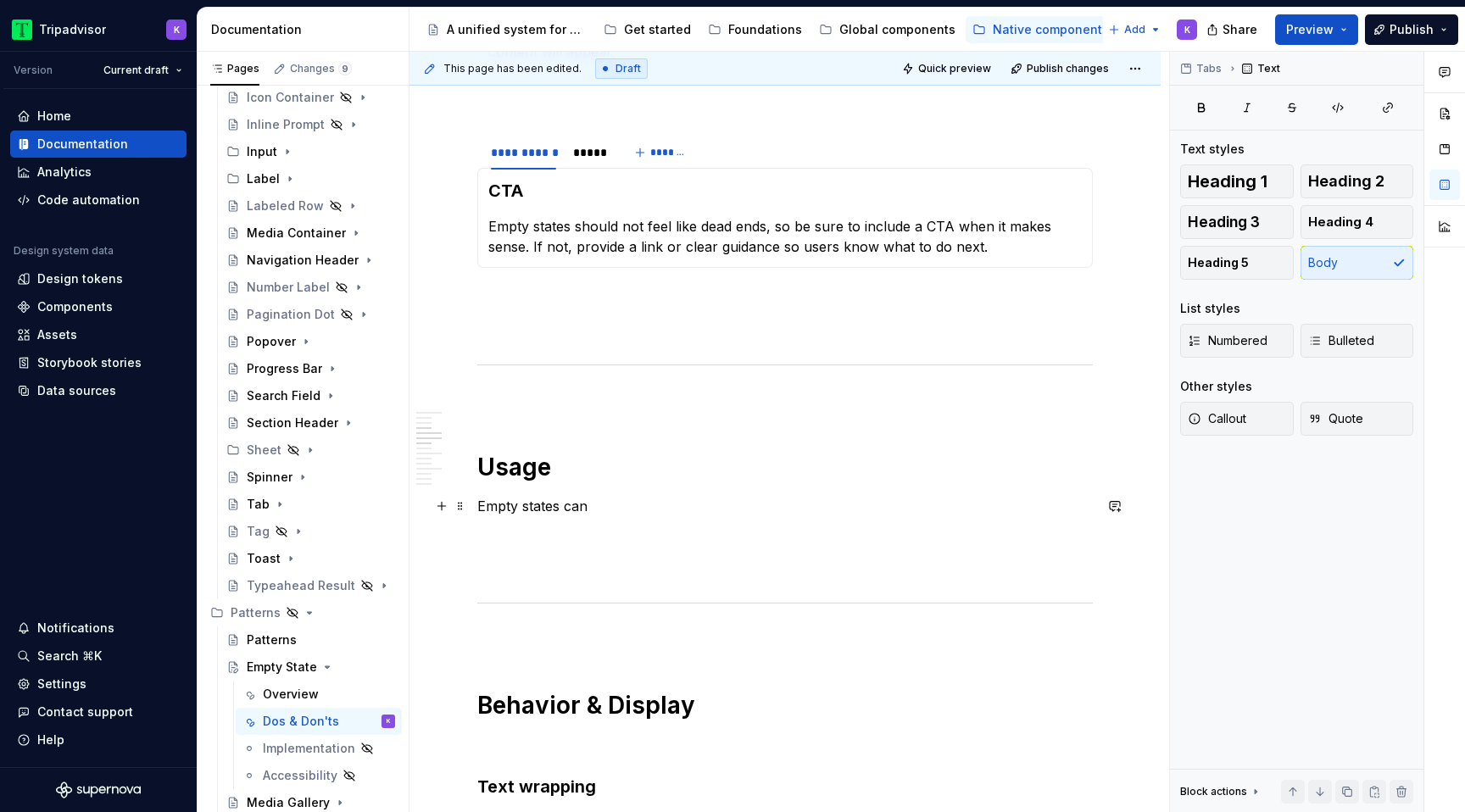
click at [608, 507] on p "Empty states can" at bounding box center [785, 506] width 616 height 21
type textarea "*"
click at [607, 514] on p "Empty states can" at bounding box center [785, 506] width 616 height 21
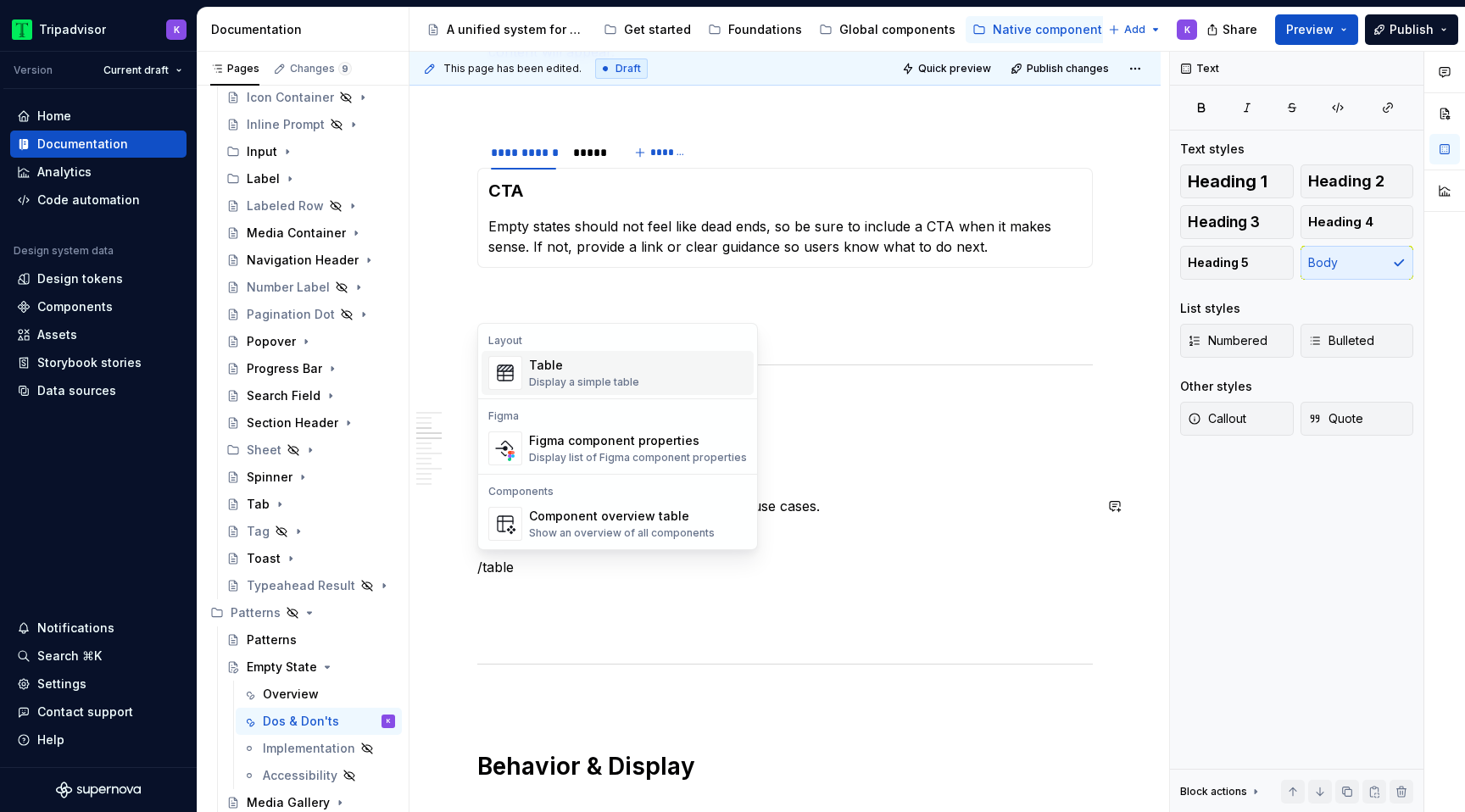
click at [628, 365] on div "Table" at bounding box center [584, 365] width 111 height 17
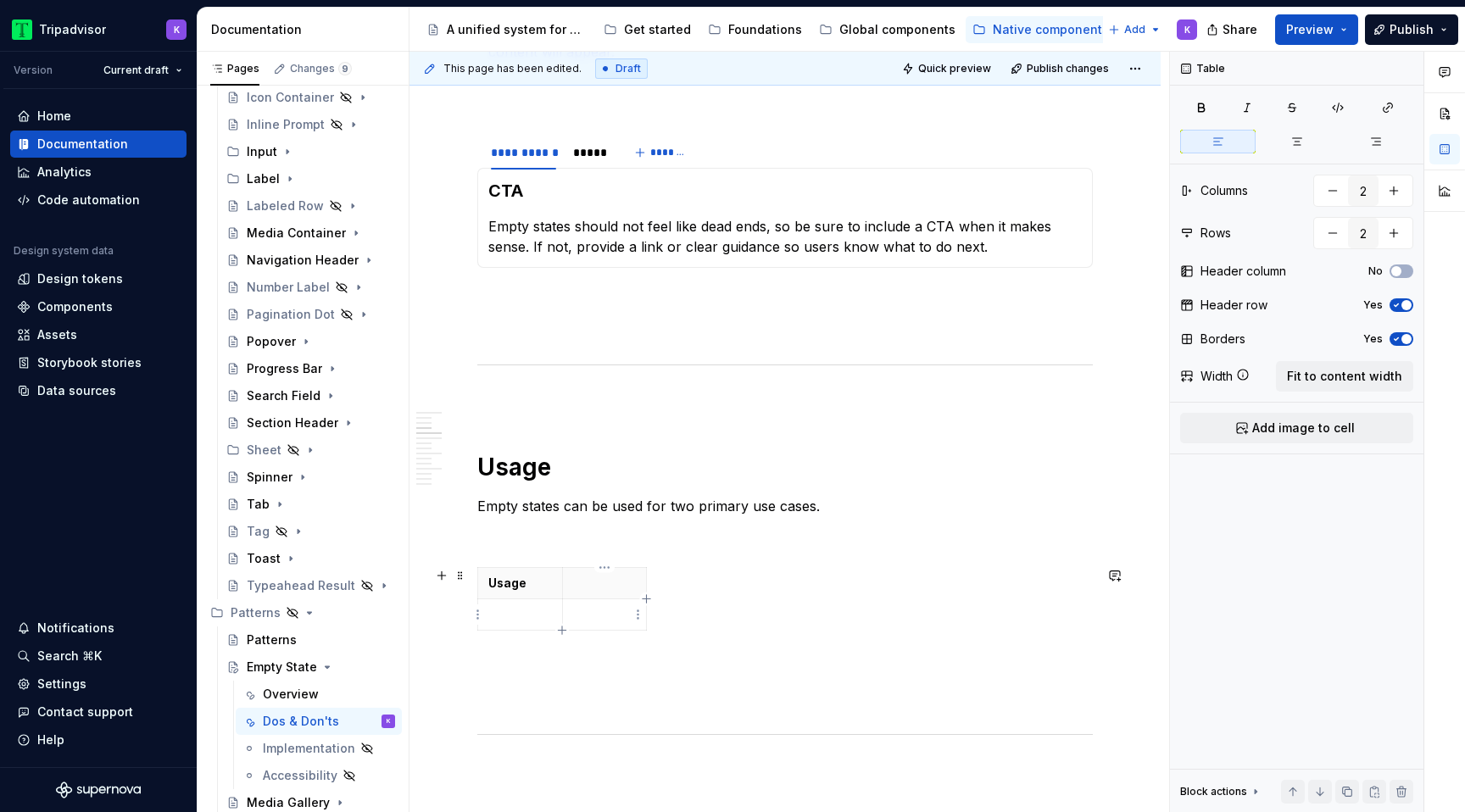
click at [591, 585] on p at bounding box center [605, 584] width 63 height 17
click at [532, 617] on p at bounding box center [520, 615] width 63 height 17
click at [625, 609] on p at bounding box center [605, 615] width 63 height 17
click at [1379, 369] on span "Fit to content width" at bounding box center [1345, 377] width 115 height 17
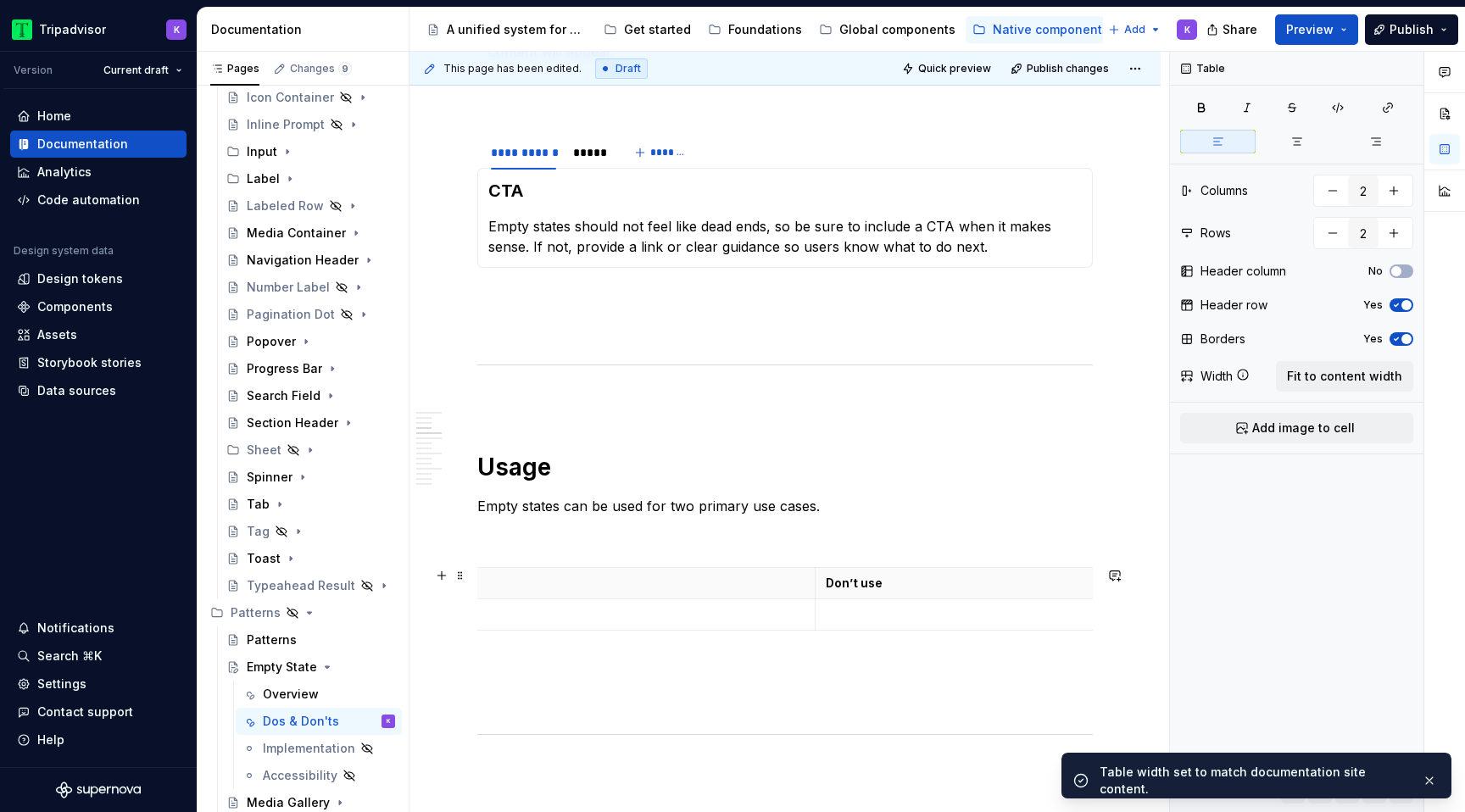
scroll to position [0, 0]
click at [721, 615] on p at bounding box center [690, 615] width 402 height 17
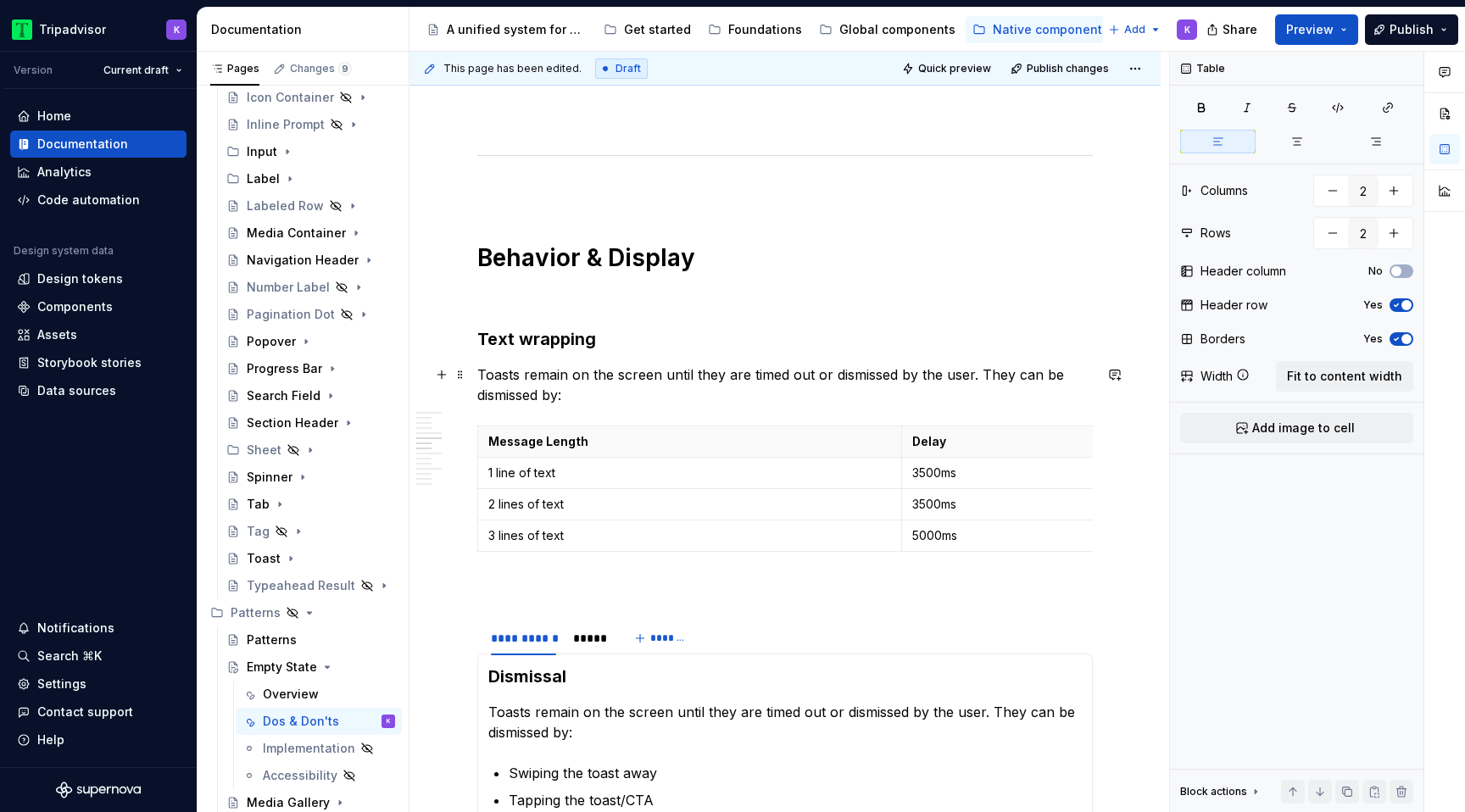
scroll to position [1799, 0]
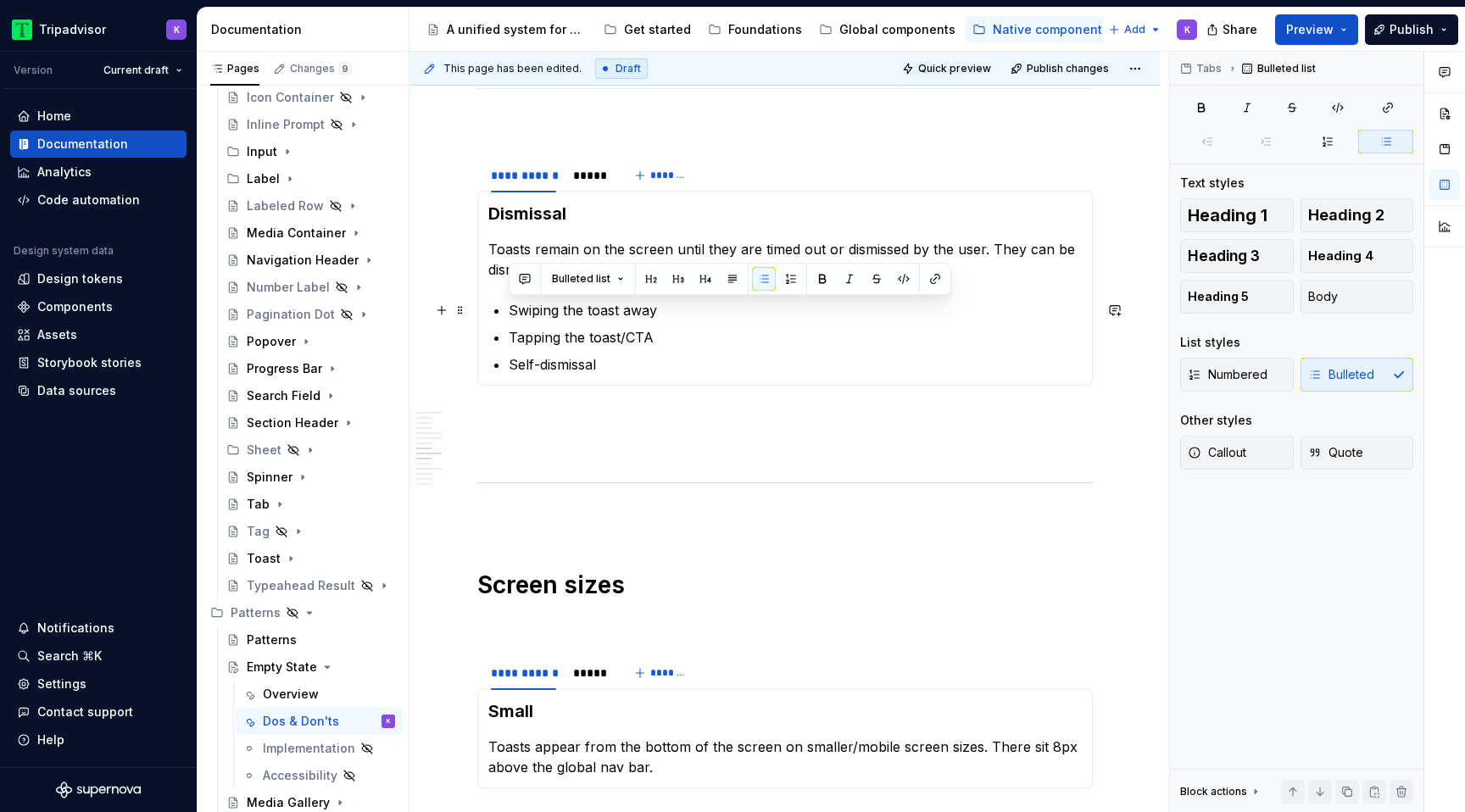
drag, startPoint x: 493, startPoint y: 305, endPoint x: 670, endPoint y: 311, distance: 177.1
click at [670, 311] on section-item-column "Dismissal Toasts remain on the screen until they are timed out or dismissed by …" at bounding box center [785, 288] width 593 height 173
copy p "Swiping the toast away"
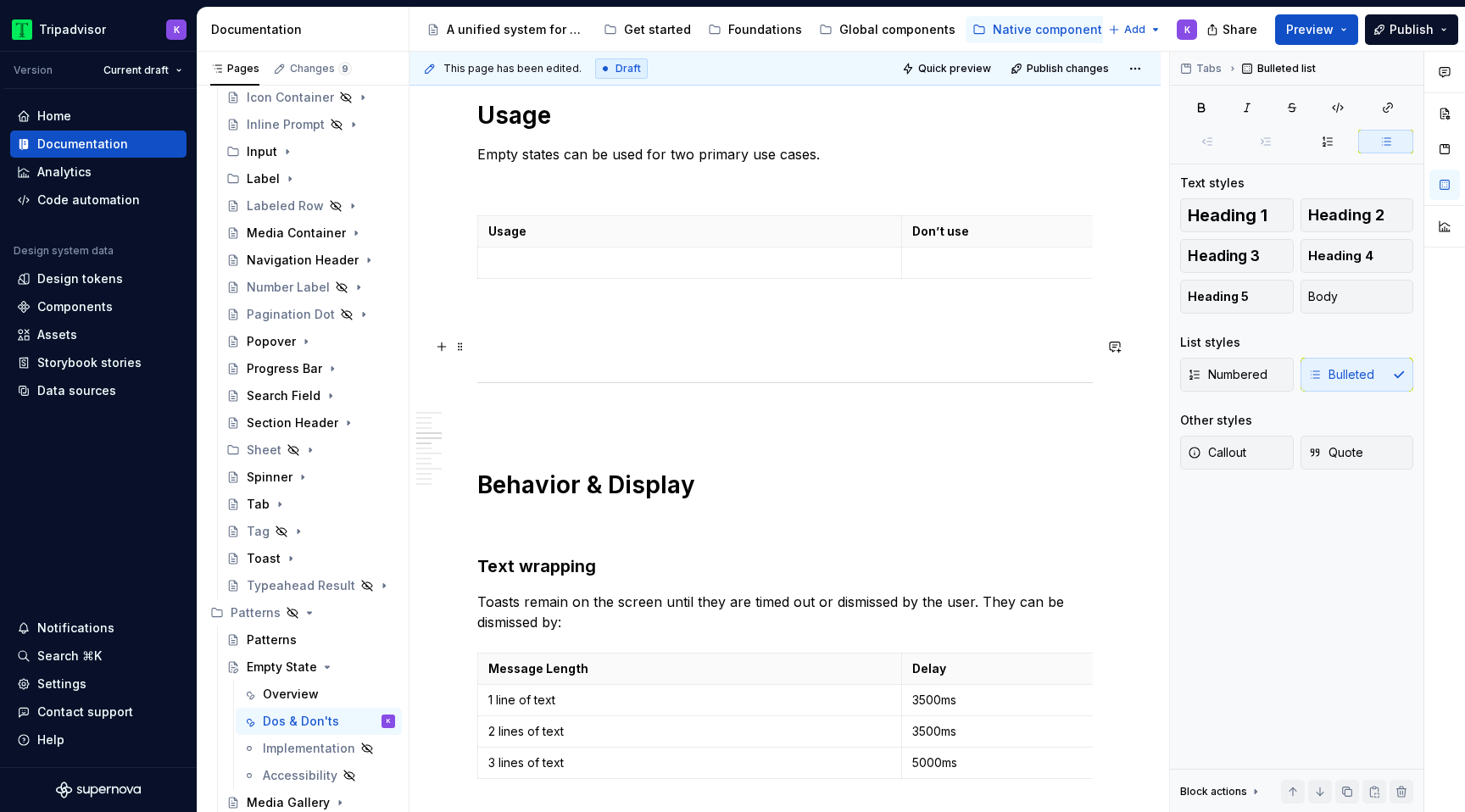
scroll to position [1035, 0]
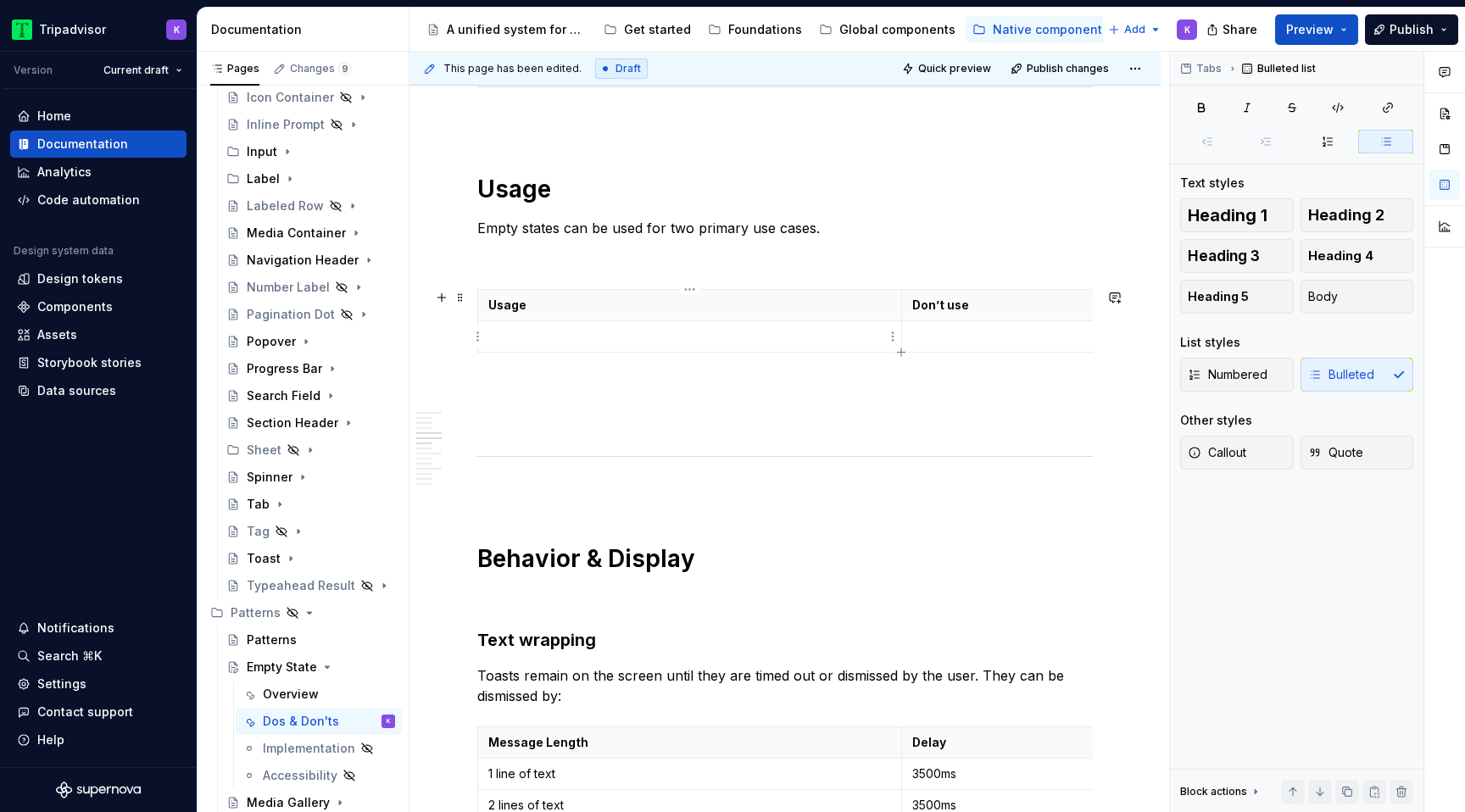
click at [582, 328] on p at bounding box center [690, 336] width 402 height 17
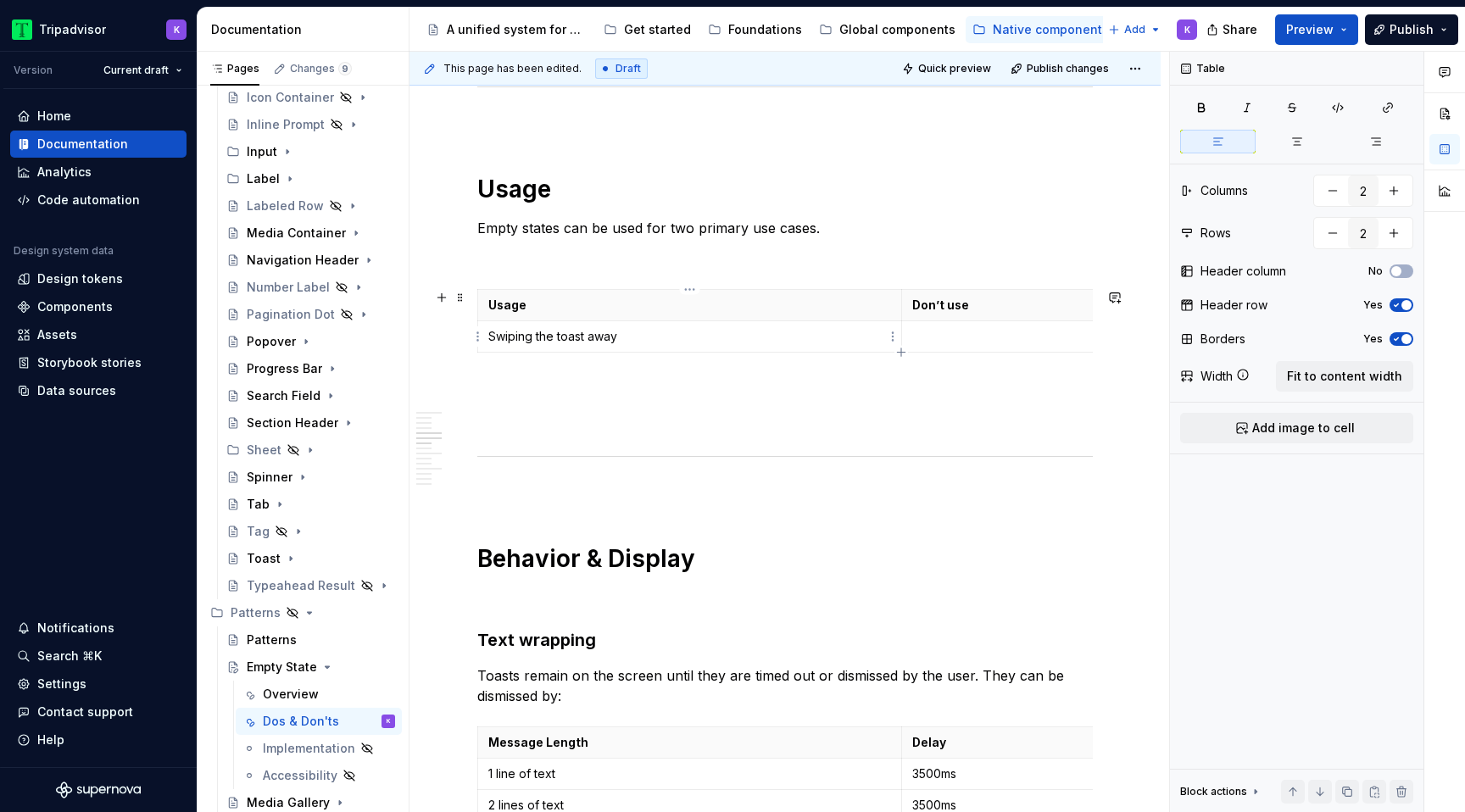
click at [491, 339] on p "Swiping the toast away" at bounding box center [690, 336] width 402 height 17
click at [488, 340] on p "- Swiping the toast away" at bounding box center [690, 336] width 402 height 17
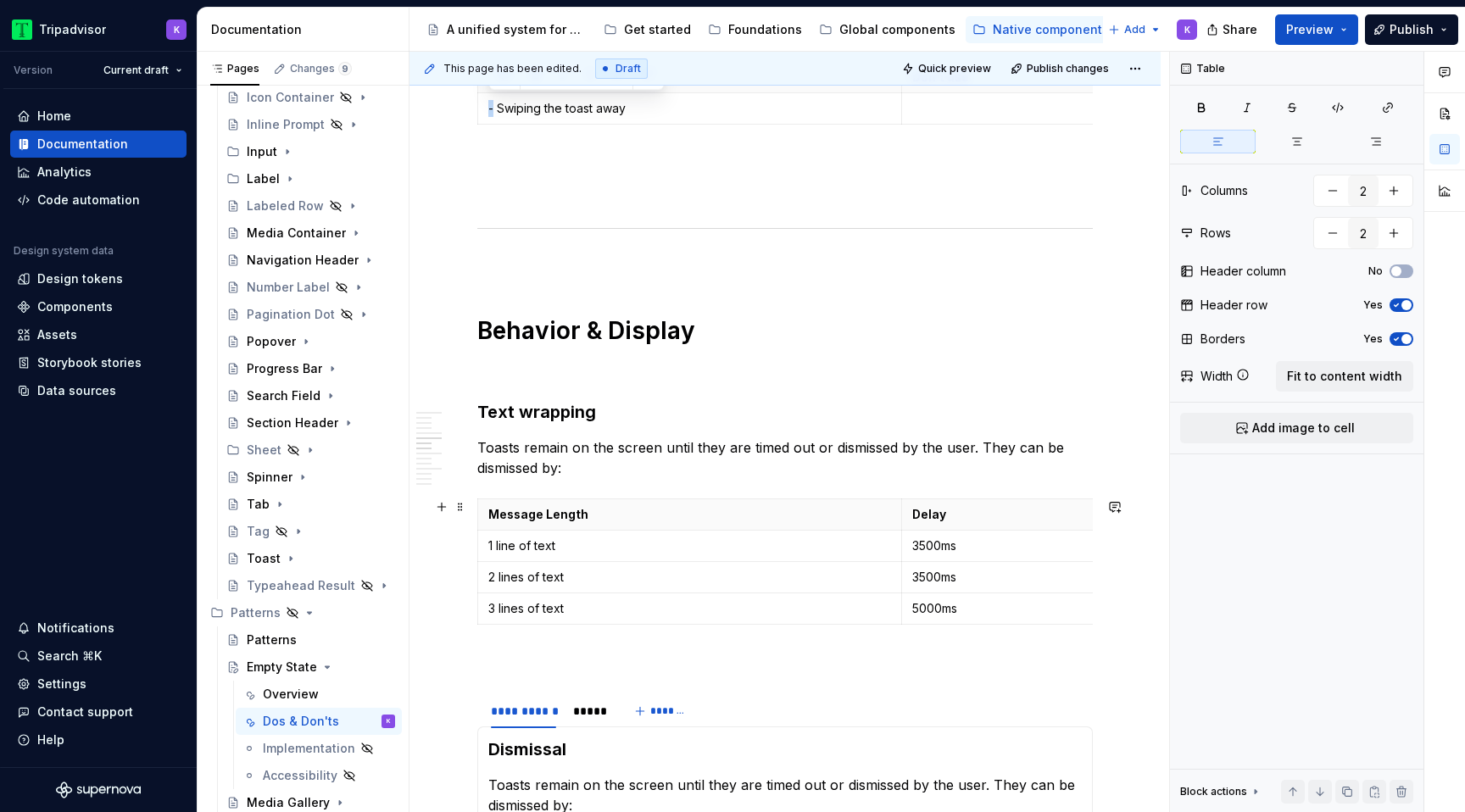
scroll to position [1537, 0]
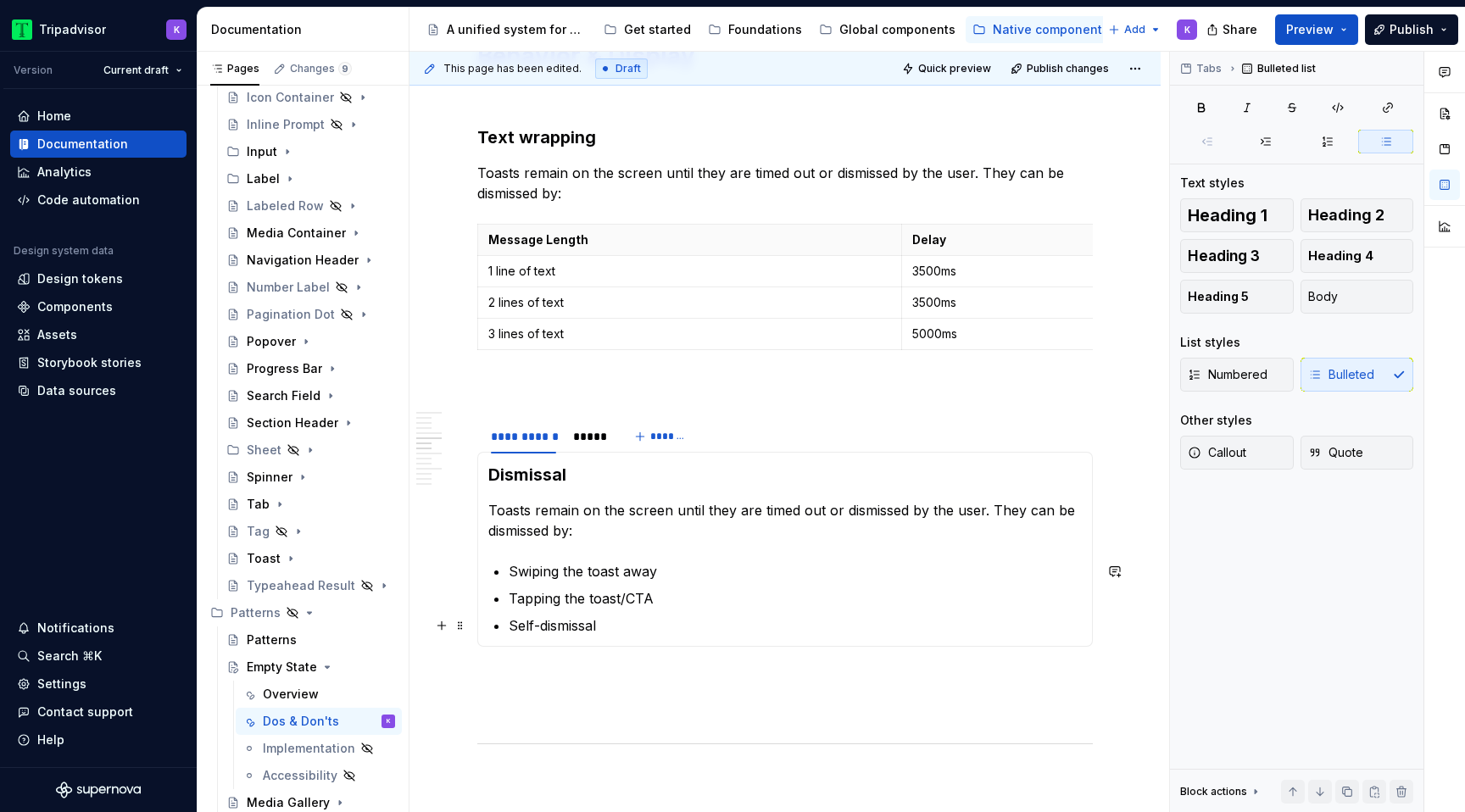
click at [541, 634] on p "Self-dismissal" at bounding box center [795, 626] width 573 height 21
click at [501, 551] on section-item-column "Dismissal Toasts remain on the screen until they are timed out or dismissed by …" at bounding box center [785, 549] width 593 height 173
click at [491, 567] on section-item-column "Dismissal Toasts remain on the screen until they are timed out or dismissed by …" at bounding box center [785, 549] width 593 height 173
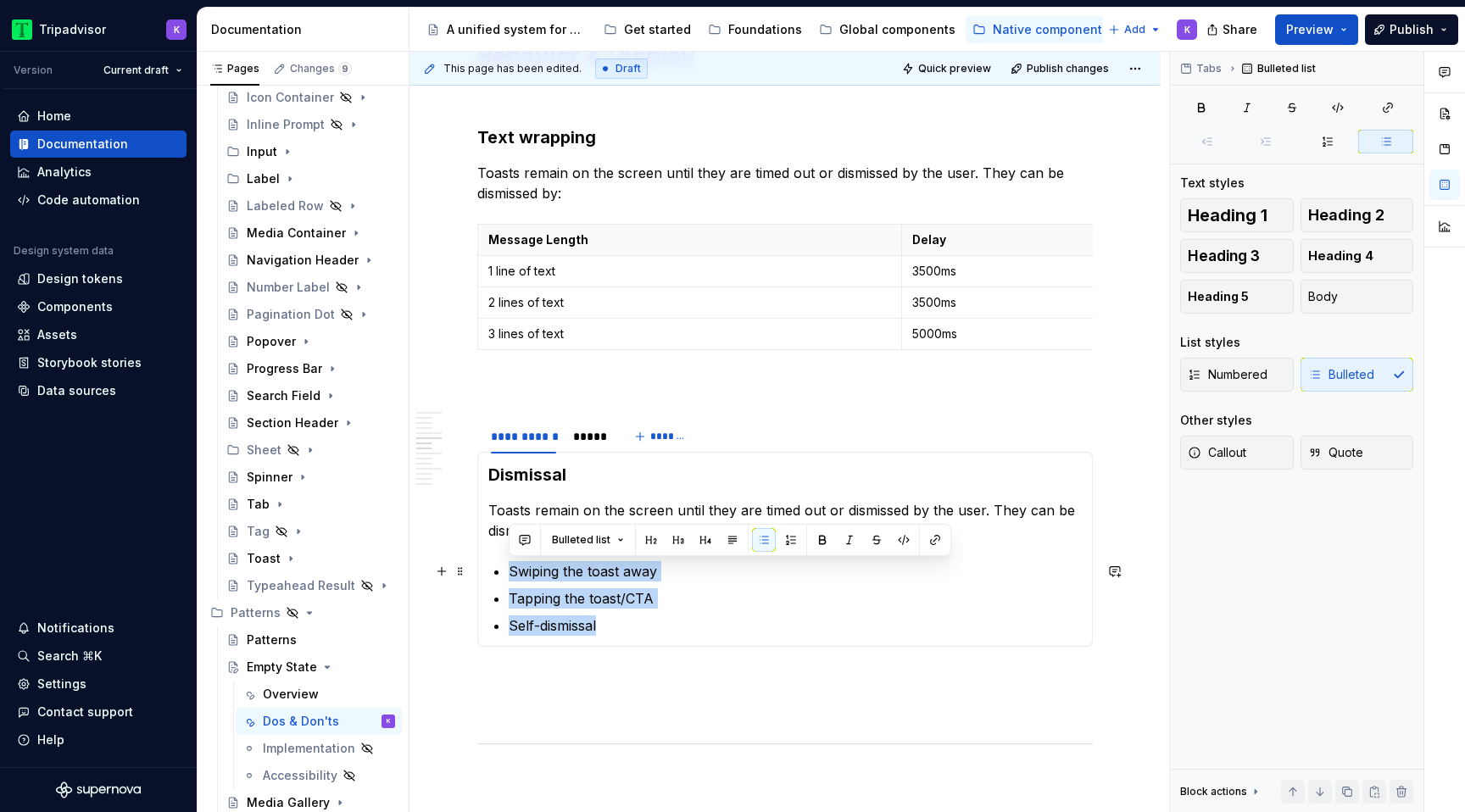
drag, startPoint x: 623, startPoint y: 627, endPoint x: 487, endPoint y: 560, distance: 151.6
click at [488, 560] on section-item-column "Dismissal Toasts remain on the screen until they are timed out or dismissed by …" at bounding box center [785, 549] width 593 height 173
copy ul "Swiping the toast away Tapping the toast/CTA Self-dismissal"
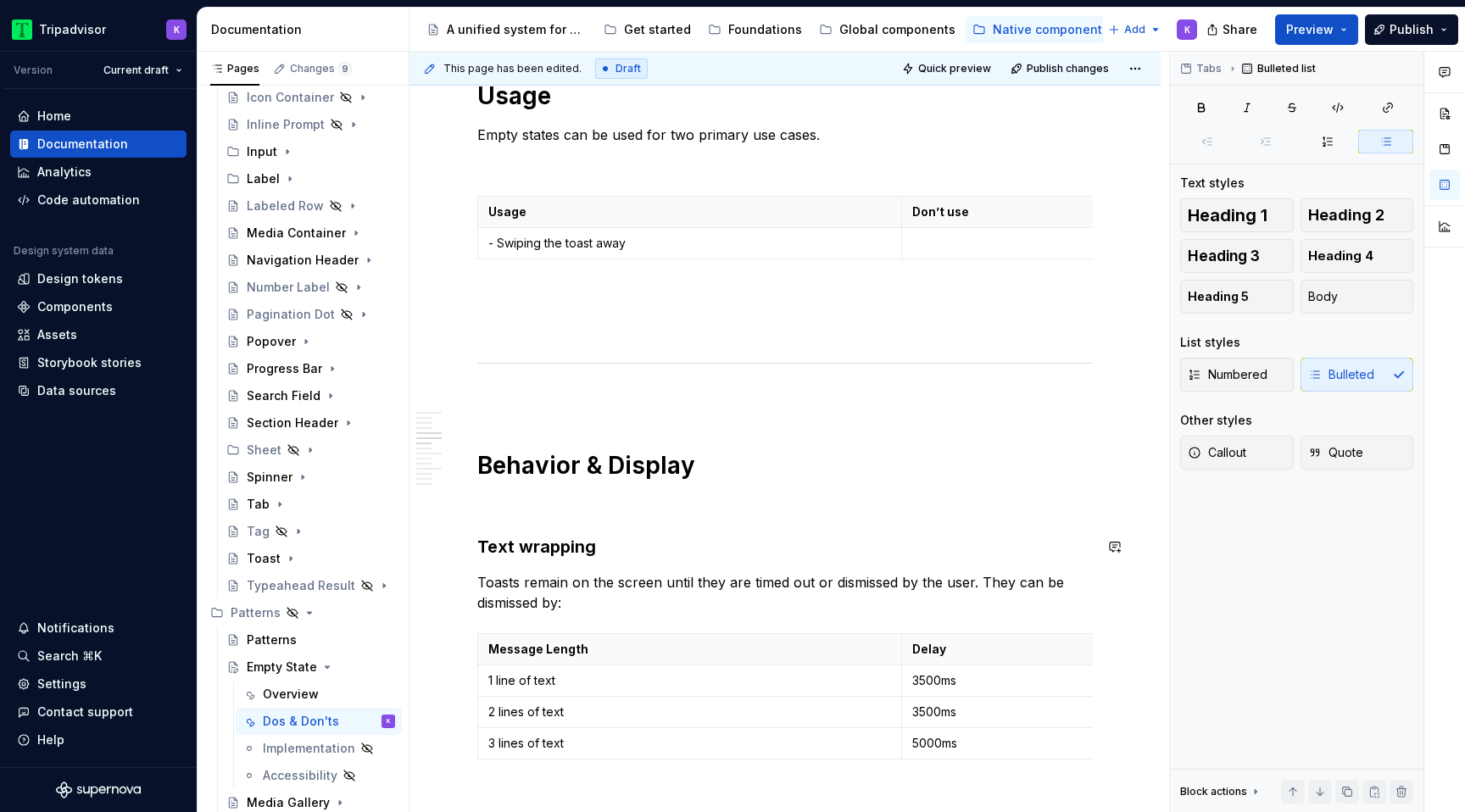
scroll to position [1015, 0]
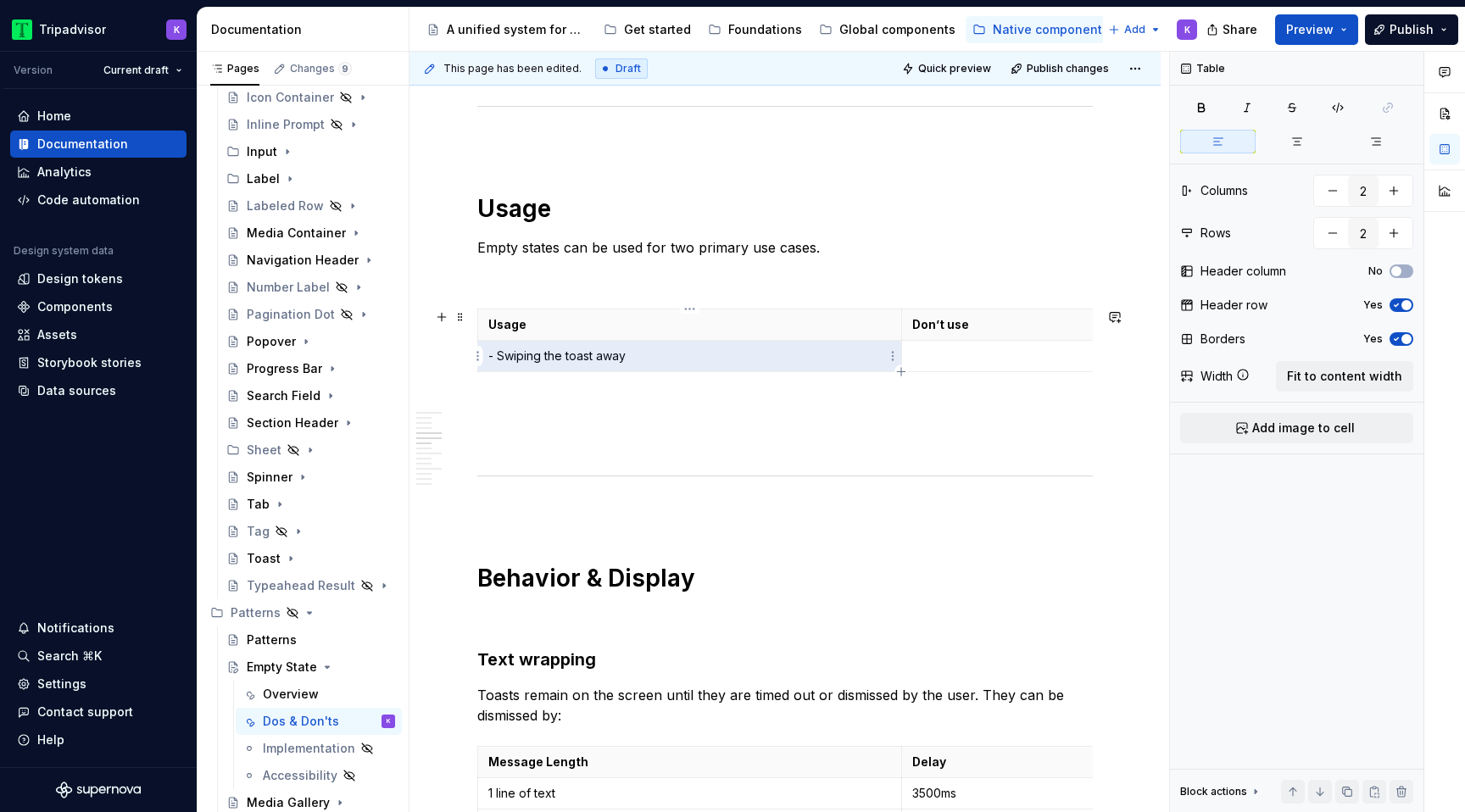
drag, startPoint x: 647, startPoint y: 356, endPoint x: 488, endPoint y: 355, distance: 159.0
click at [488, 355] on p "- Swiping the toast away" at bounding box center [690, 356] width 402 height 17
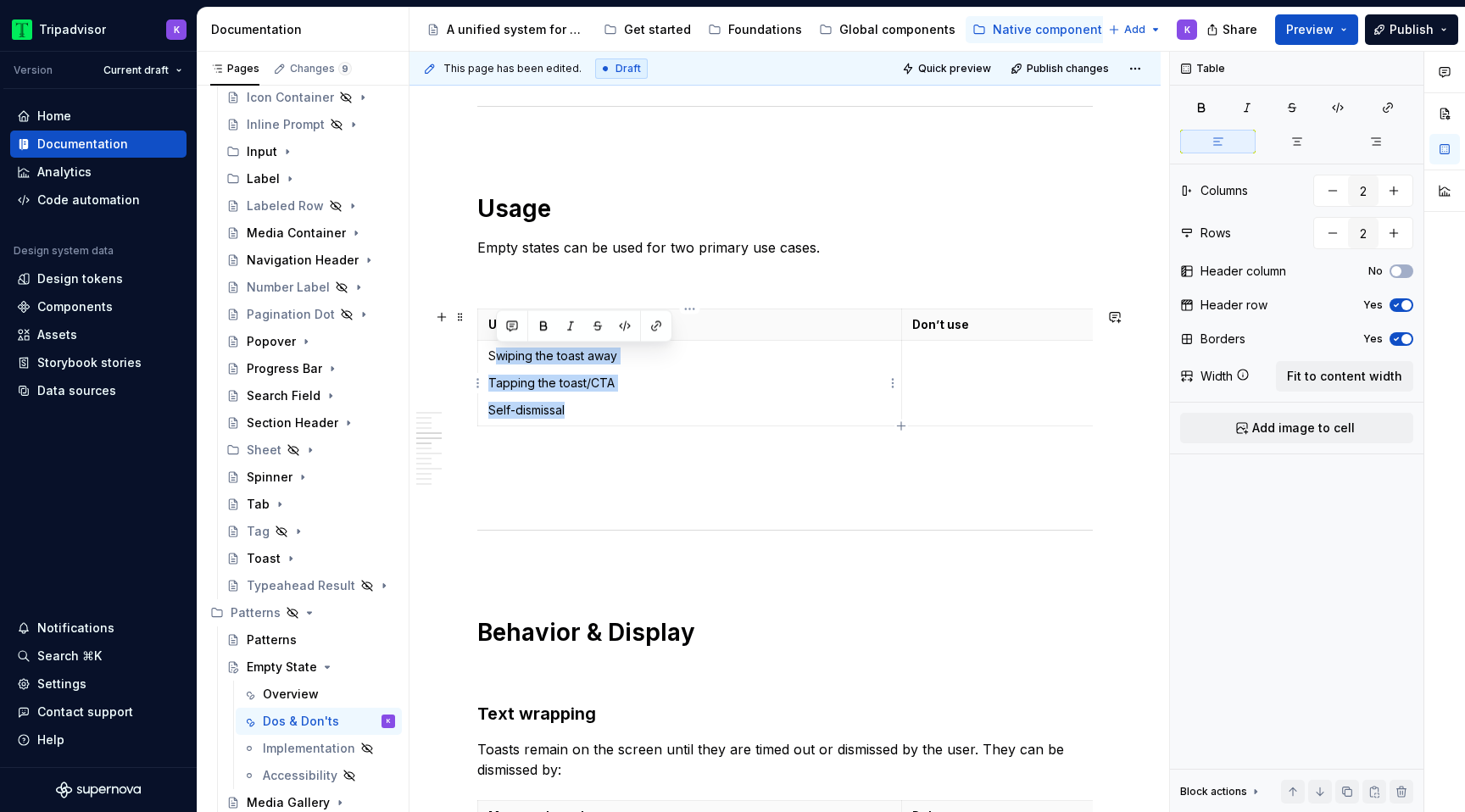
drag, startPoint x: 614, startPoint y: 410, endPoint x: 492, endPoint y: 356, distance: 133.4
click at [492, 356] on td "Swiping the toast away Tapping the toast/CTA Self-dismissal" at bounding box center [690, 383] width 424 height 86
drag, startPoint x: 621, startPoint y: 331, endPoint x: 677, endPoint y: 383, distance: 76.4
click at [677, 383] on body "Tripadvisor K Version Current draft Home Documentation Analytics Code automatio…" at bounding box center [732, 406] width 1465 height 812
click at [760, 404] on p "Self-dismissal" at bounding box center [690, 410] width 402 height 17
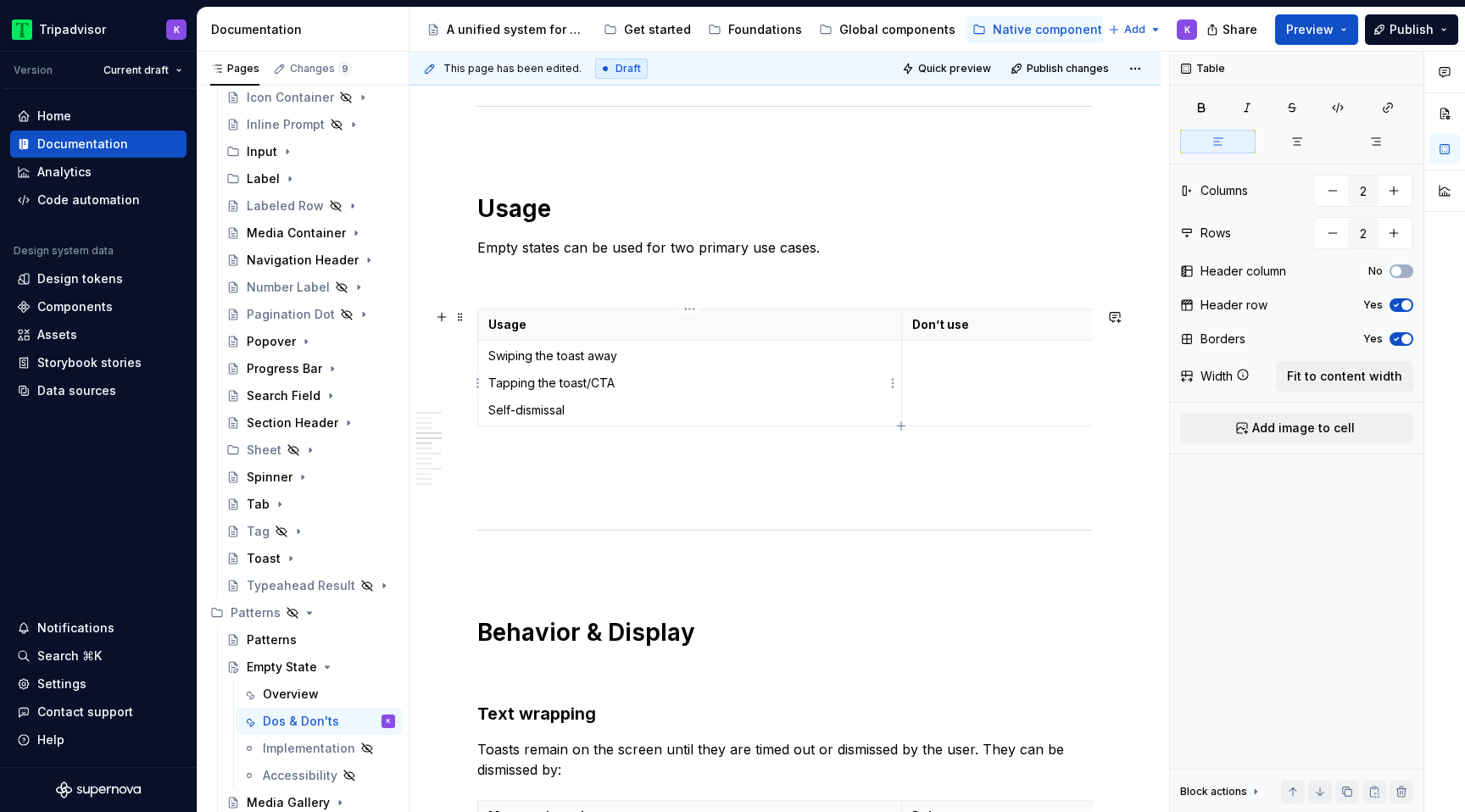
click at [760, 404] on p "Self-dismissal" at bounding box center [690, 410] width 402 height 17
drag, startPoint x: 593, startPoint y: 414, endPoint x: 485, endPoint y: 364, distance: 119.0
click at [485, 364] on td "Swiping the toast away Tapping the toast/CTA Self-dismissal" at bounding box center [690, 383] width 424 height 86
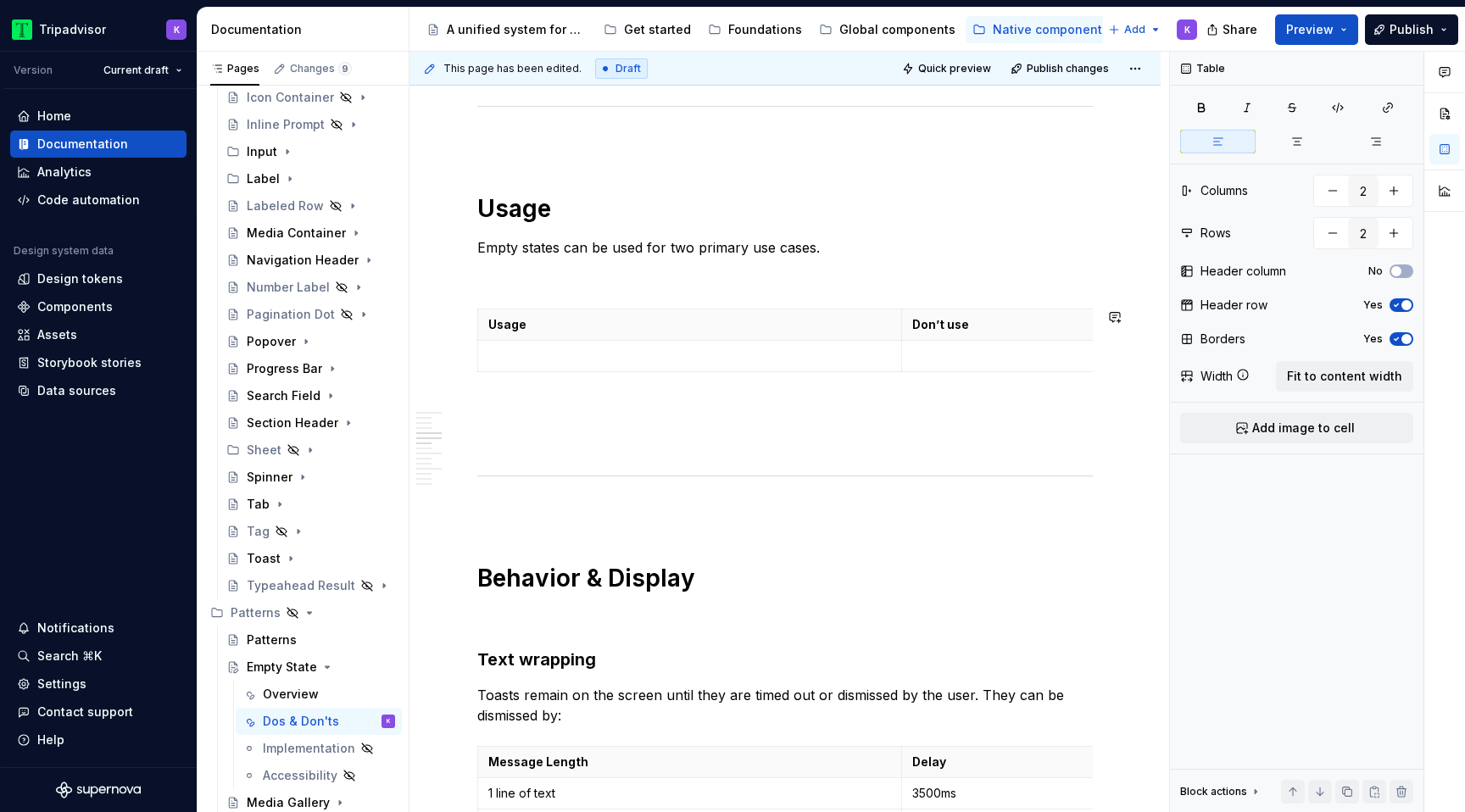
scroll to position [1053, 0]
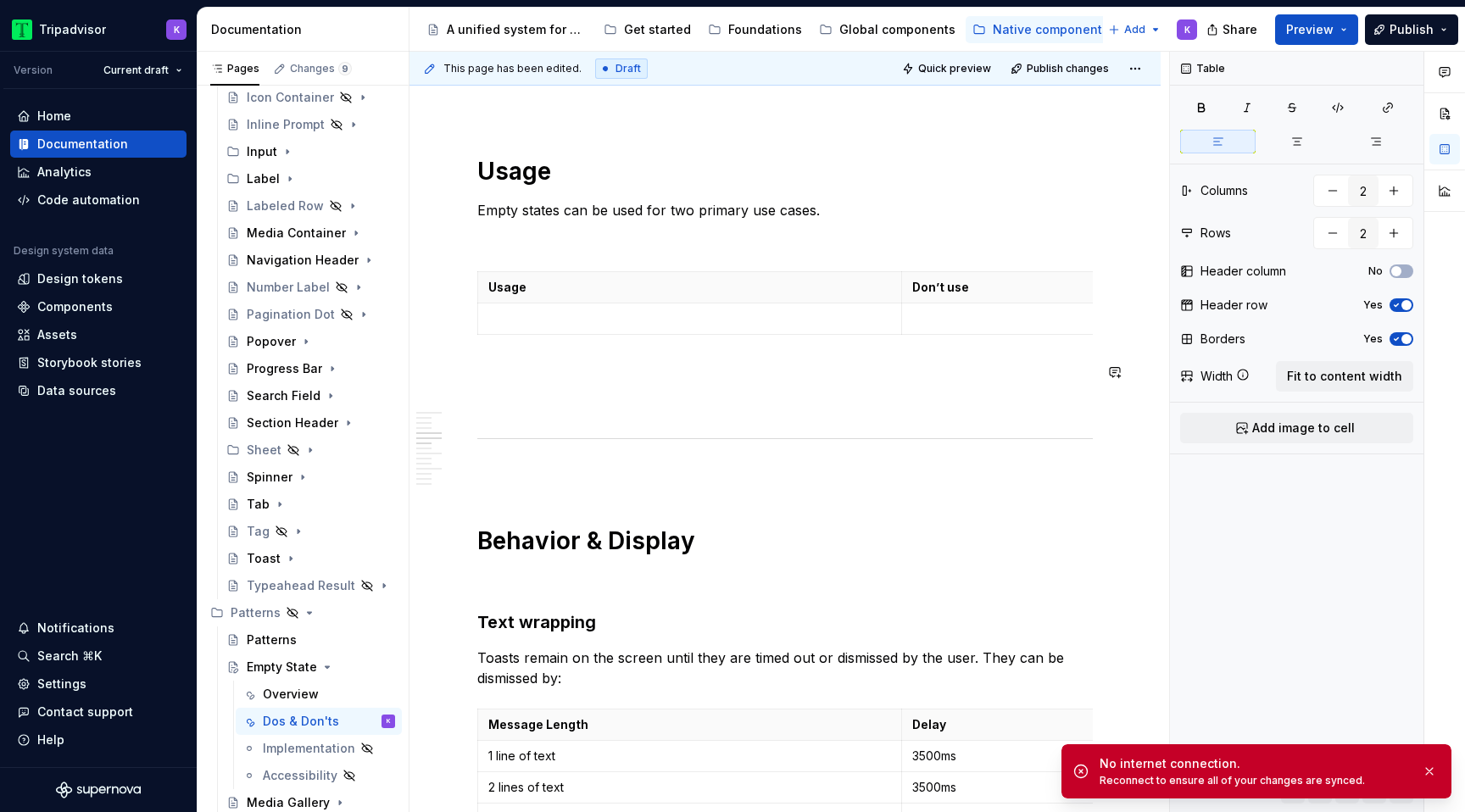
type textarea "*"
